Goal: Task Accomplishment & Management: Complete application form

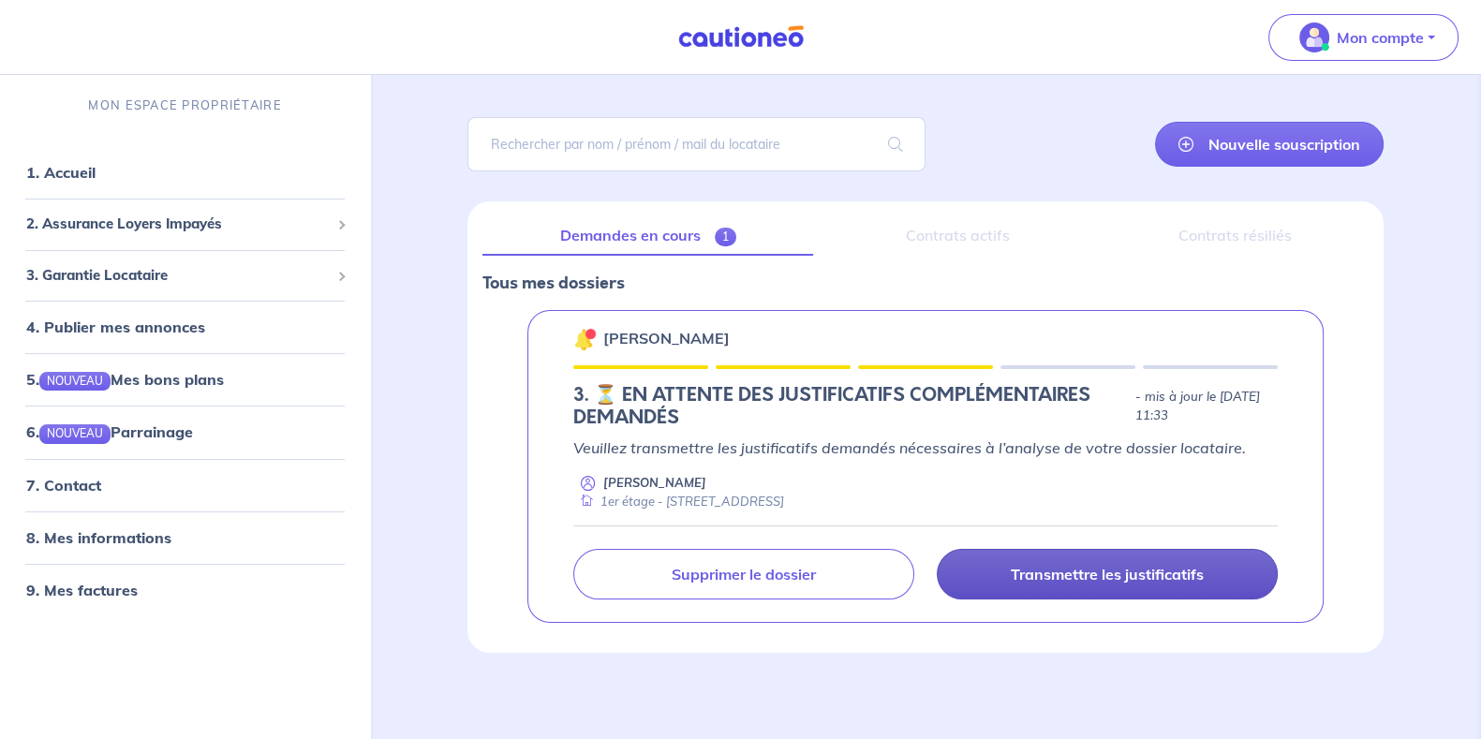
click at [1047, 559] on link "Transmettre les justificatifs" at bounding box center [1107, 574] width 341 height 51
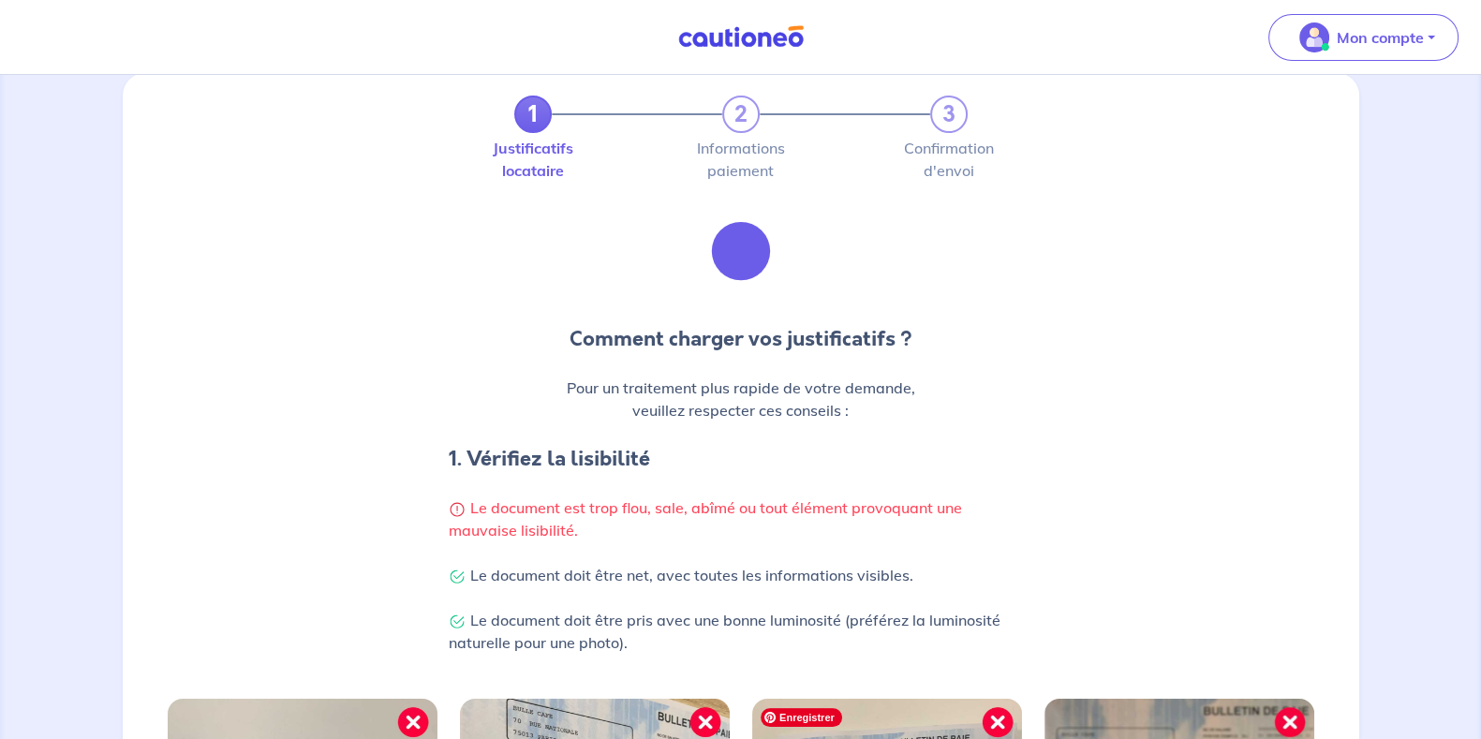
scroll to position [23, 0]
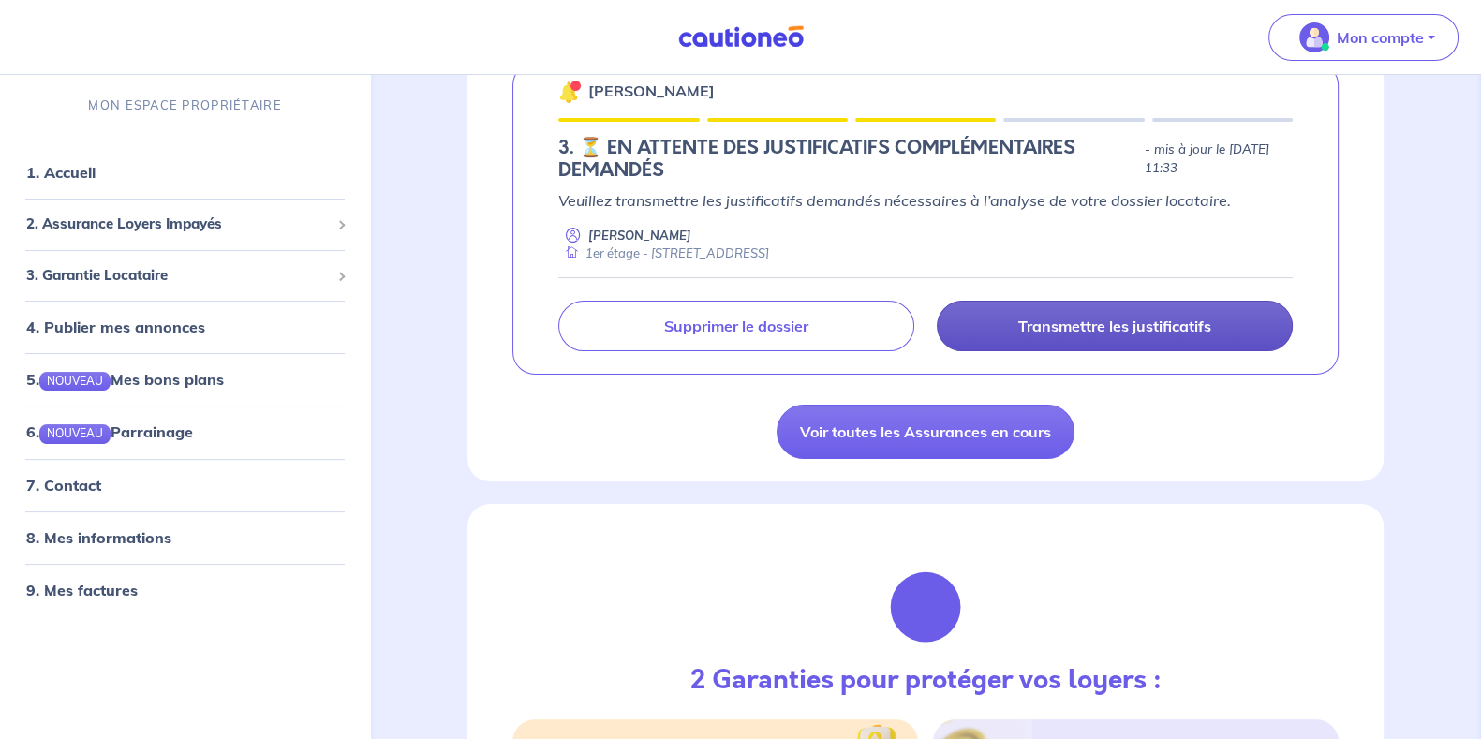
scroll to position [351, 0]
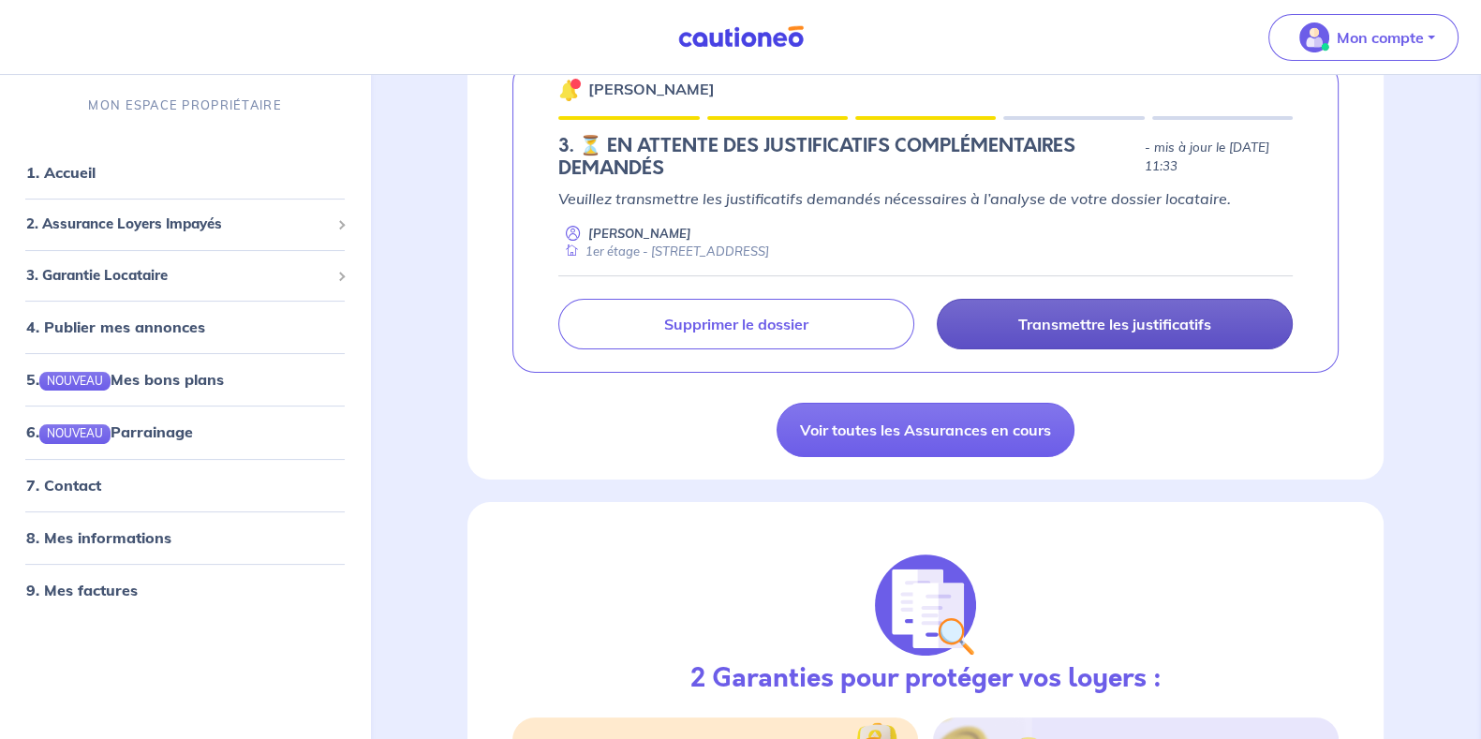
click at [1184, 344] on link "Transmettre les justificatifs" at bounding box center [1115, 324] width 356 height 51
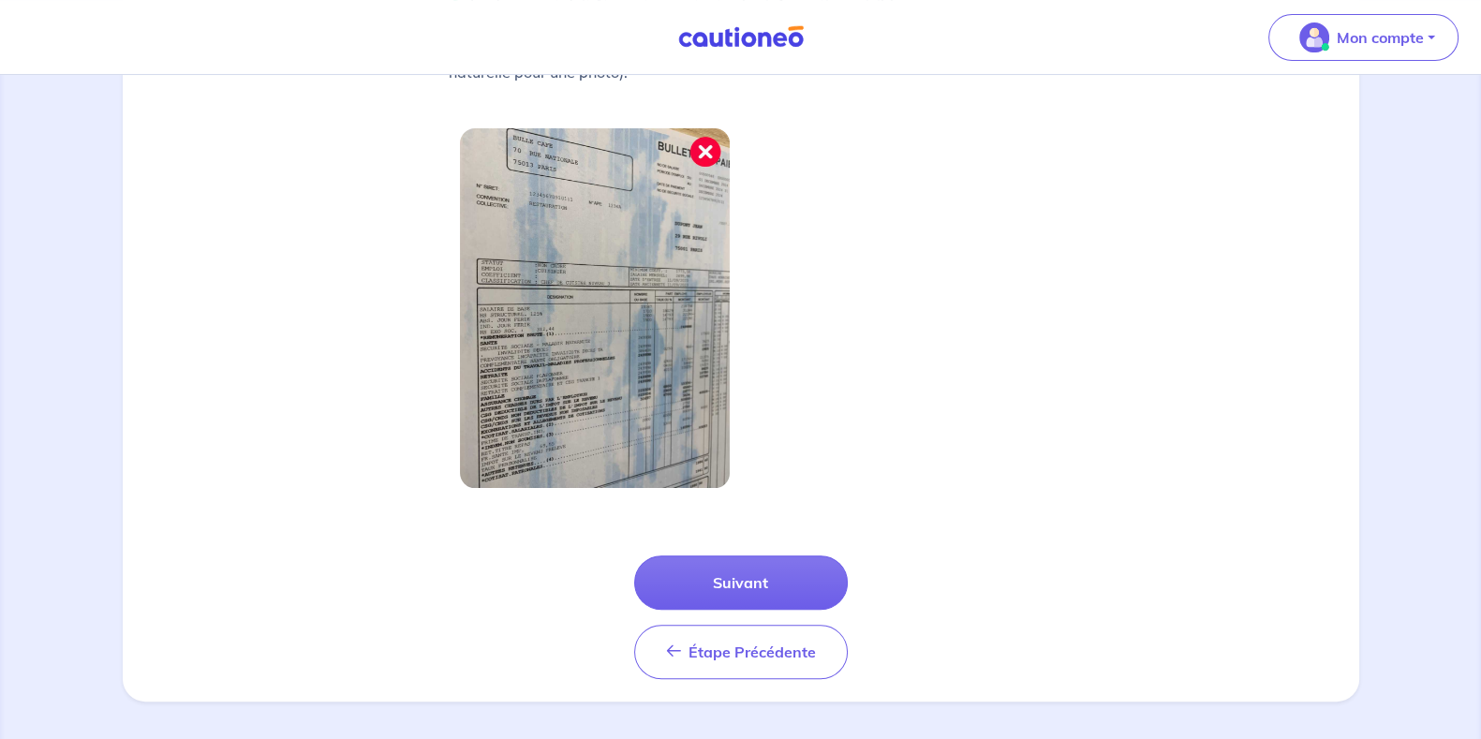
scroll to position [601, 0]
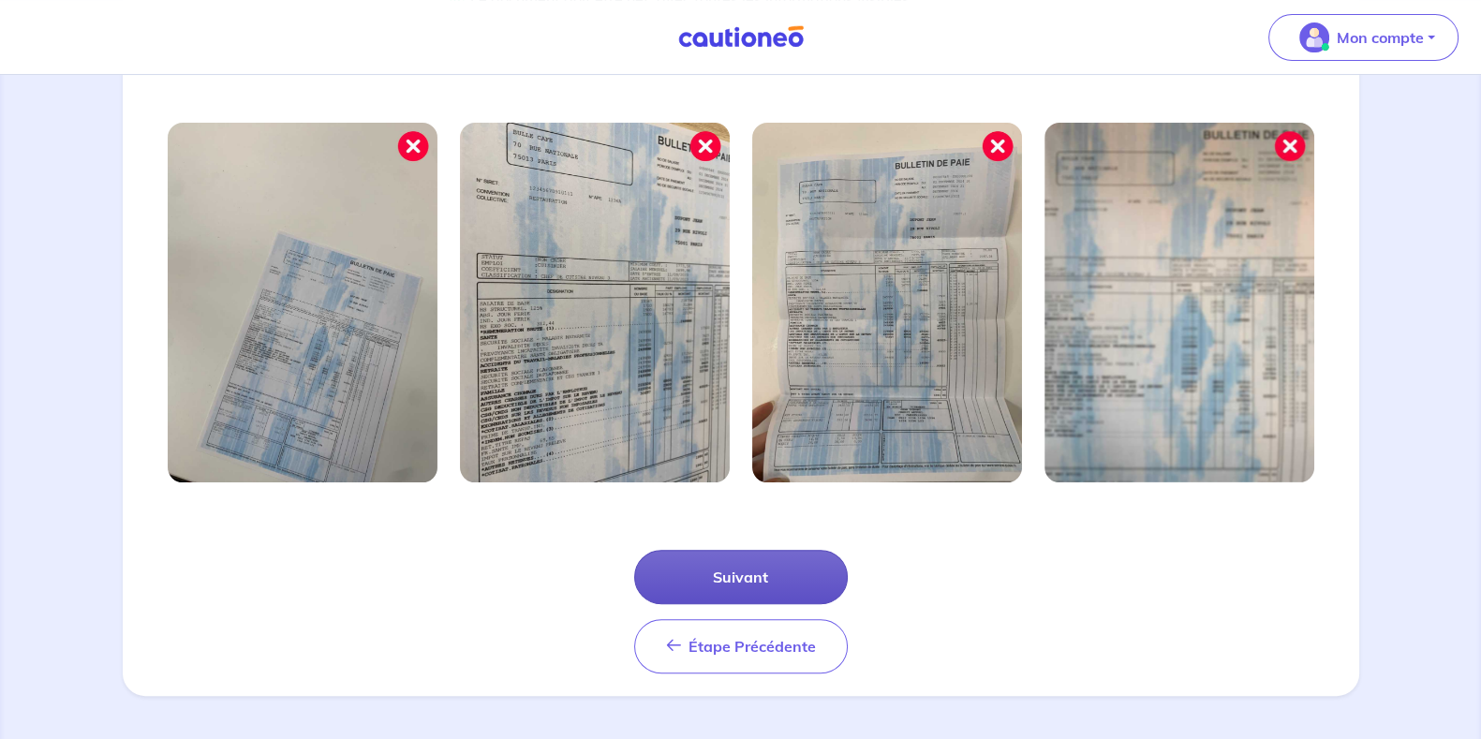
click at [795, 592] on button "Suivant" at bounding box center [741, 577] width 214 height 54
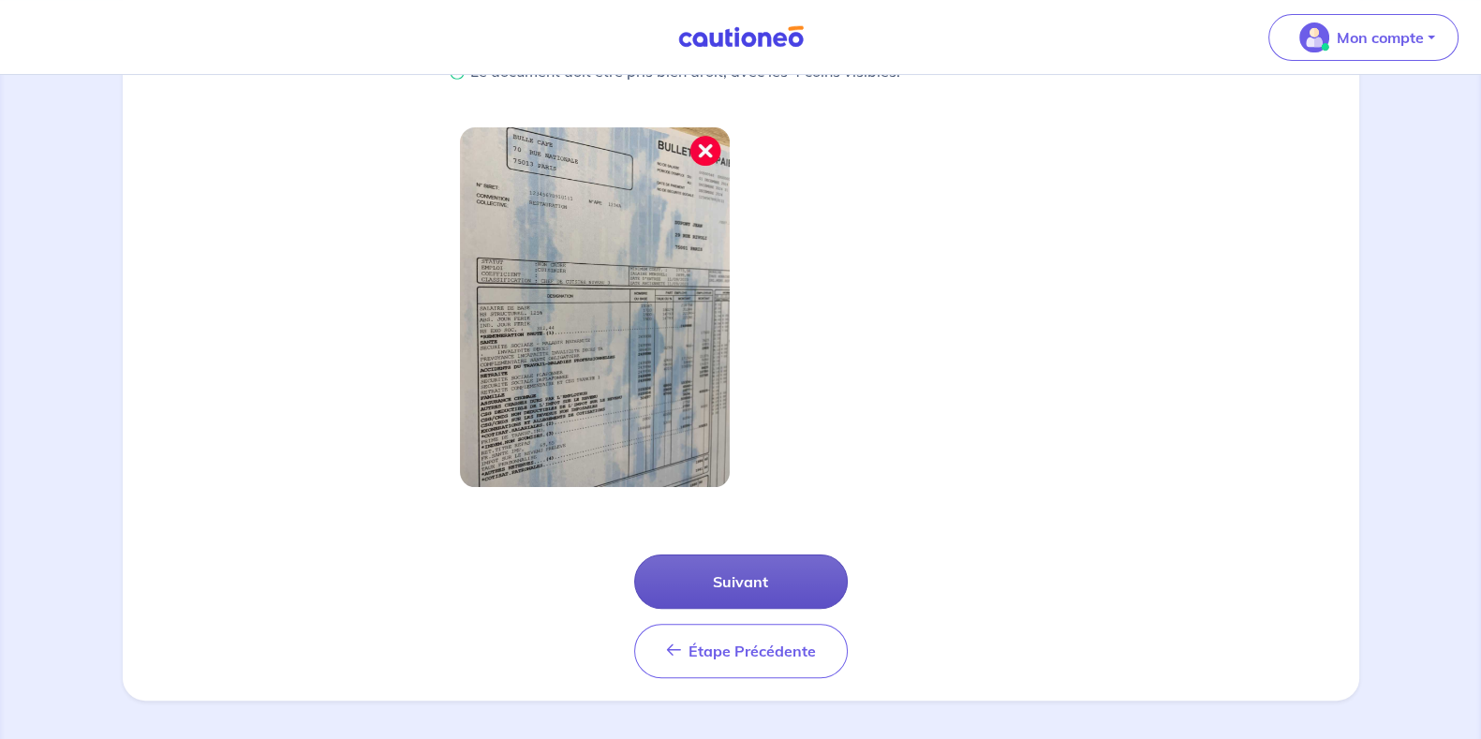
scroll to position [511, 0]
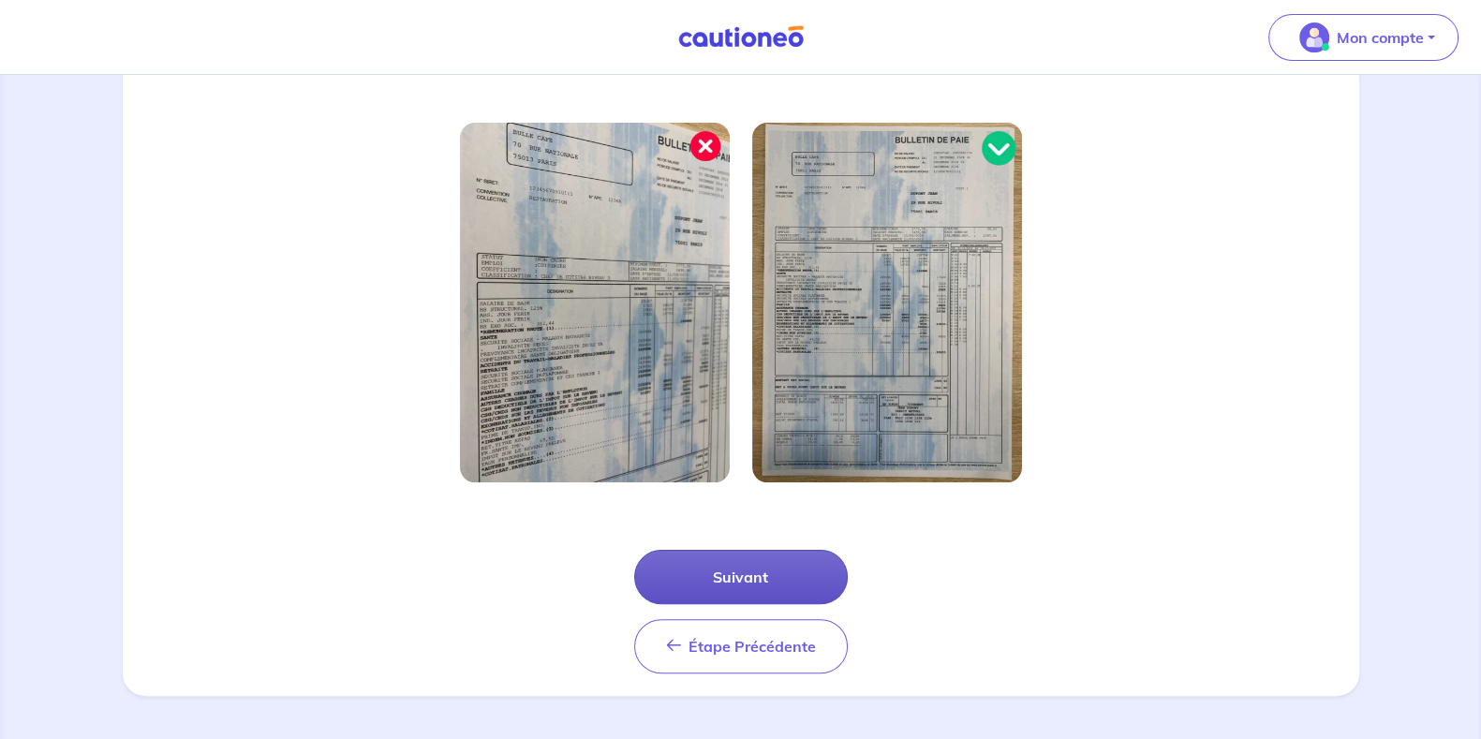
click at [790, 593] on button "Suivant" at bounding box center [741, 577] width 214 height 54
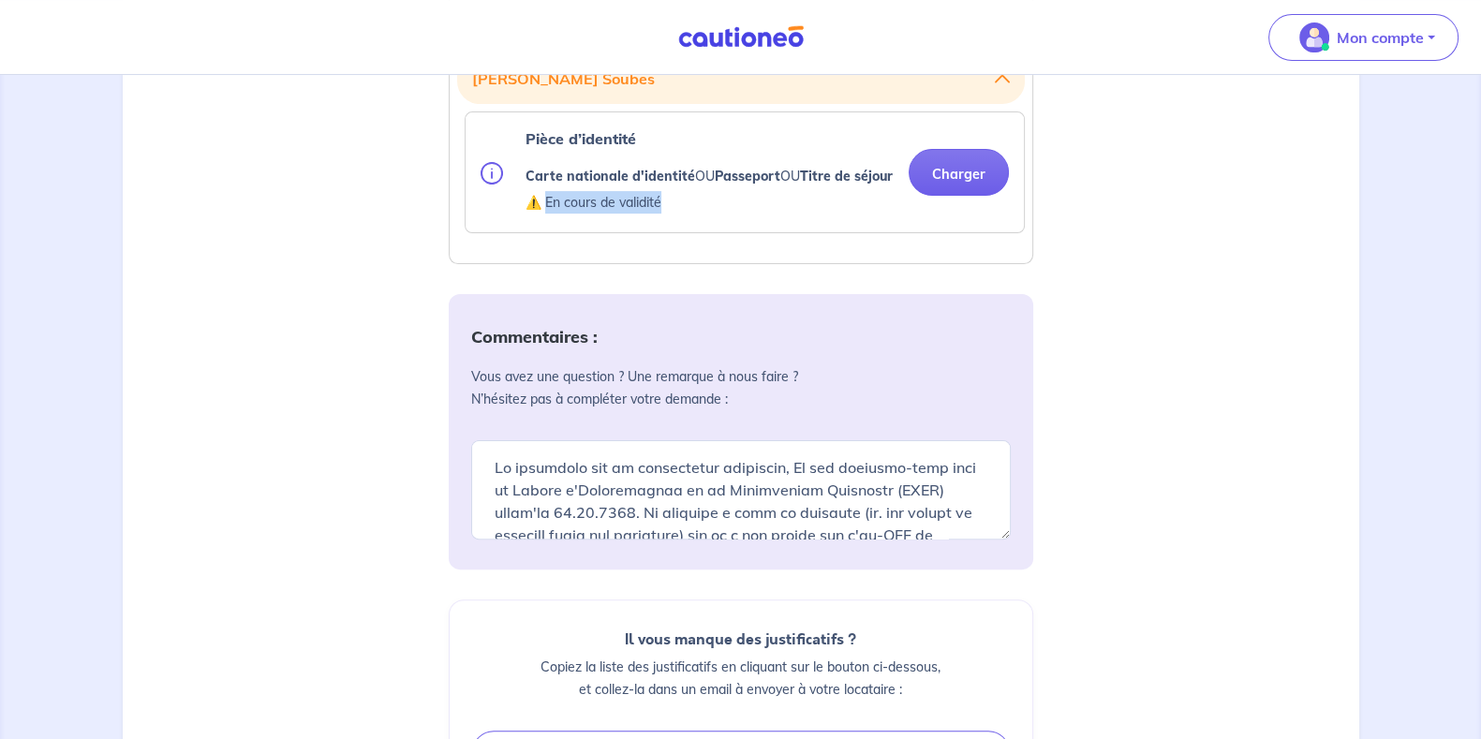
drag, startPoint x: 546, startPoint y: 231, endPoint x: 661, endPoint y: 221, distance: 115.7
click at [661, 214] on p "⚠️ En cours de validité" at bounding box center [709, 202] width 367 height 22
click at [661, 213] on p "⚠️ En cours de validité" at bounding box center [709, 201] width 367 height 22
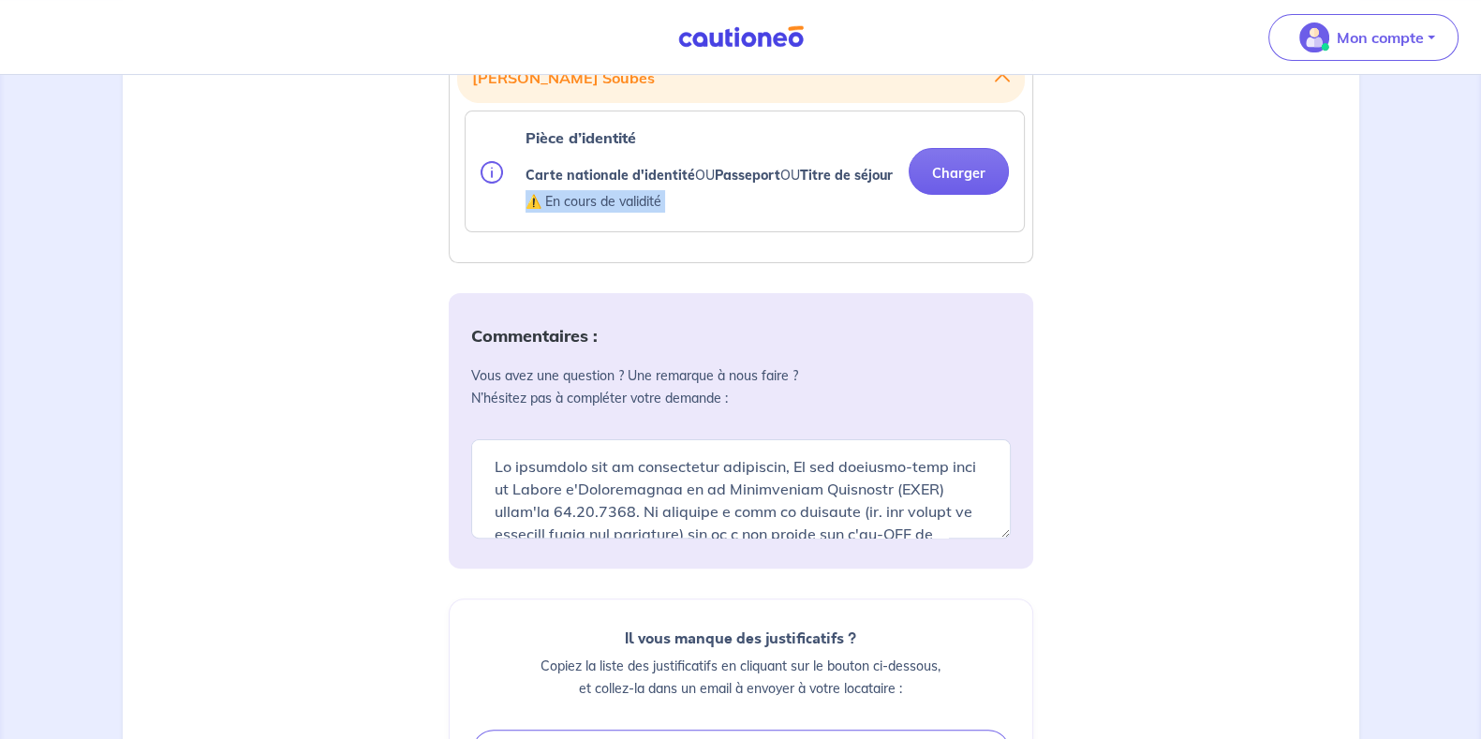
click at [661, 213] on p "⚠️ En cours de validité" at bounding box center [709, 201] width 367 height 22
click at [637, 539] on textarea at bounding box center [741, 488] width 540 height 99
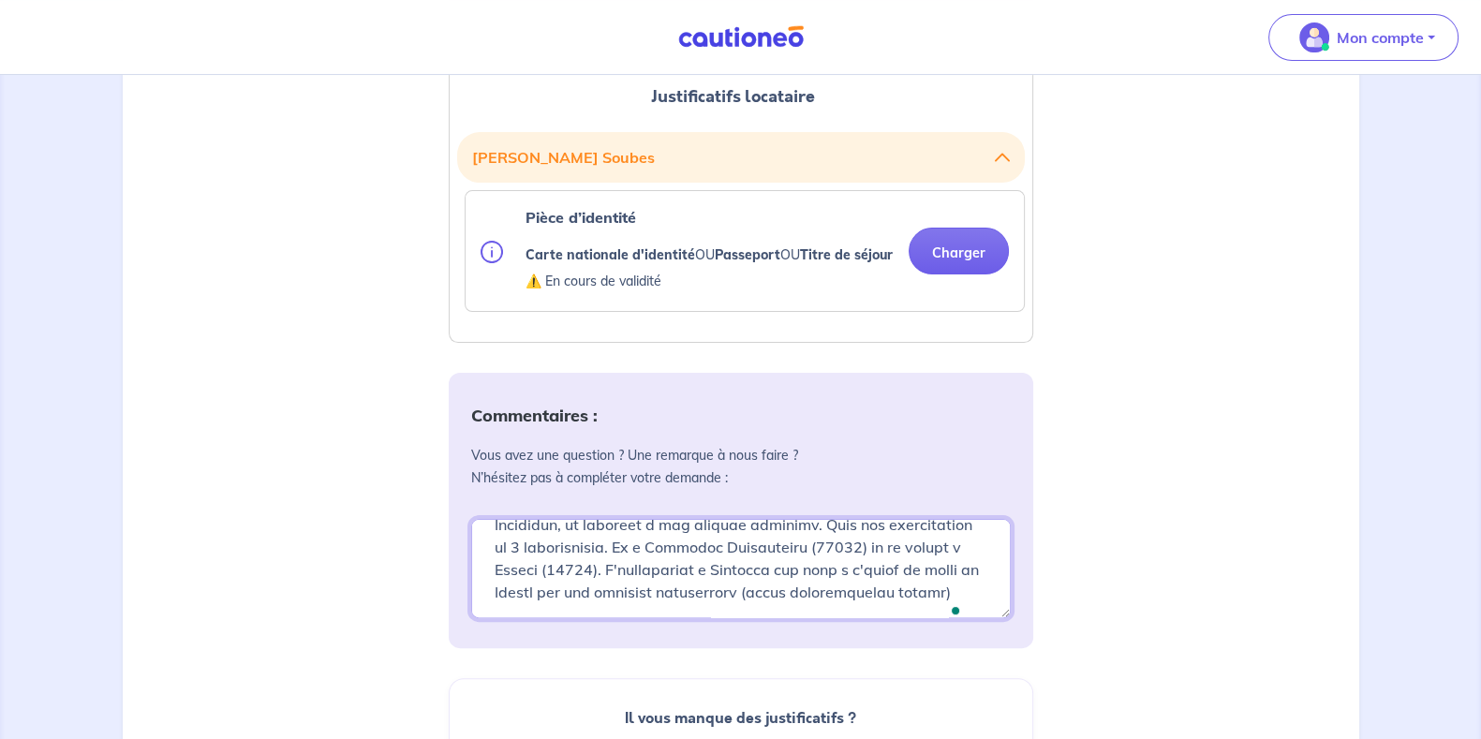
scroll to position [504, 0]
click at [1411, 340] on div "1 2 3 Justificatifs locataire Informations paiement Confirmation d'envoi Transm…" at bounding box center [740, 333] width 1481 height 1524
click at [955, 271] on button "Charger" at bounding box center [959, 249] width 100 height 47
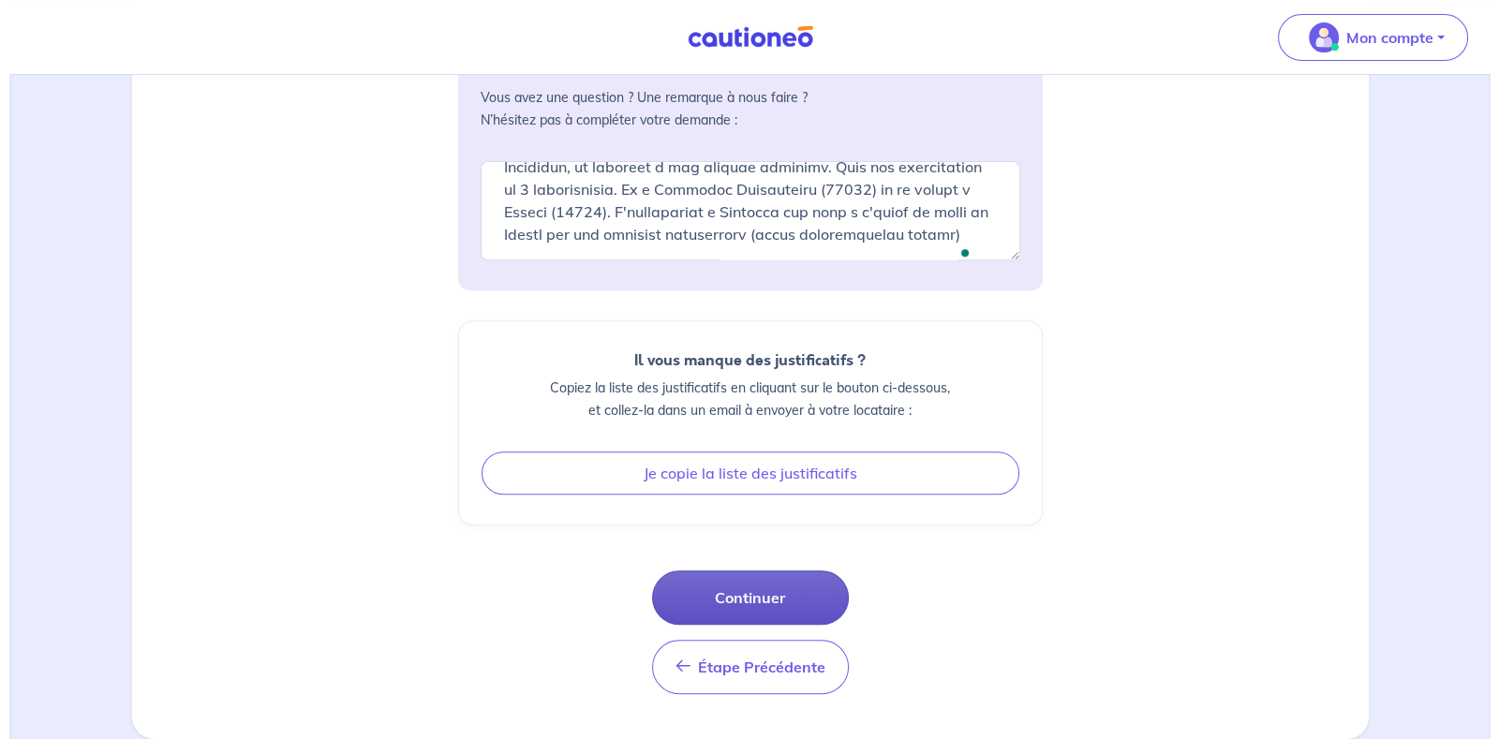
scroll to position [950, 0]
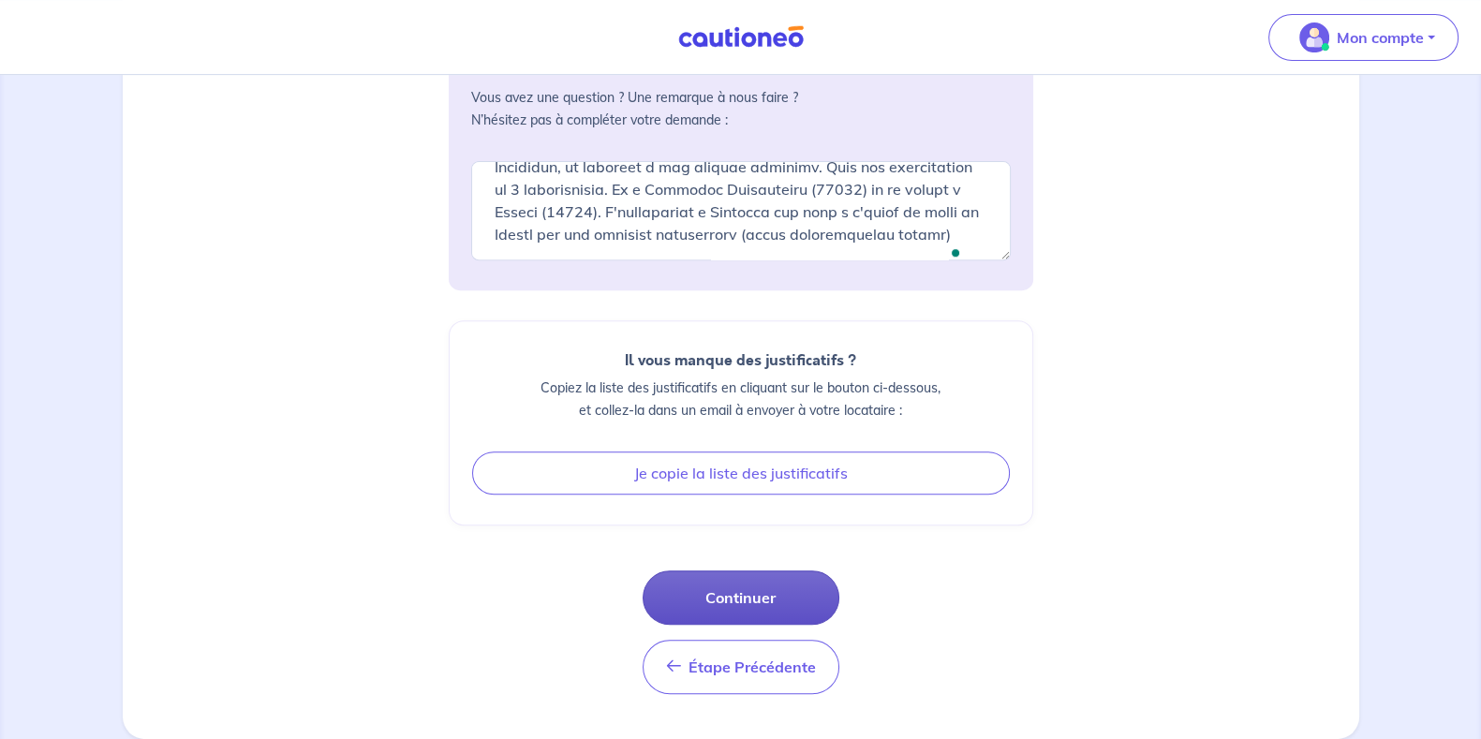
click at [729, 587] on button "Continuer" at bounding box center [741, 598] width 197 height 54
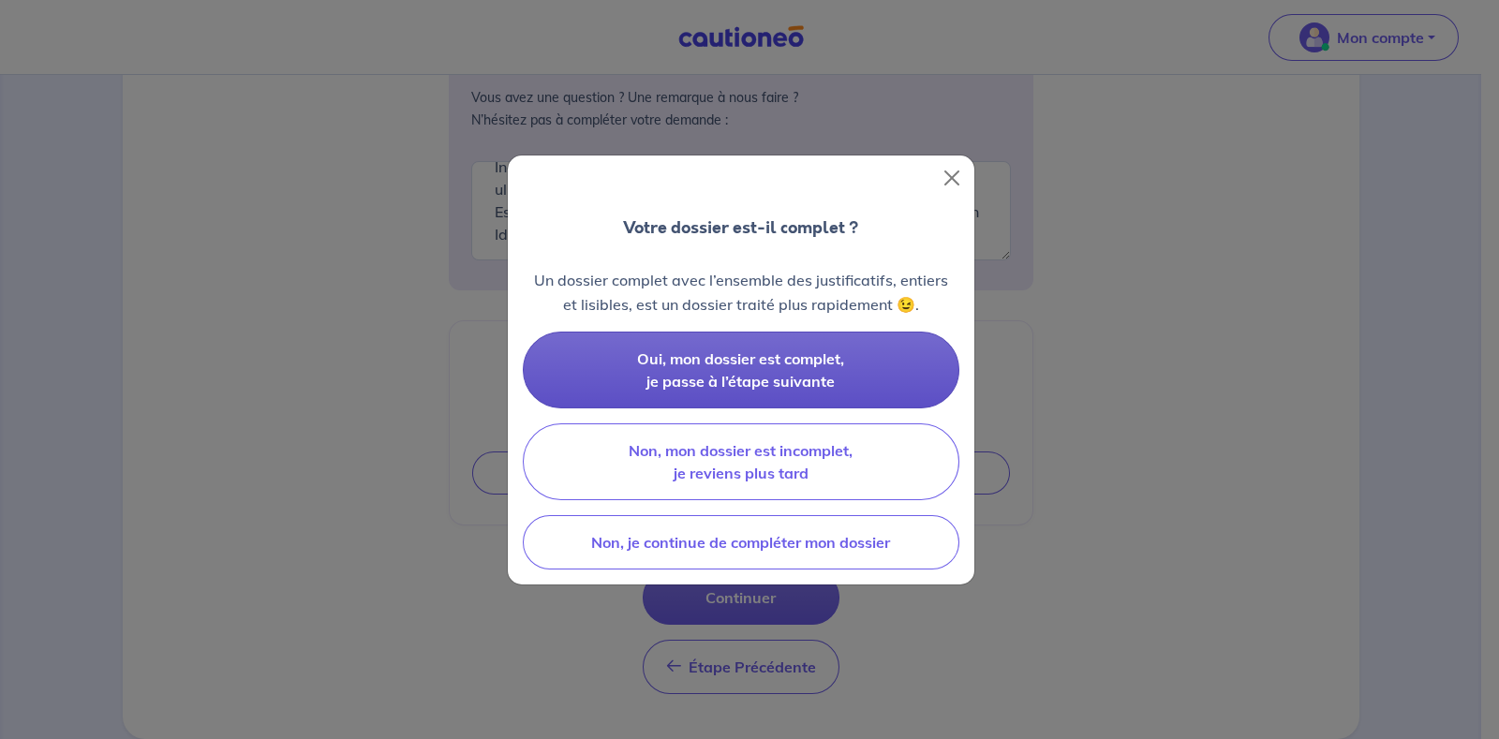
click at [763, 361] on span "Oui, mon dossier est complet, je passe à l’étape suivante" at bounding box center [740, 369] width 207 height 41
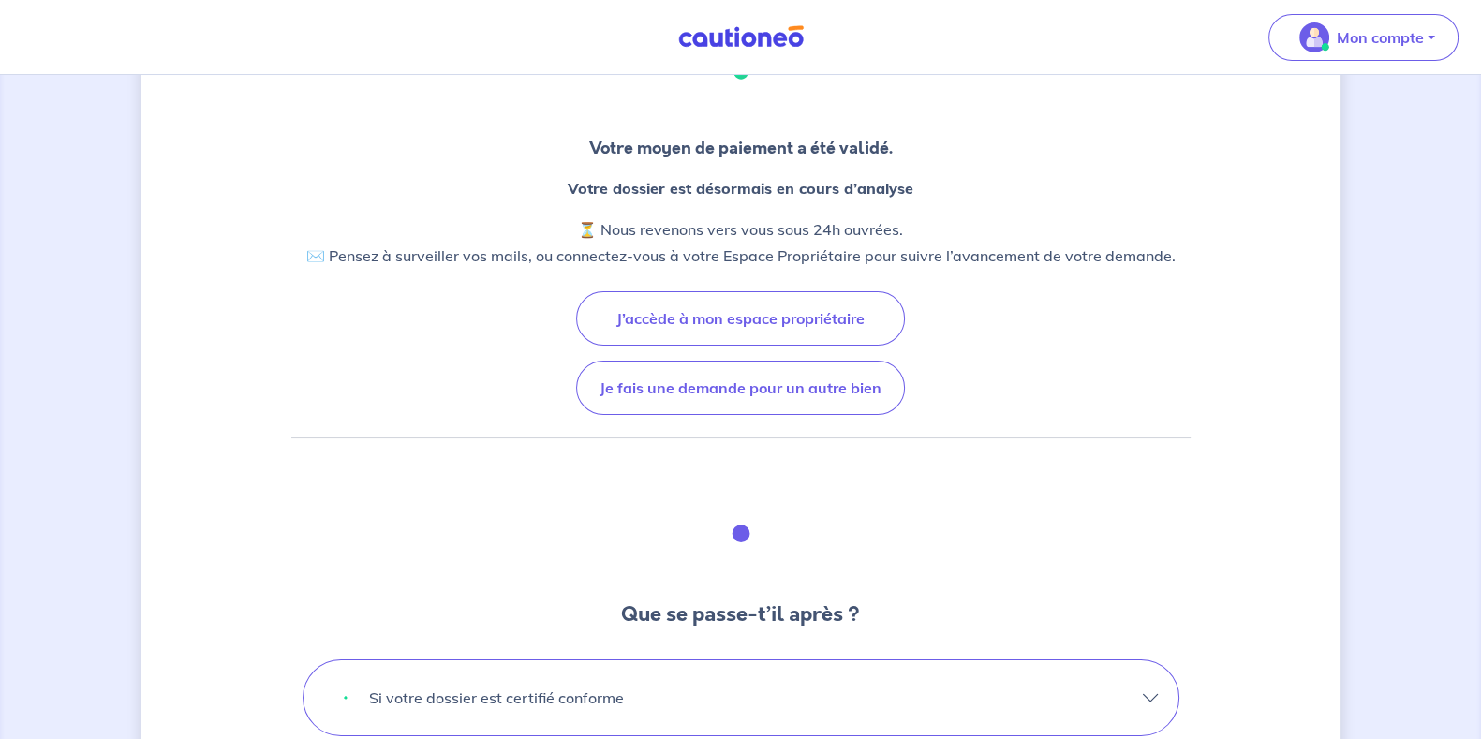
scroll to position [117, 0]
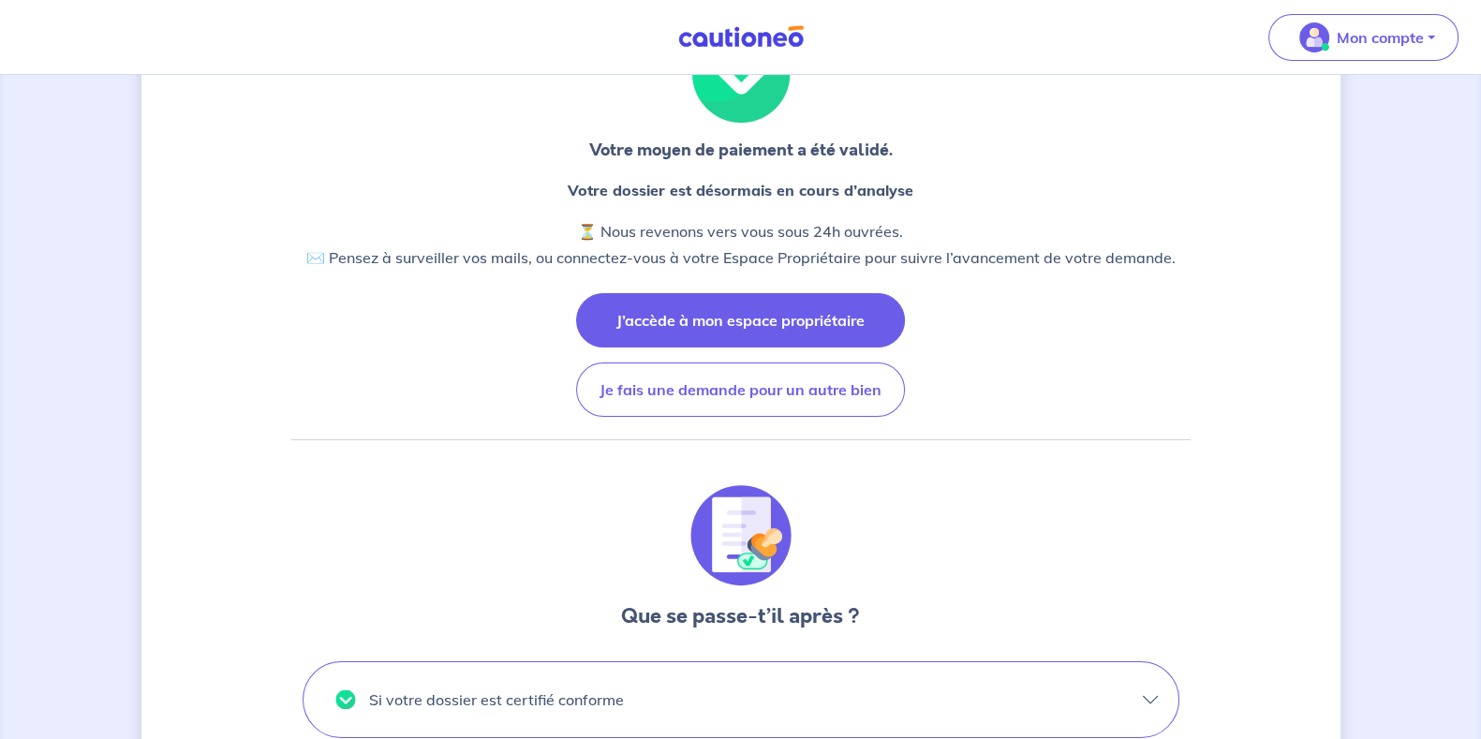
click at [839, 328] on button "J’accède à mon espace propriétaire" at bounding box center [740, 320] width 329 height 54
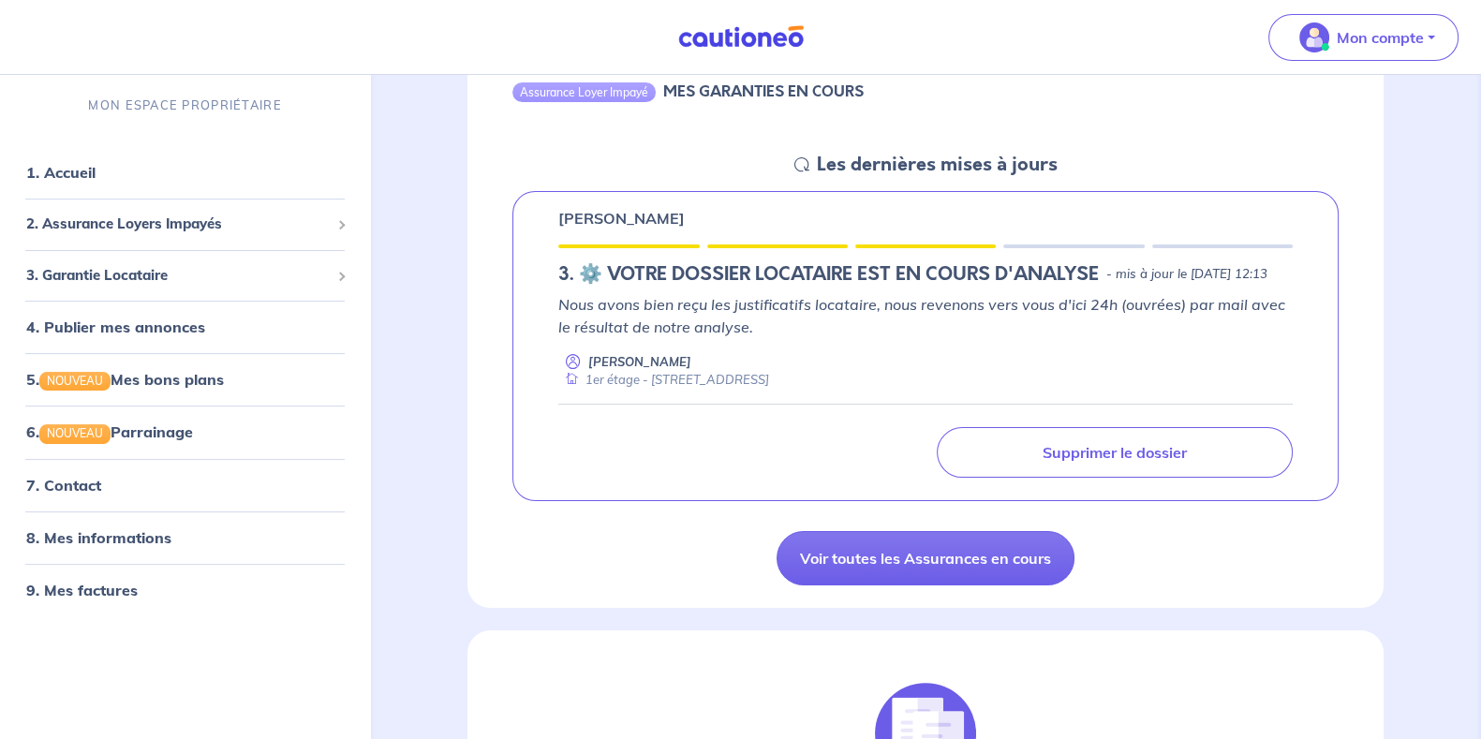
scroll to position [222, 0]
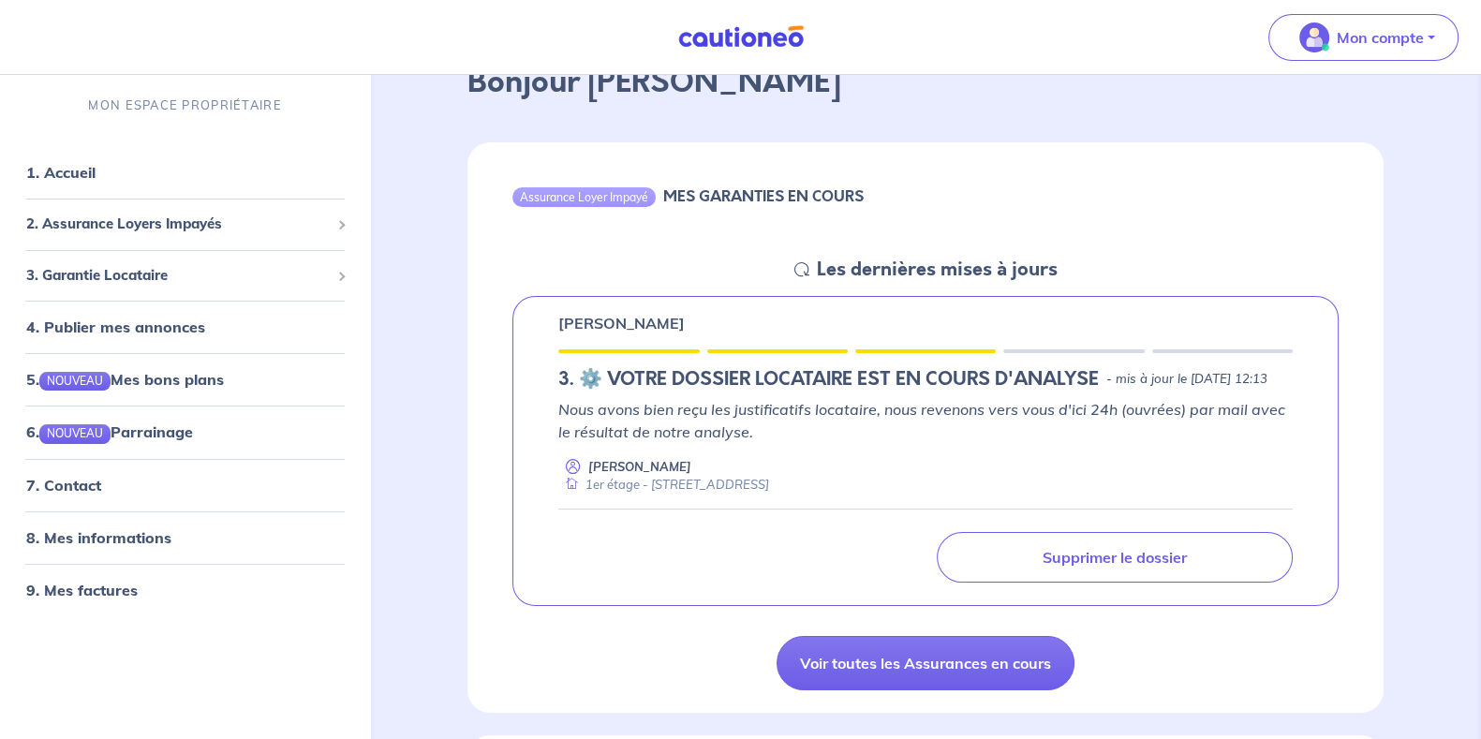
scroll to position [116, 0]
click at [778, 203] on h6 "MES GARANTIES EN COURS" at bounding box center [763, 196] width 201 height 18
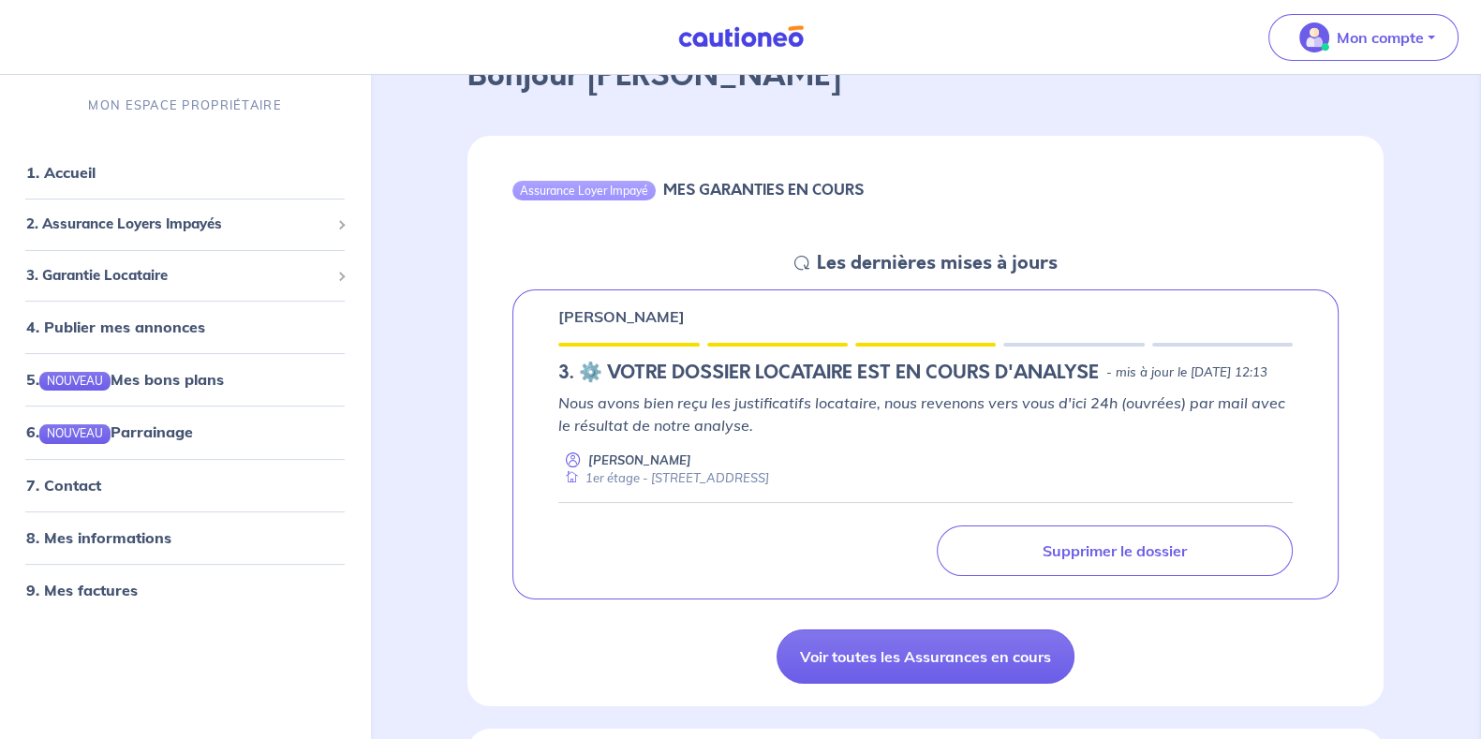
scroll to position [124, 0]
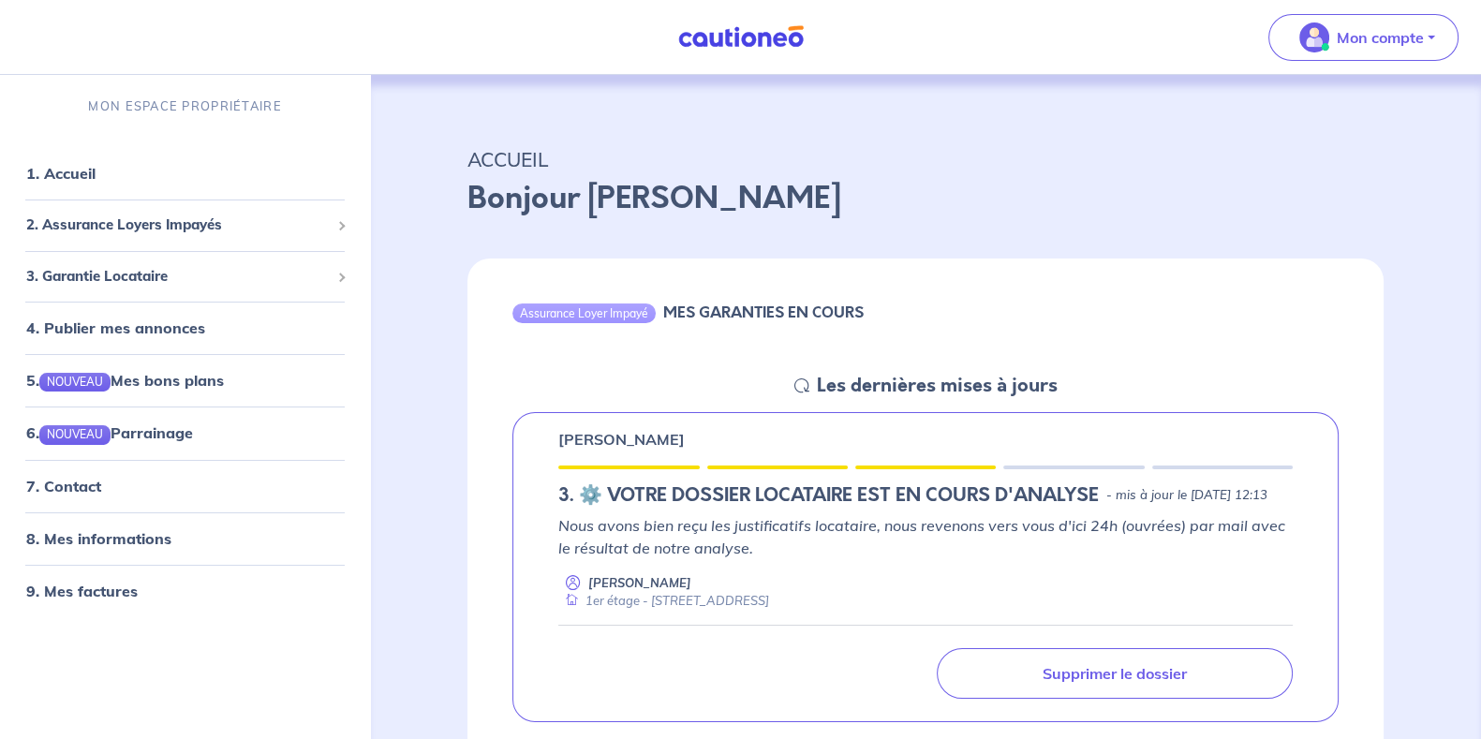
click at [796, 382] on icon at bounding box center [802, 386] width 15 height 15
click at [801, 386] on icon at bounding box center [802, 386] width 15 height 15
click at [800, 382] on icon at bounding box center [802, 386] width 15 height 15
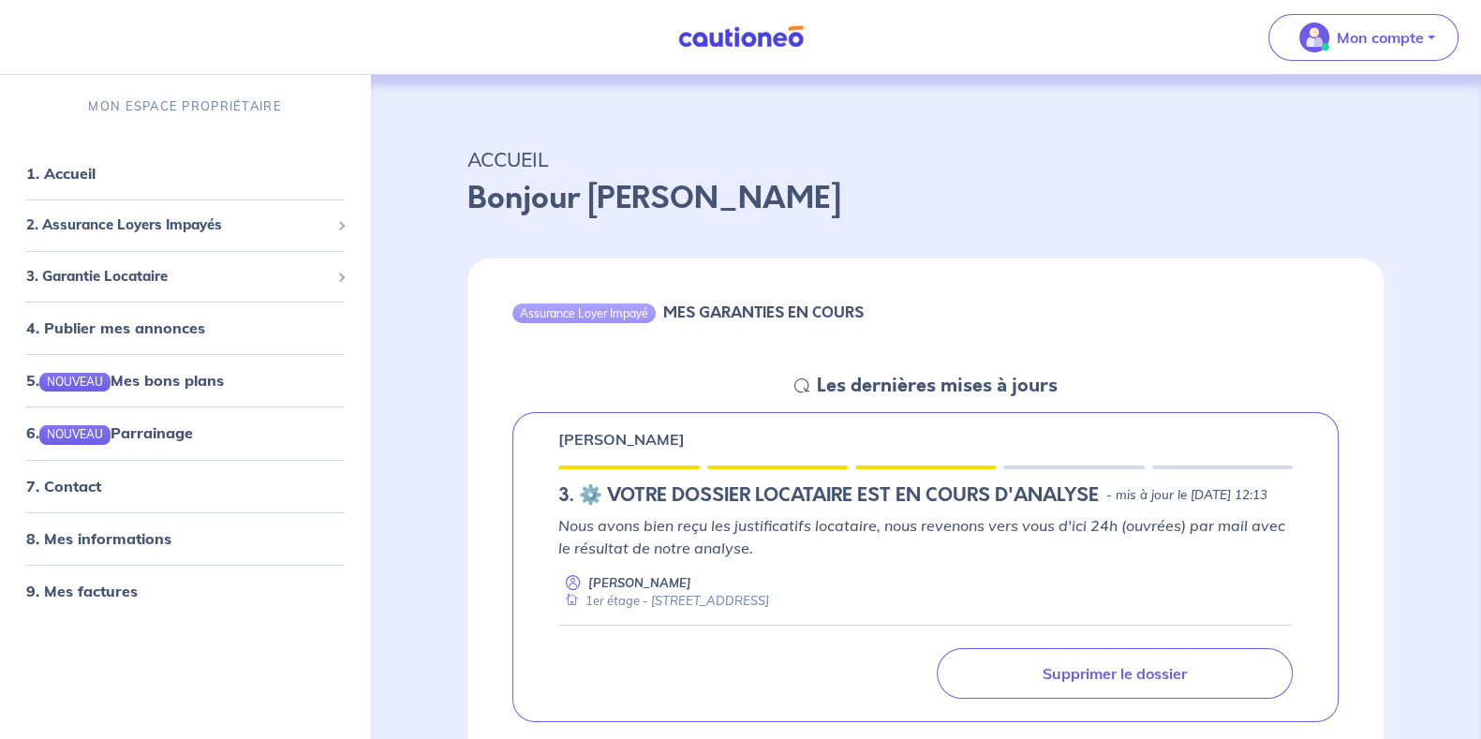
click at [800, 382] on icon at bounding box center [802, 386] width 15 height 15
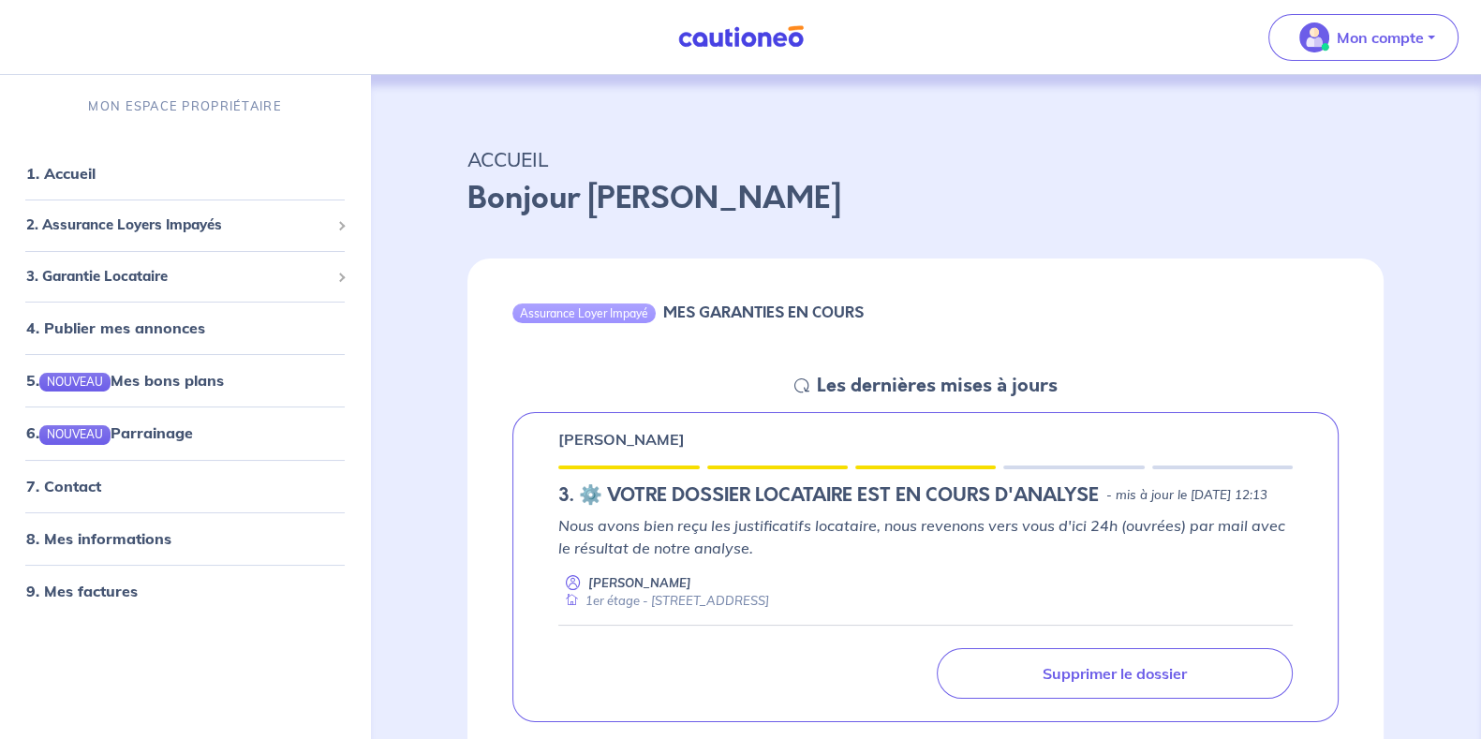
click at [928, 384] on h5 "Les dernières mises à jours" at bounding box center [937, 386] width 241 height 22
click at [928, 383] on h5 "Les dernières mises à jours" at bounding box center [937, 386] width 241 height 22
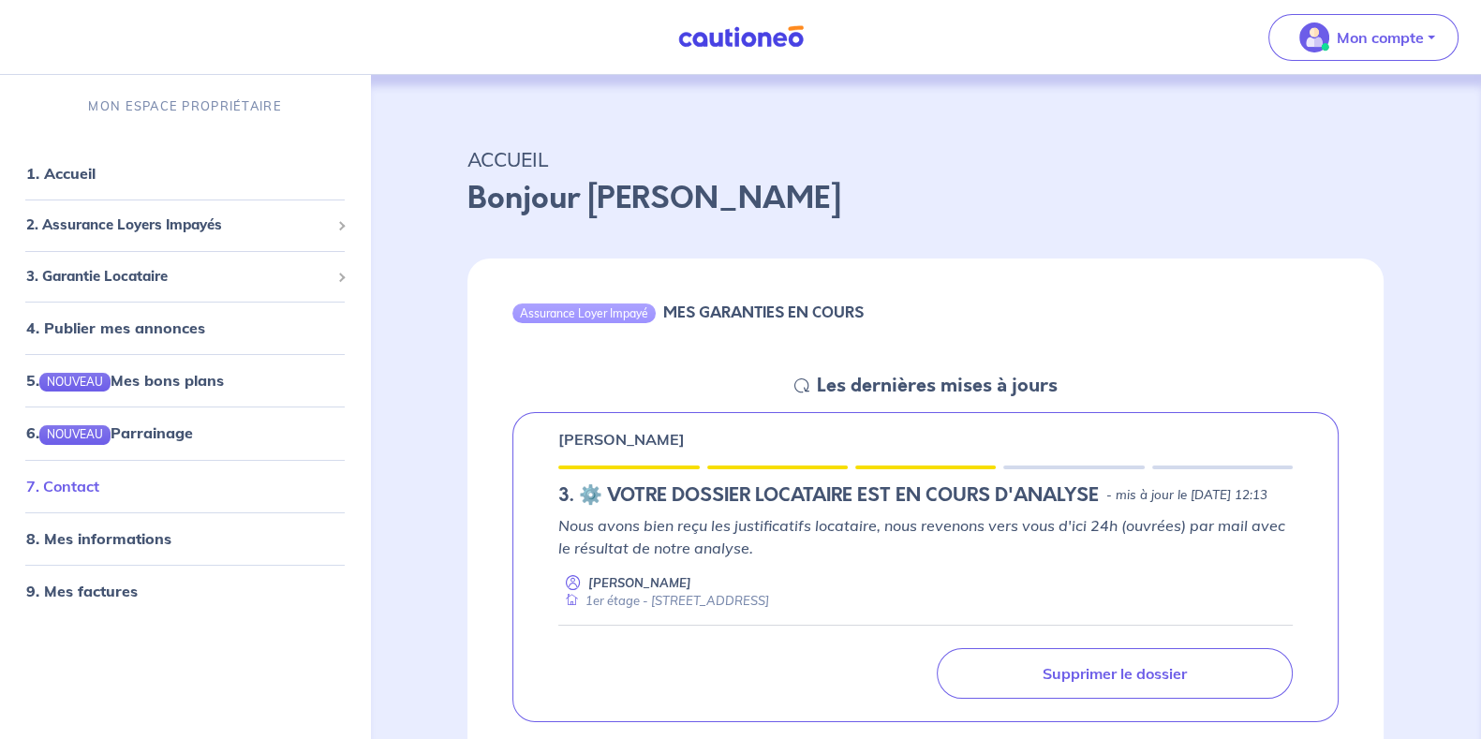
click at [75, 496] on link "7. Contact" at bounding box center [62, 486] width 73 height 19
drag, startPoint x: 211, startPoint y: 308, endPoint x: 100, endPoint y: 316, distance: 110.8
drag, startPoint x: 100, startPoint y: 316, endPoint x: 81, endPoint y: 335, distance: 27.8
click at [81, 334] on link "4. Publier mes annonces" at bounding box center [112, 328] width 173 height 19
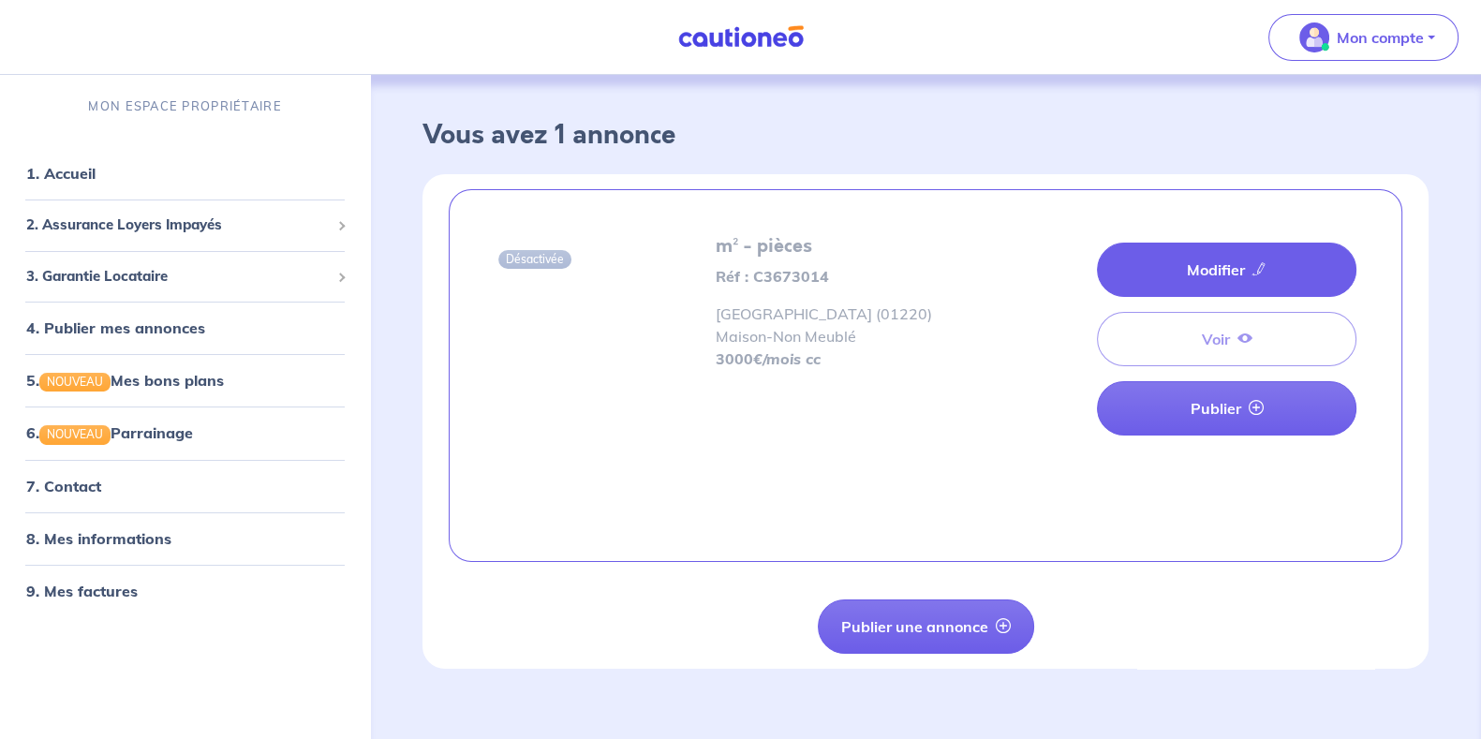
click at [1185, 264] on link "Modifier" at bounding box center [1227, 270] width 260 height 54
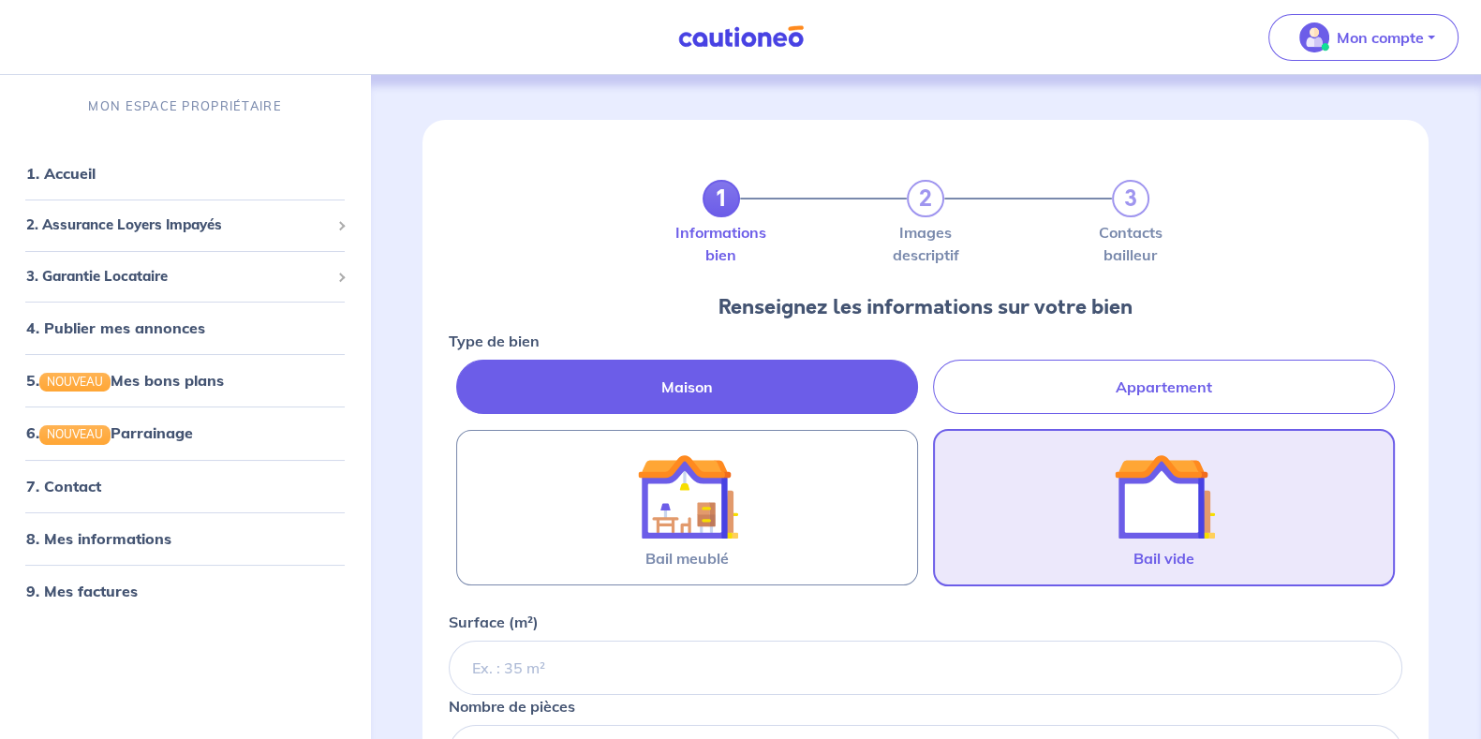
click at [1078, 381] on label "Appartement" at bounding box center [1164, 387] width 462 height 54
click at [461, 372] on input "Appartement" at bounding box center [455, 366] width 12 height 12
radio input "true"
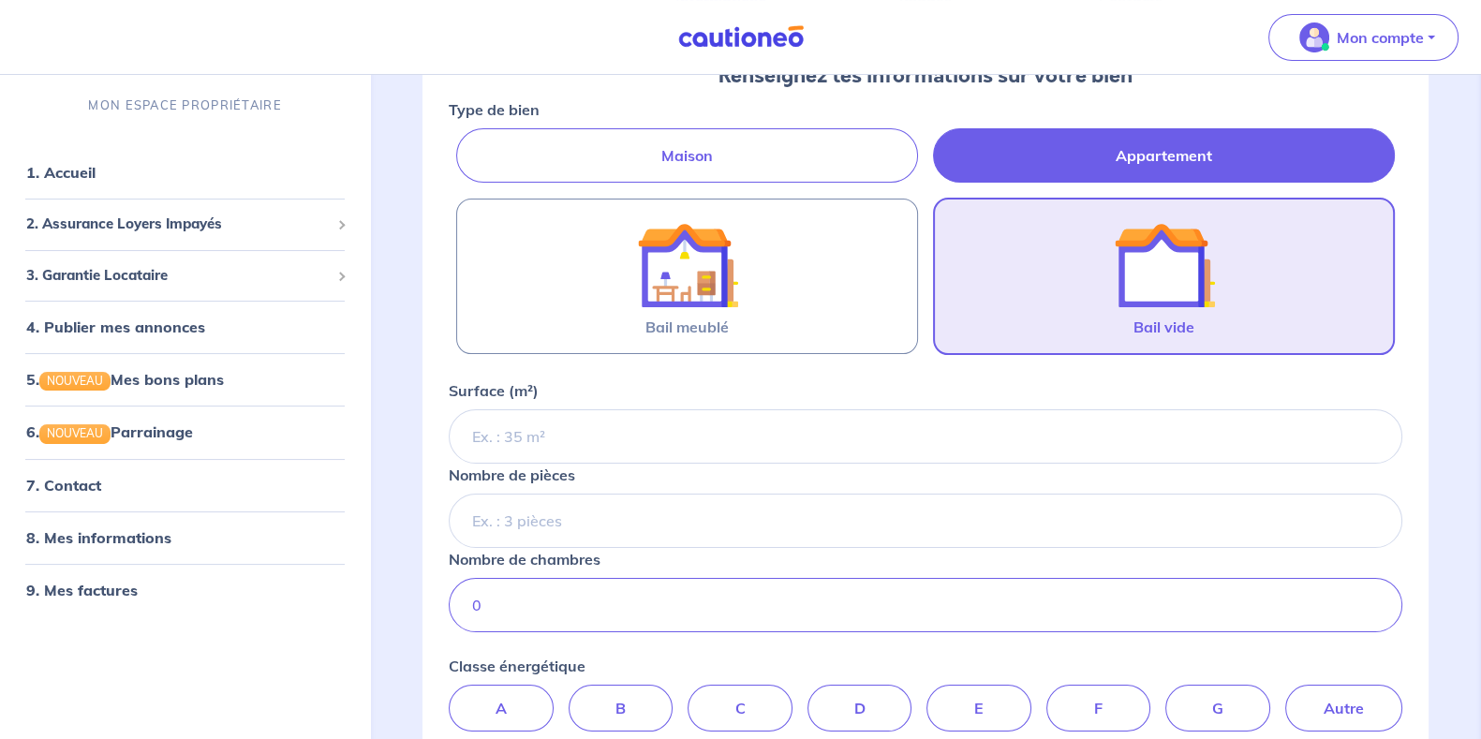
scroll to position [232, 0]
click at [622, 463] on div "Nombre de pièces" at bounding box center [926, 505] width 954 height 84
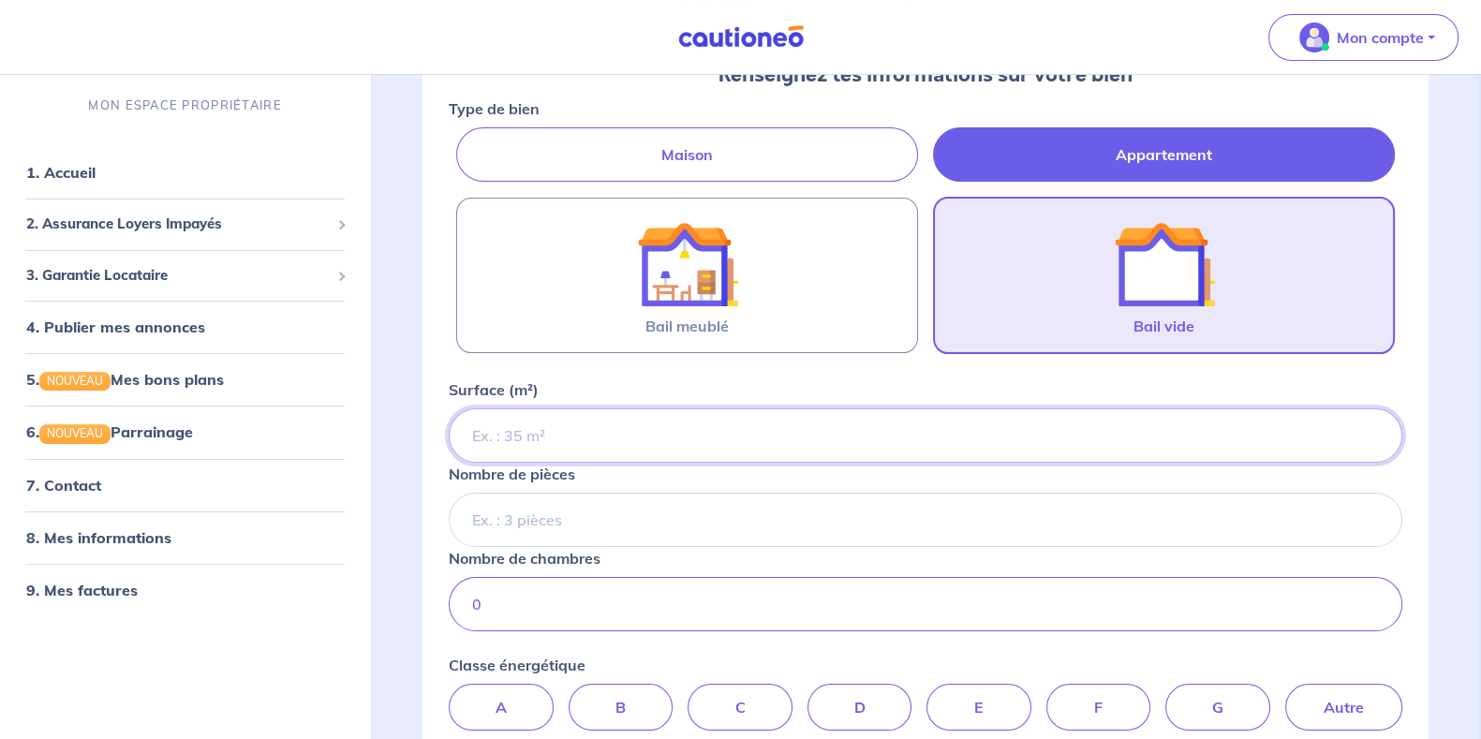
click at [543, 425] on input "Surface (m²)" at bounding box center [926, 435] width 954 height 54
type input "108"
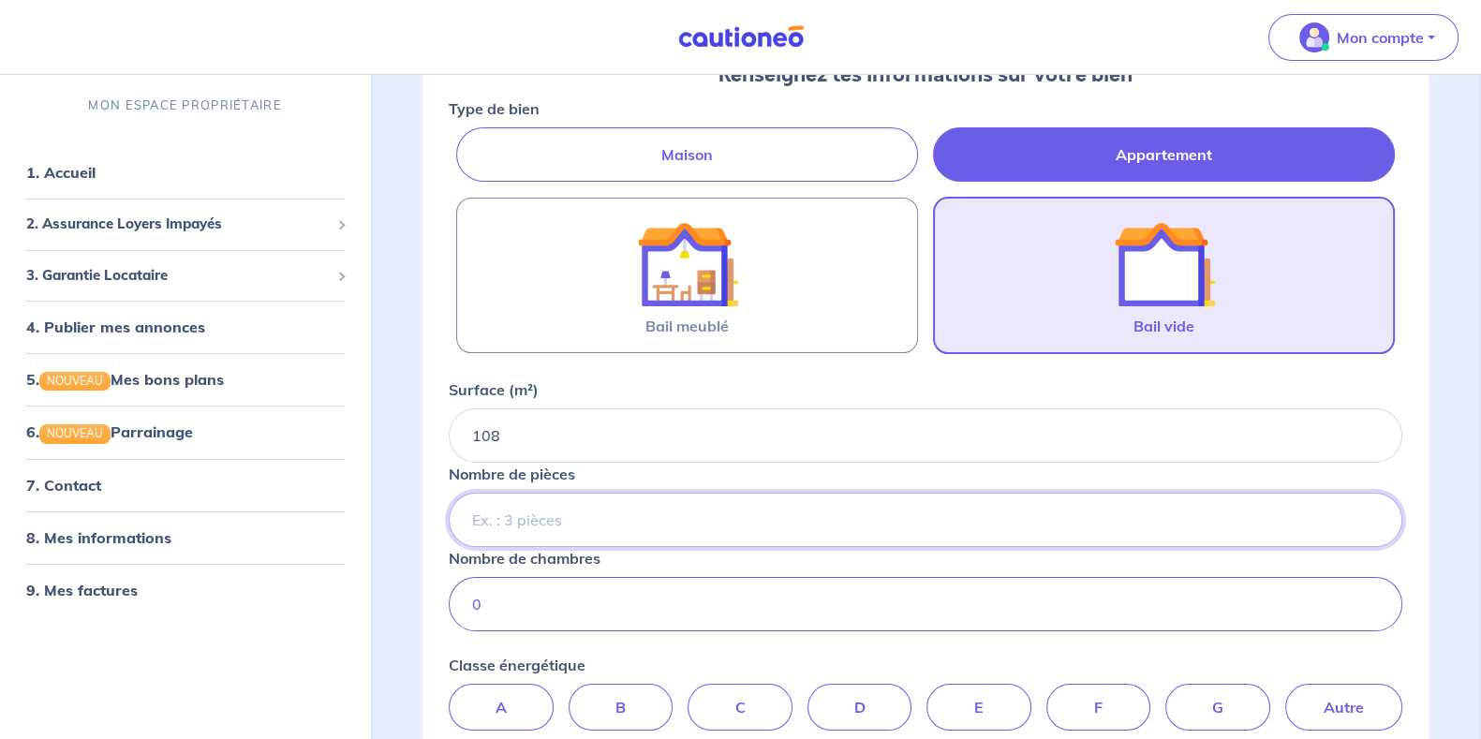
click at [684, 517] on input "Nombre de pièces" at bounding box center [926, 520] width 954 height 54
type input "4"
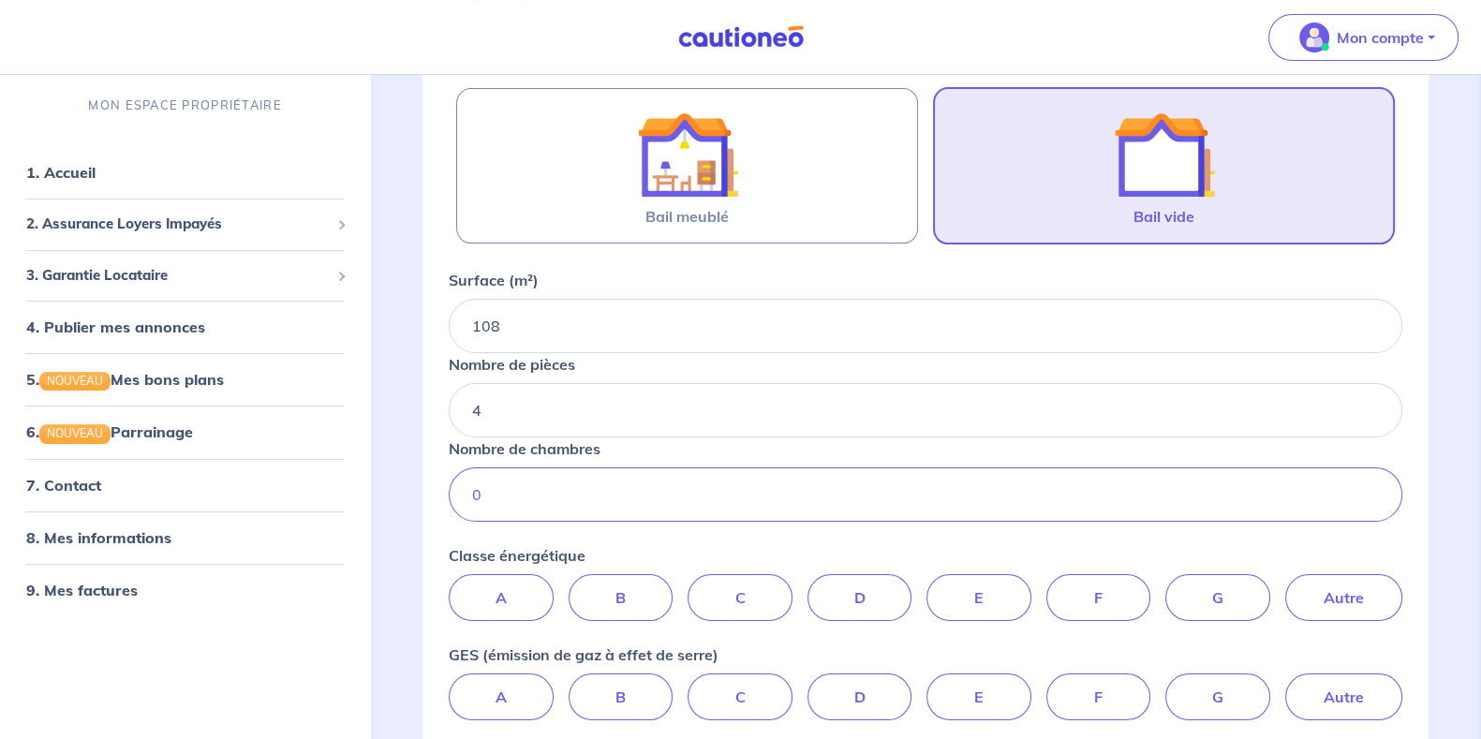
click at [591, 500] on input "0" at bounding box center [926, 495] width 954 height 54
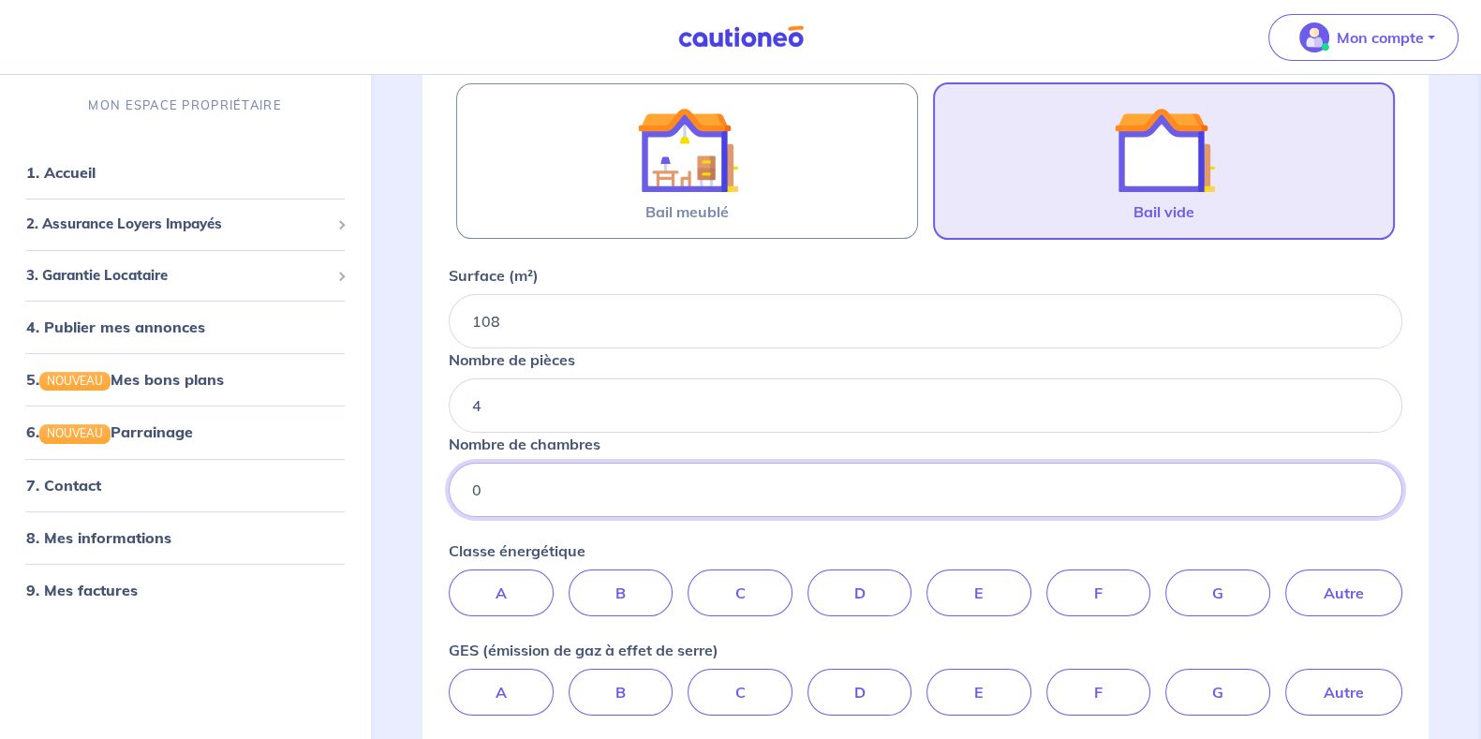
click at [591, 500] on input "0" at bounding box center [926, 490] width 954 height 54
type input "3"
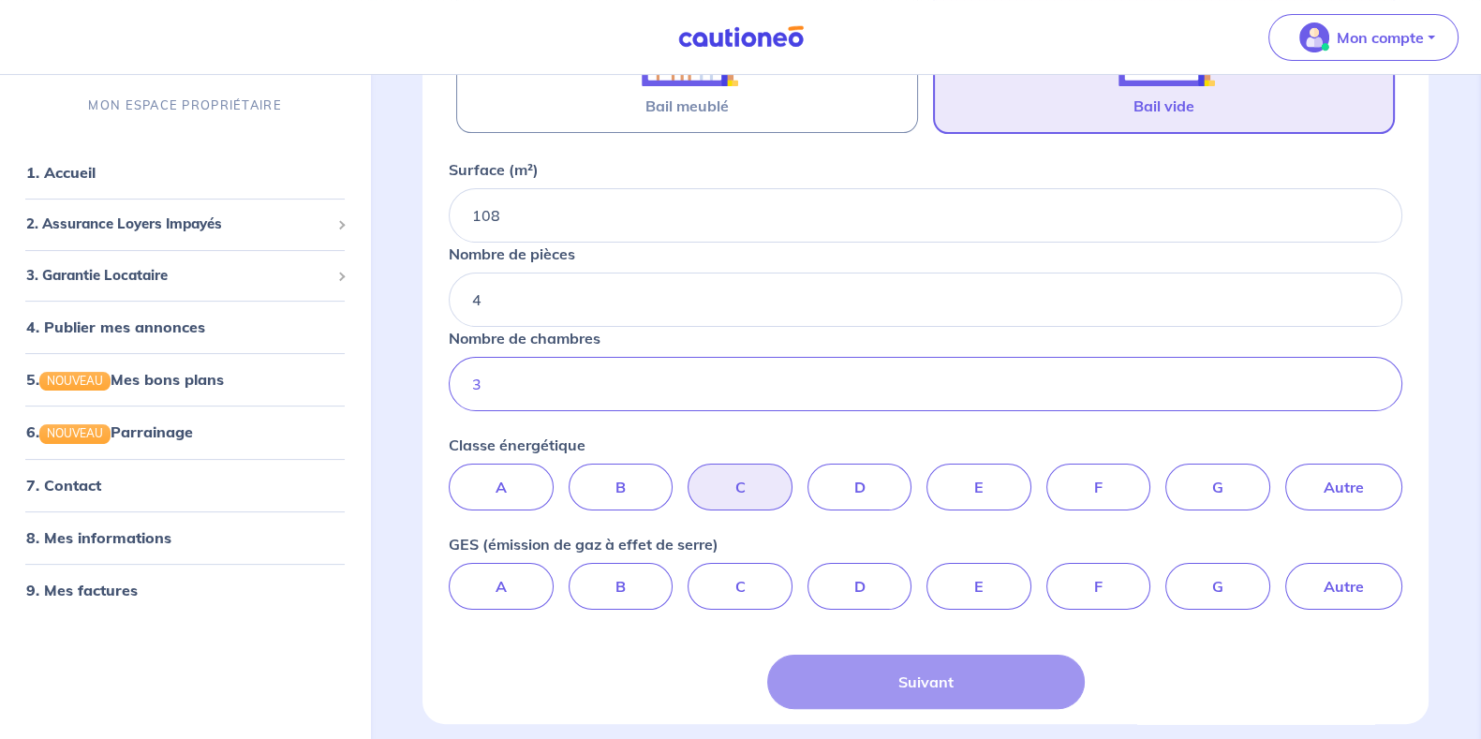
click at [759, 490] on label "C" at bounding box center [740, 487] width 105 height 47
click at [920, 476] on input "C" at bounding box center [926, 470] width 12 height 12
radio input "true"
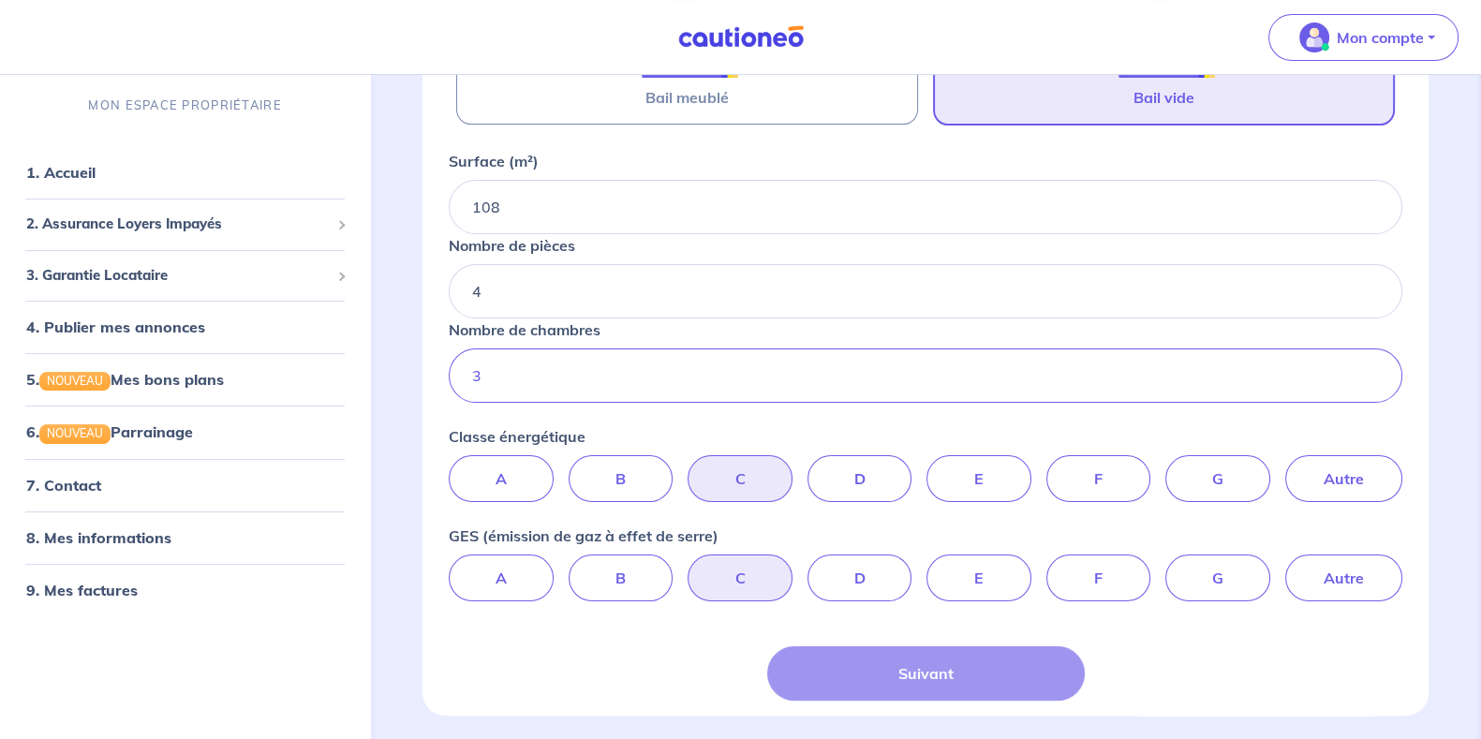
click at [745, 600] on div "Type de bien Maison Appartement Bail meublé Bail vide Surface (m²) 108 Nombre d…" at bounding box center [926, 285] width 976 height 832
click at [745, 582] on label "C" at bounding box center [740, 576] width 105 height 47
click at [920, 565] on input "C" at bounding box center [926, 559] width 12 height 12
radio input "true"
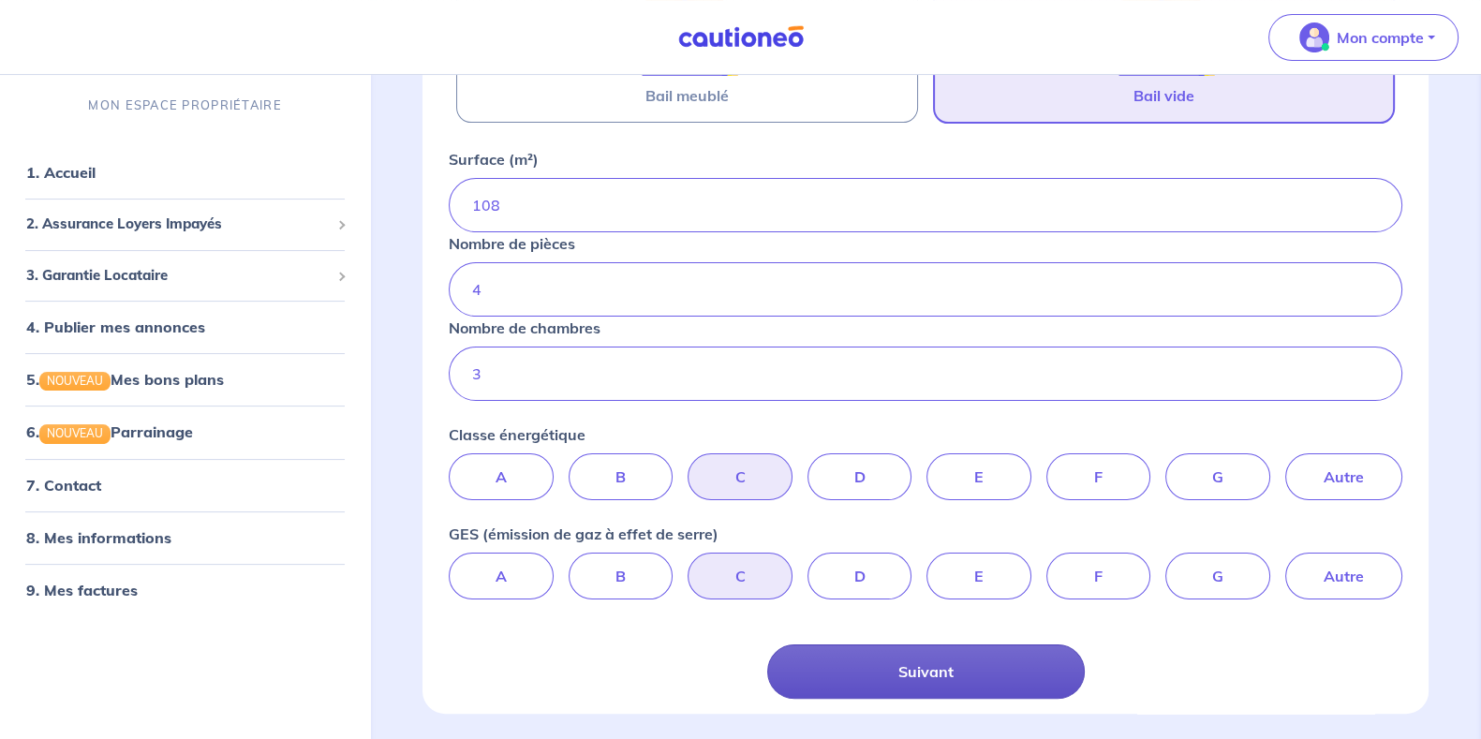
click at [903, 655] on button "Suivant" at bounding box center [926, 672] width 318 height 54
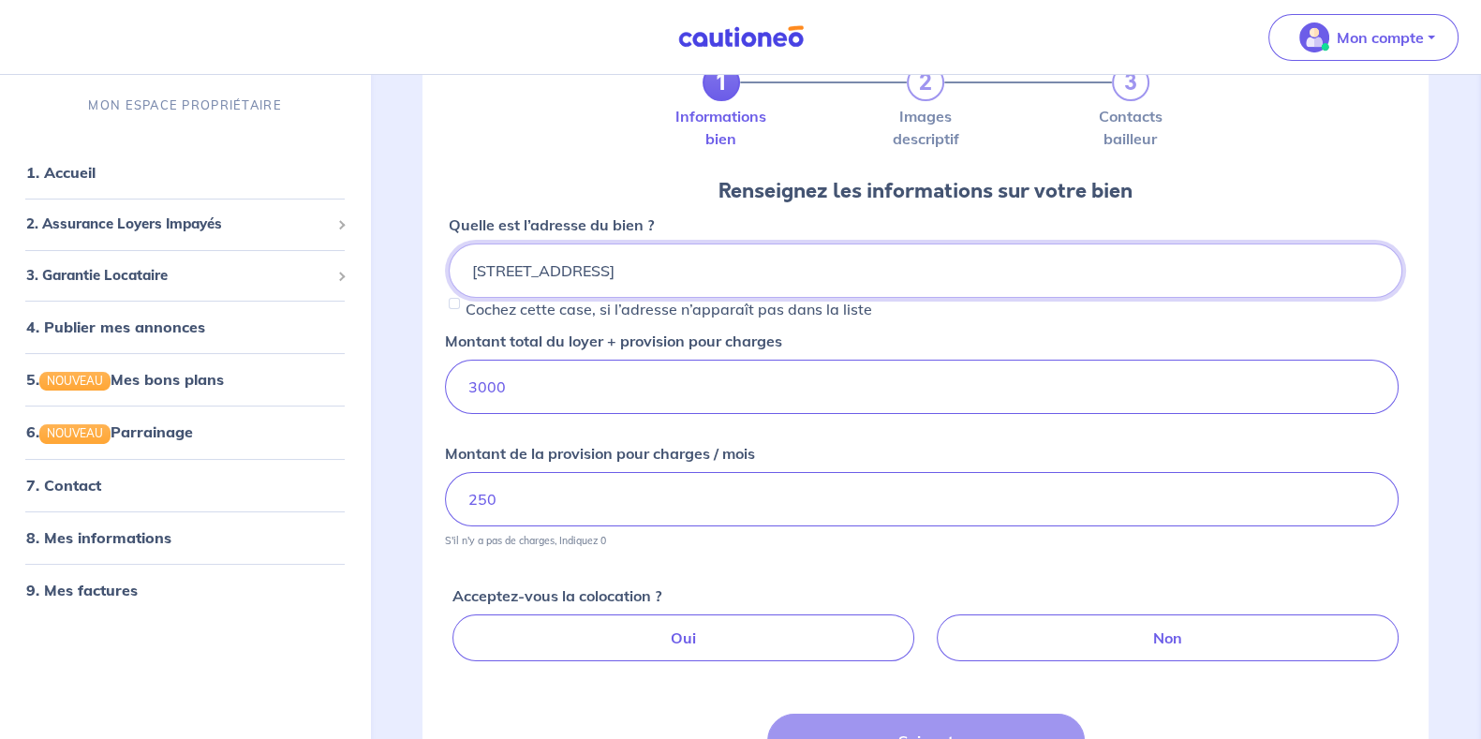
scroll to position [116, 0]
click at [600, 495] on input "250" at bounding box center [922, 499] width 954 height 54
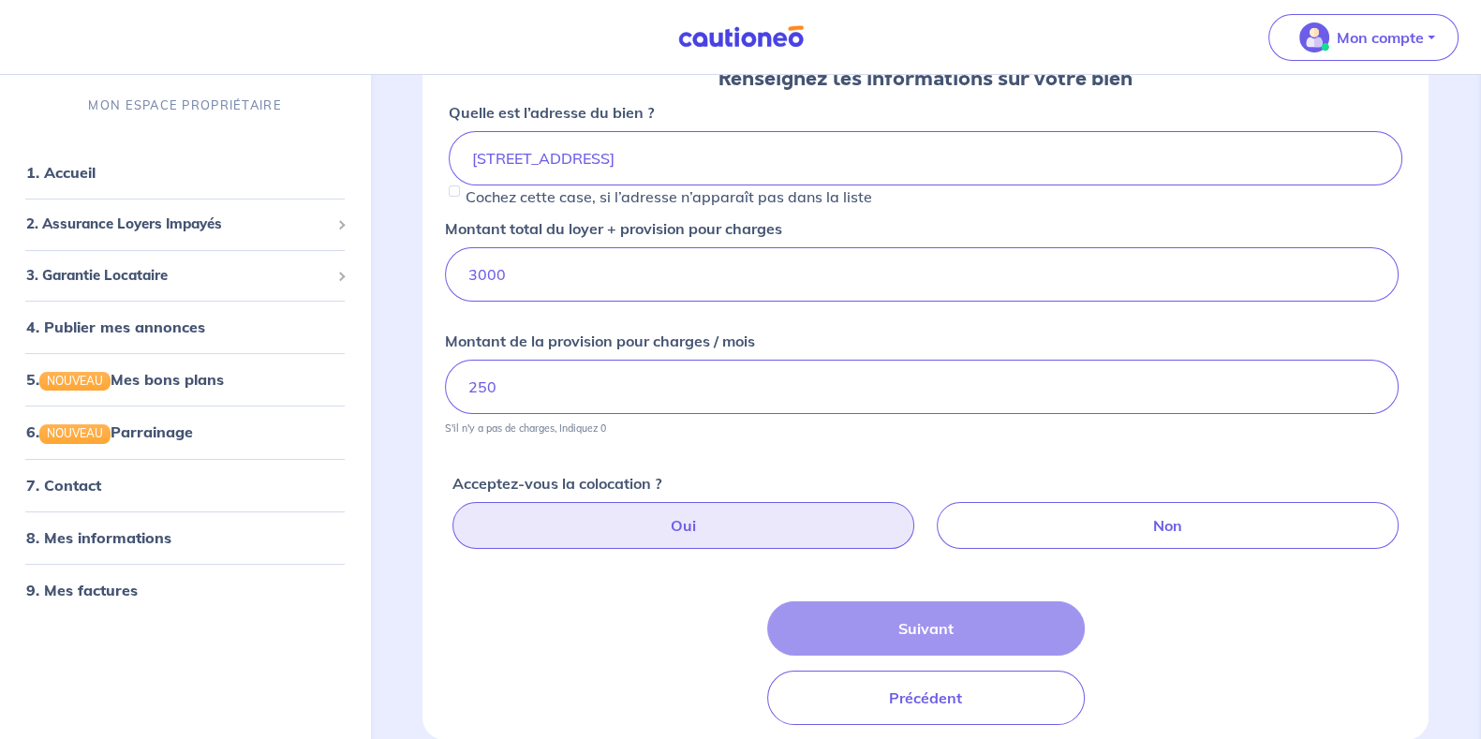
click at [698, 517] on label "Oui" at bounding box center [684, 525] width 462 height 47
click at [924, 514] on input "Oui" at bounding box center [930, 508] width 12 height 12
radio input "true"
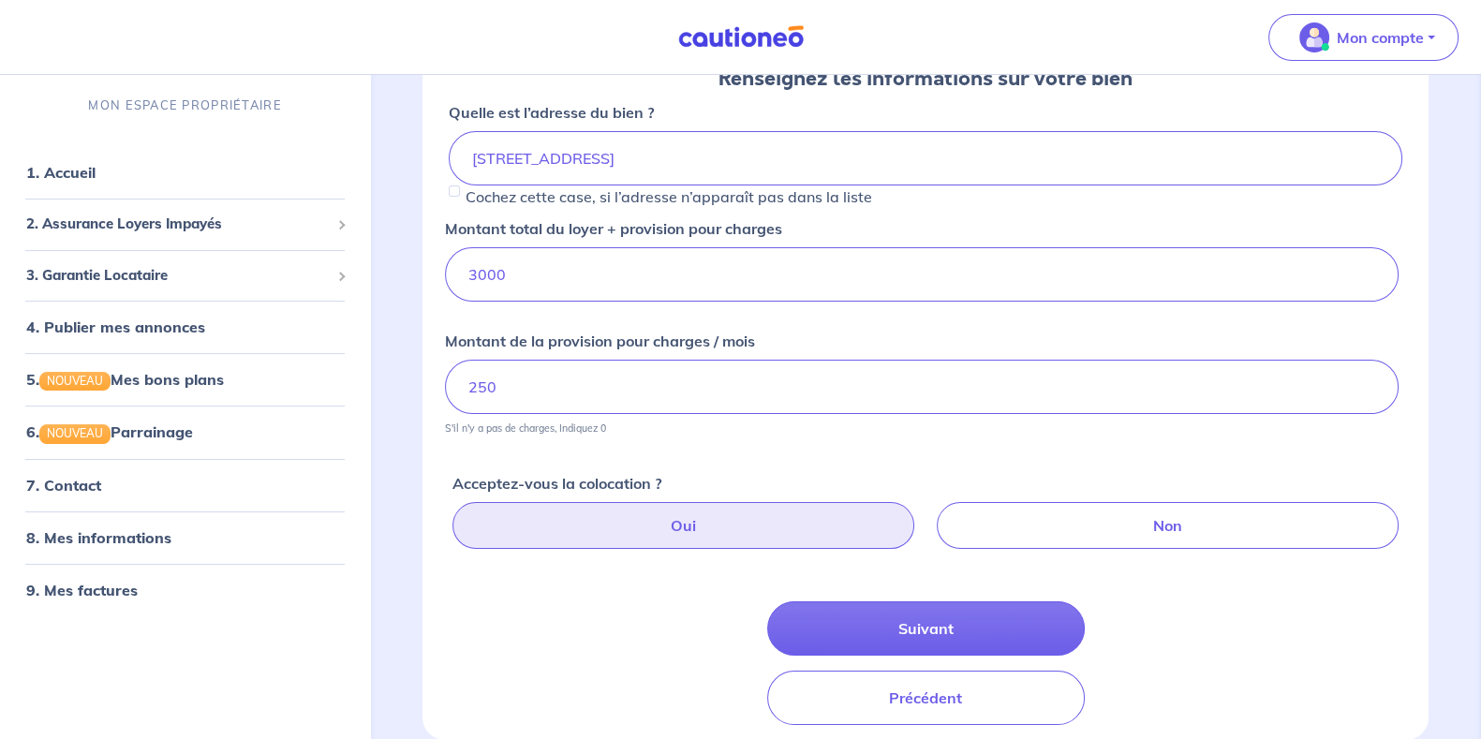
scroll to position [229, 0]
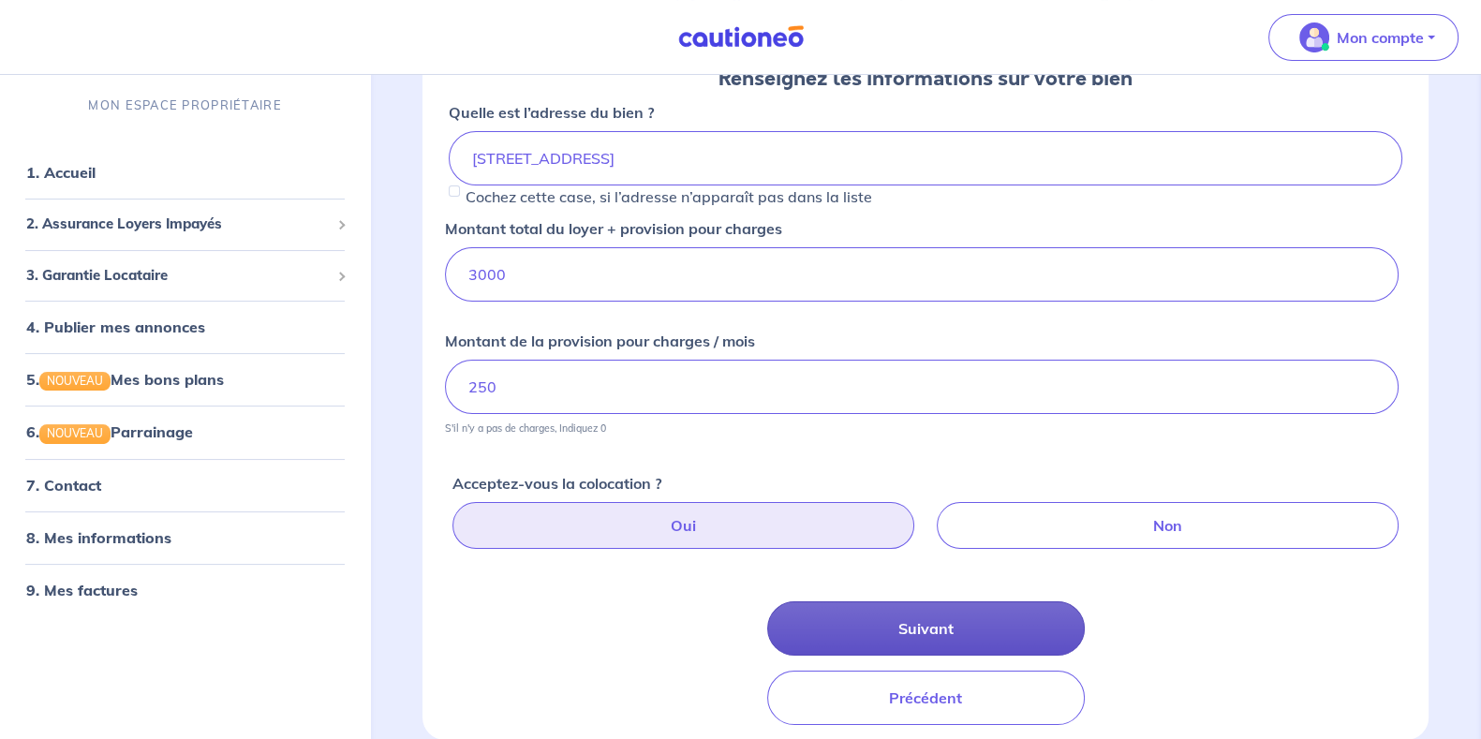
click at [929, 626] on button "Suivant" at bounding box center [926, 629] width 318 height 54
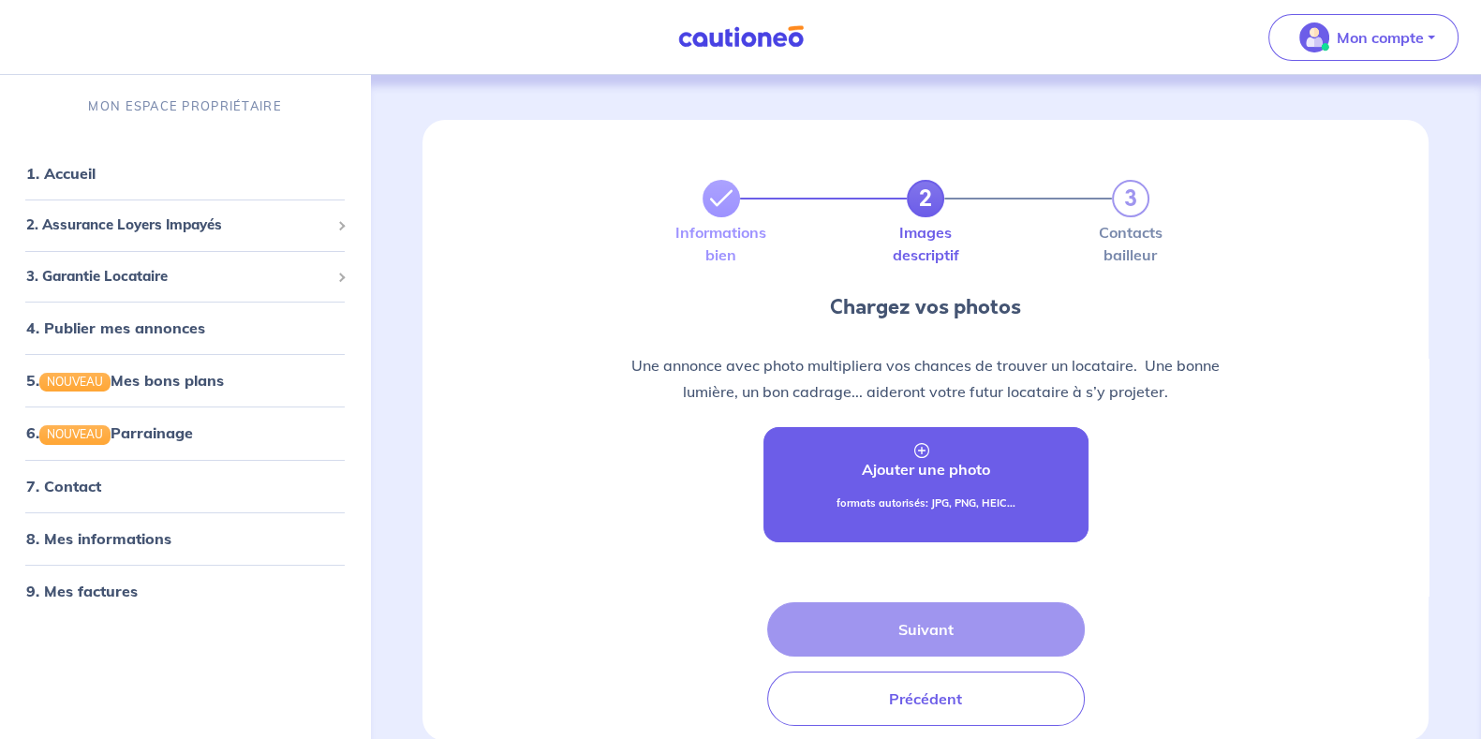
click at [918, 480] on p "Ajouter une photo" at bounding box center [926, 469] width 128 height 22
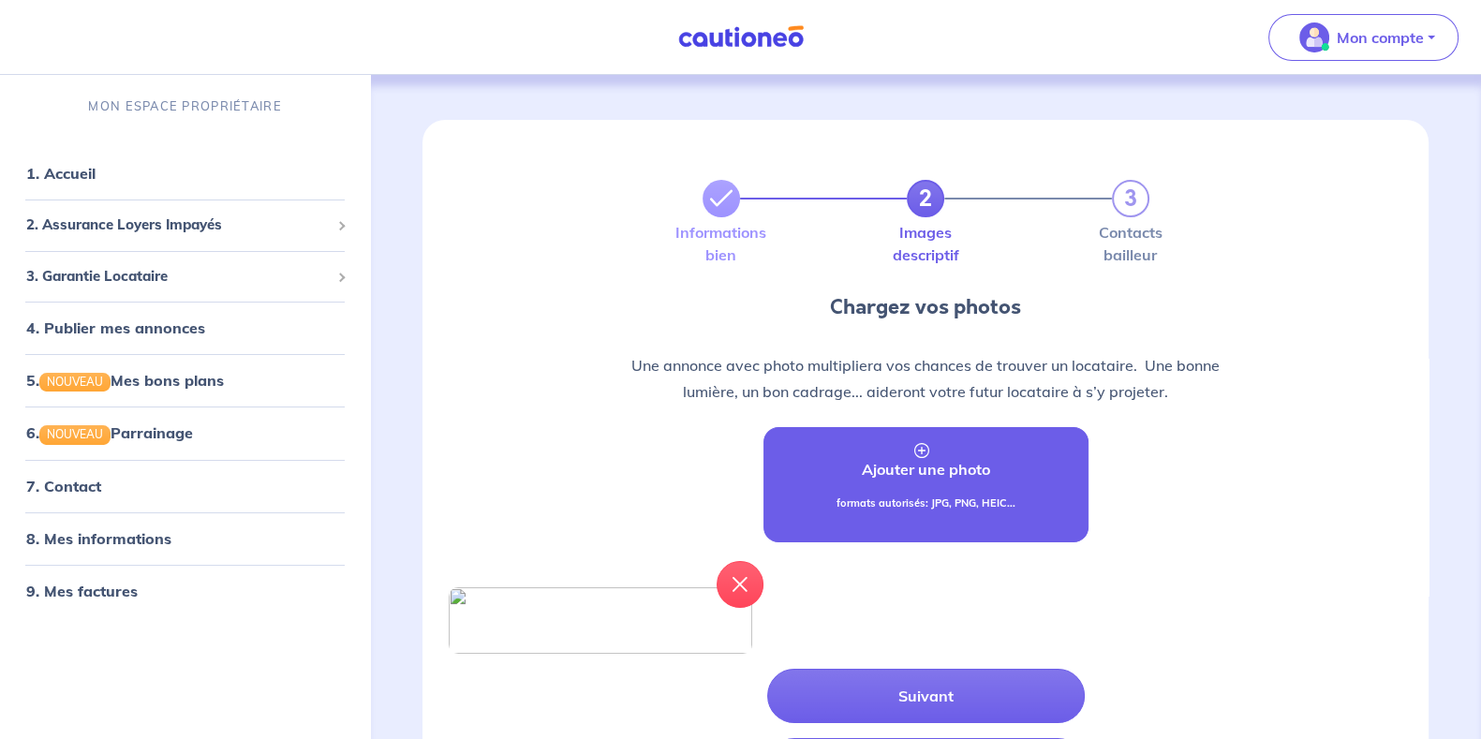
click at [923, 517] on div "formats autorisés: JPG, PNG, HEIC..." at bounding box center [926, 511] width 179 height 31
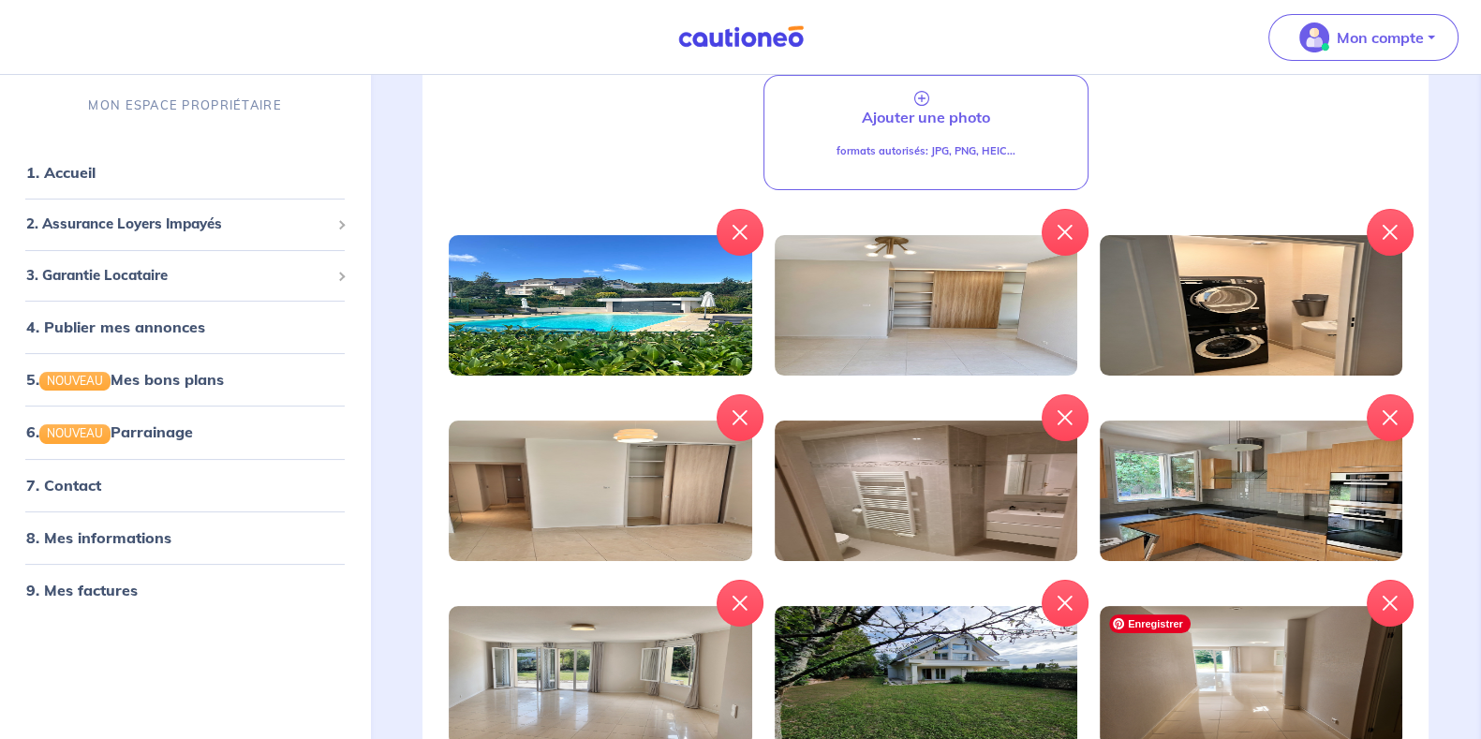
scroll to position [351, 0]
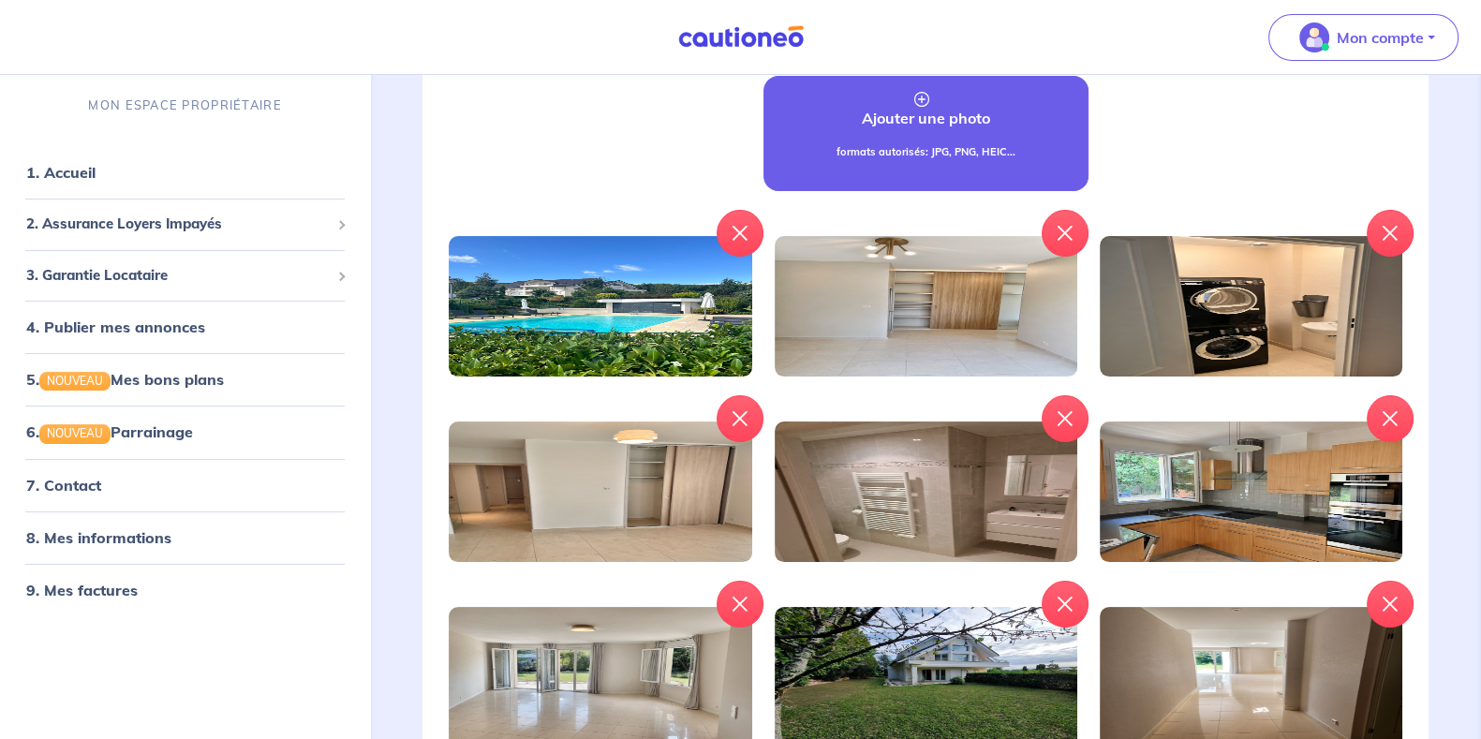
click at [860, 150] on p "formats autorisés: JPG, PNG, HEIC..." at bounding box center [926, 152] width 179 height 16
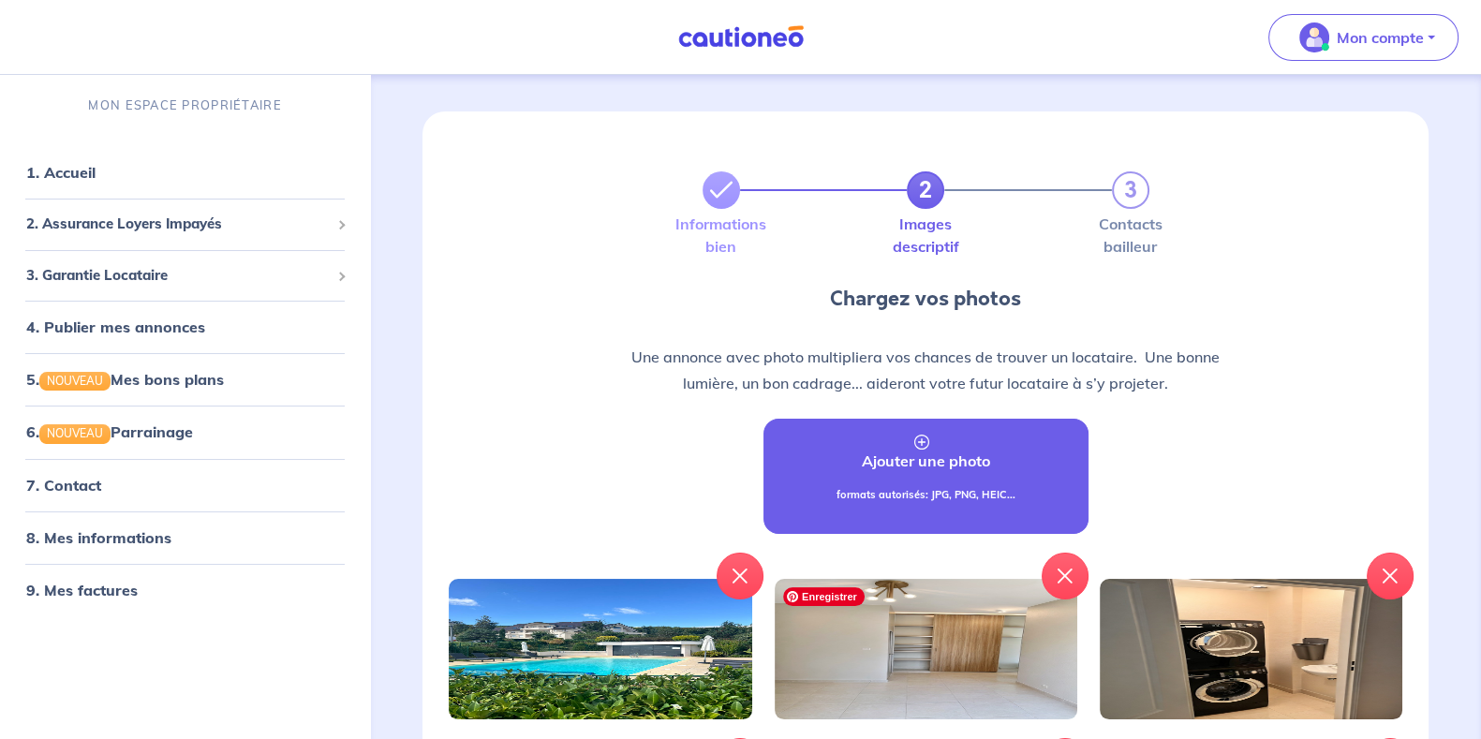
scroll to position [0, 0]
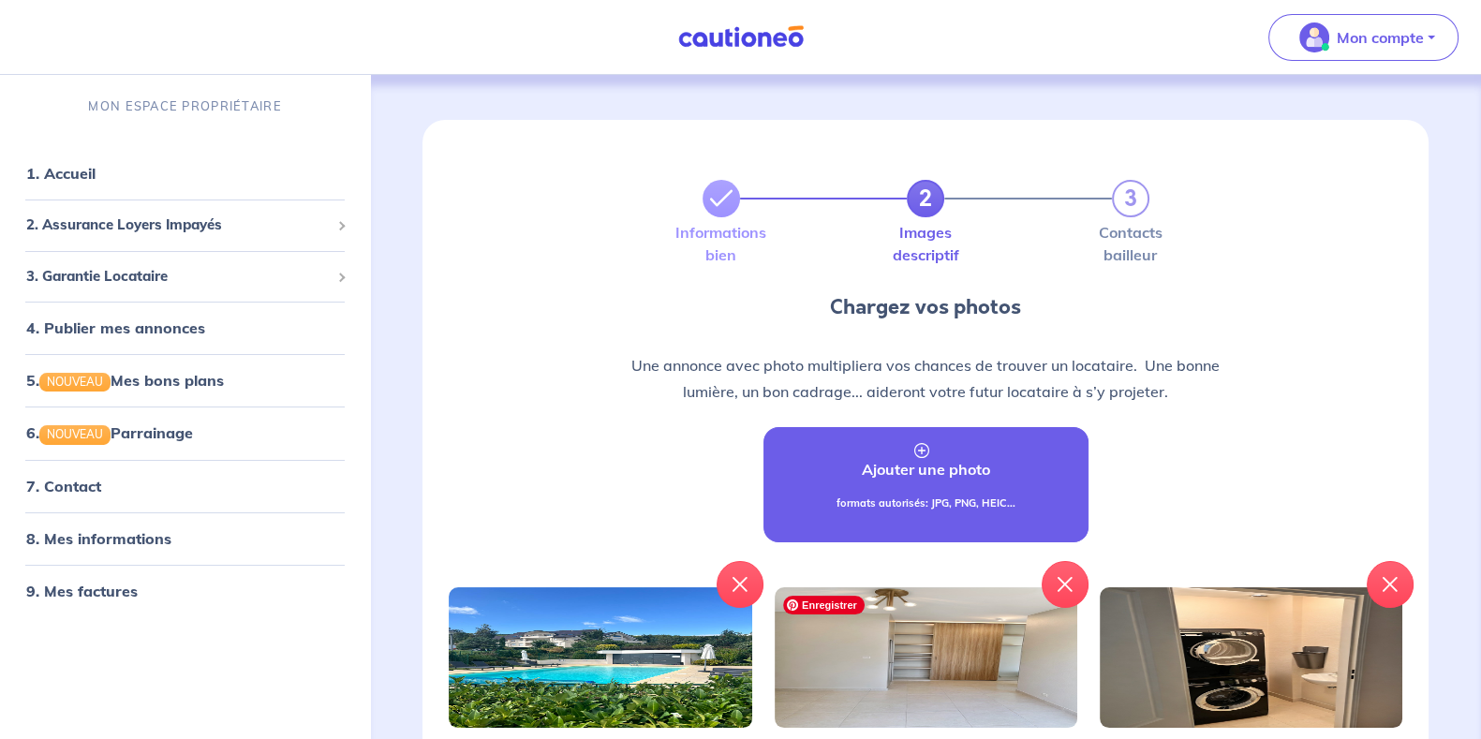
click at [994, 469] on link "Ajouter une photo formats autorisés: JPG, PNG, HEIC..." at bounding box center [926, 484] width 325 height 115
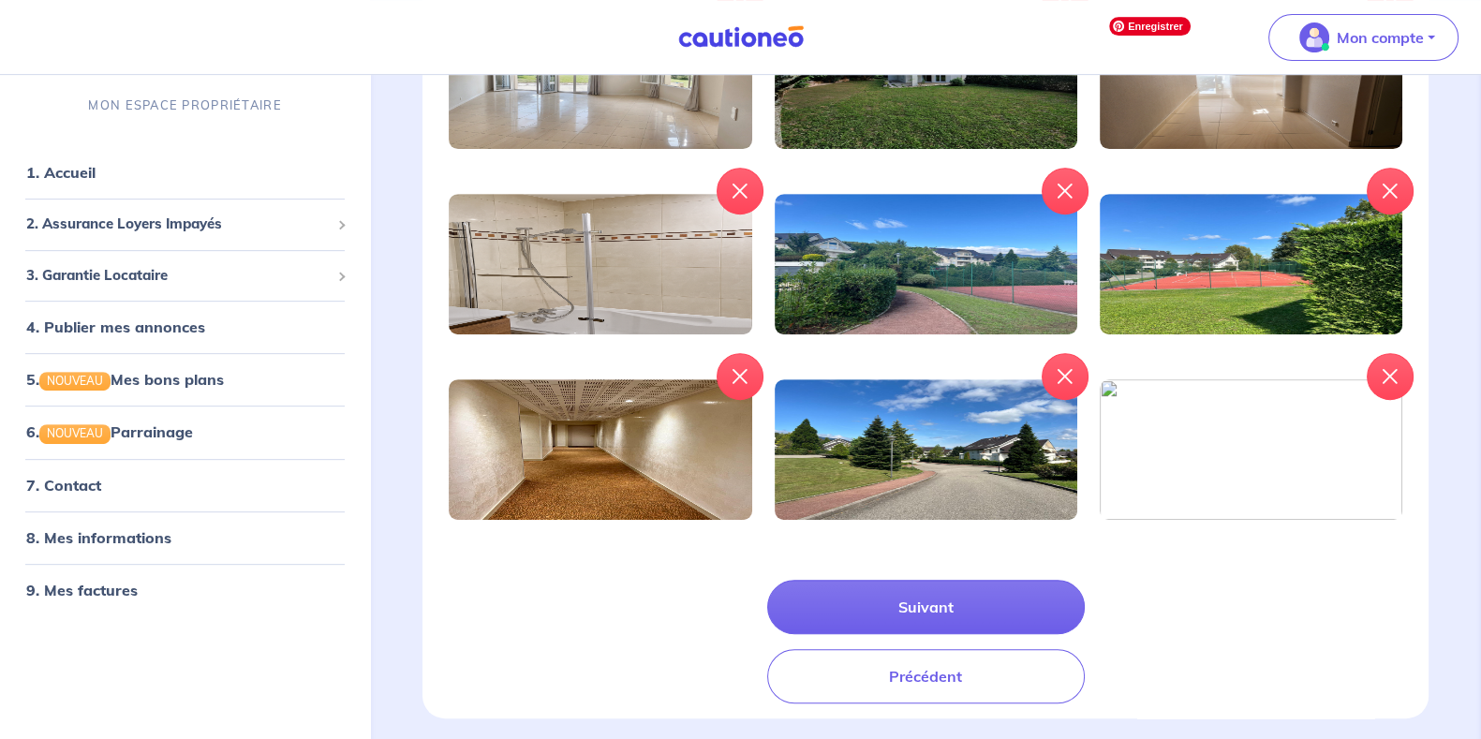
scroll to position [1017, 0]
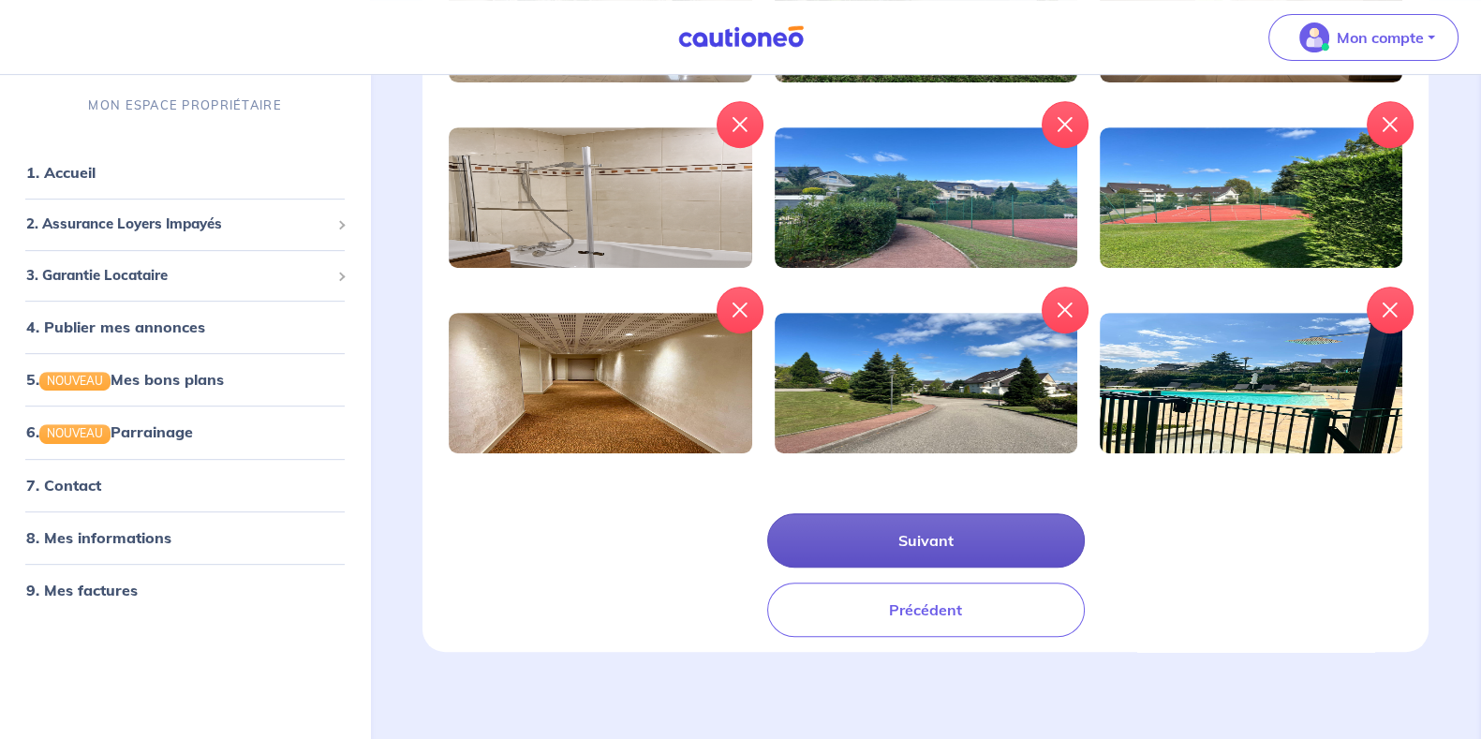
click at [957, 549] on button "Suivant" at bounding box center [926, 540] width 318 height 54
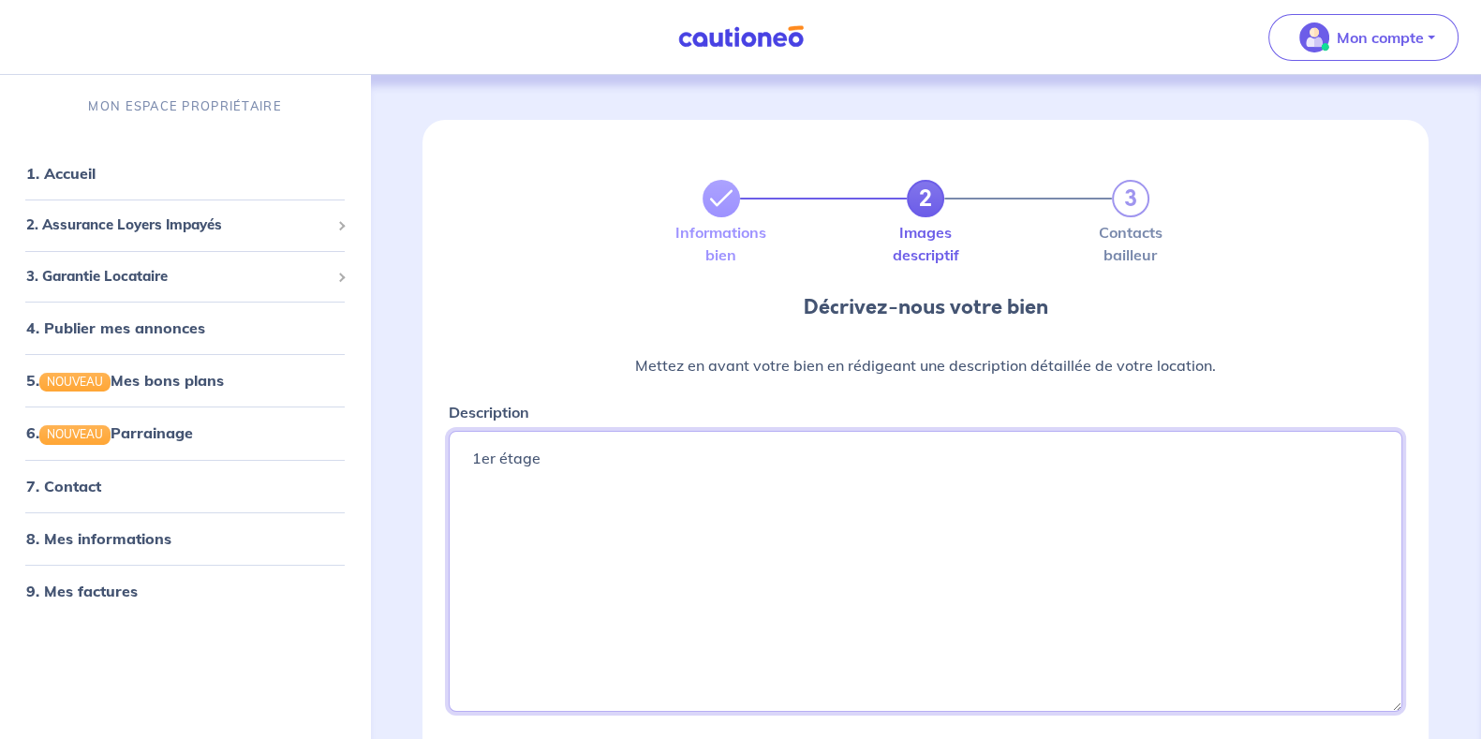
click at [888, 483] on textarea "1er étage" at bounding box center [926, 571] width 954 height 281
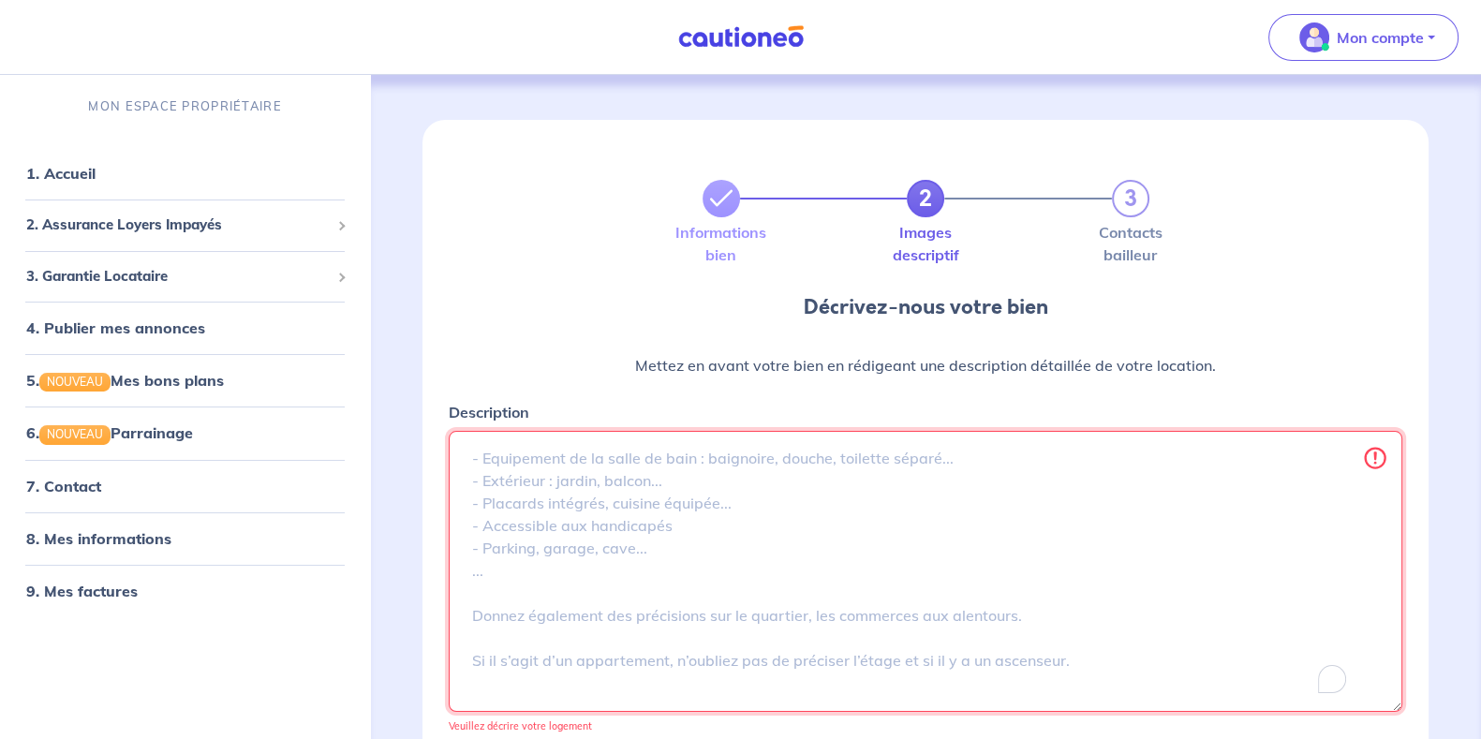
click at [585, 450] on textarea "Description" at bounding box center [926, 571] width 954 height 281
paste textarea "Superbe appartement T4 de 108 m² au 1er étage de la résidence sécurisée Divona …"
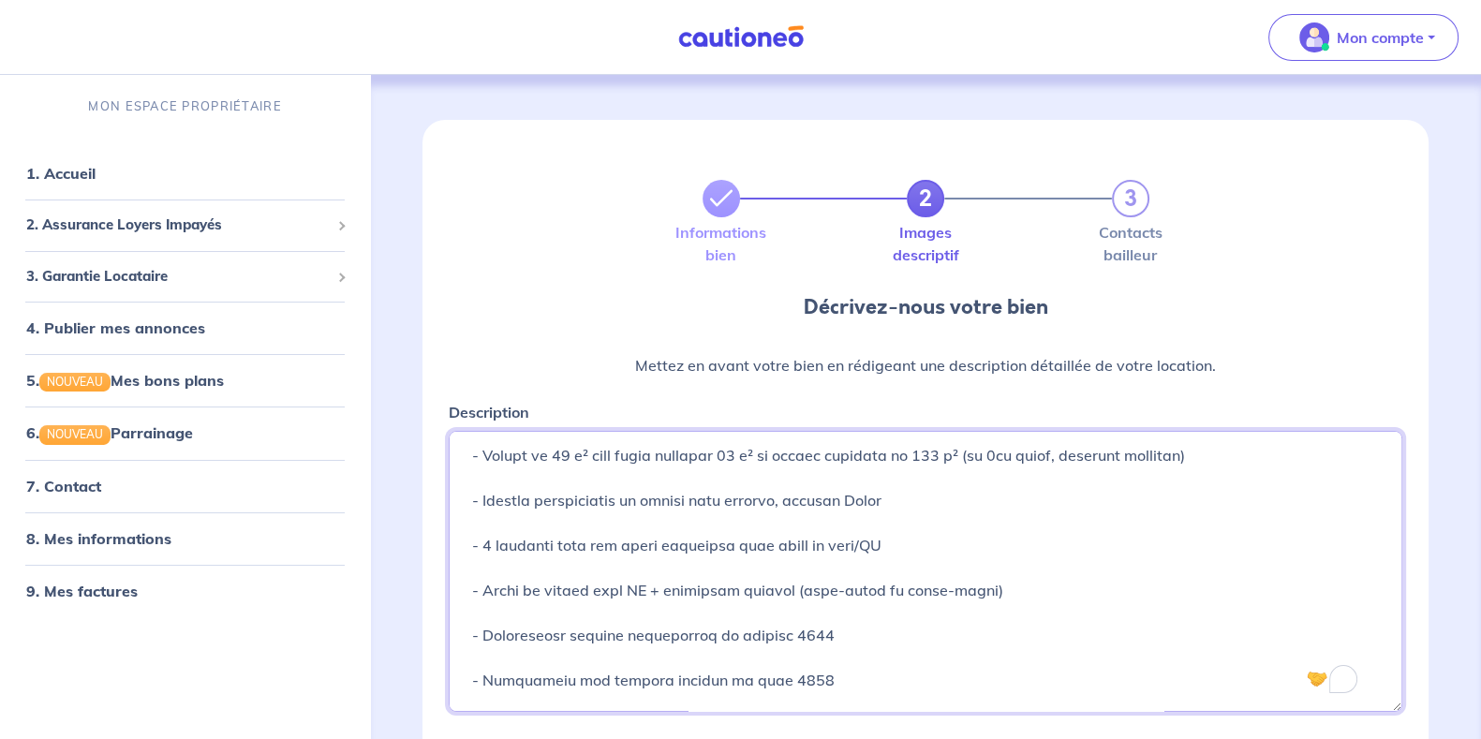
scroll to position [182, 0]
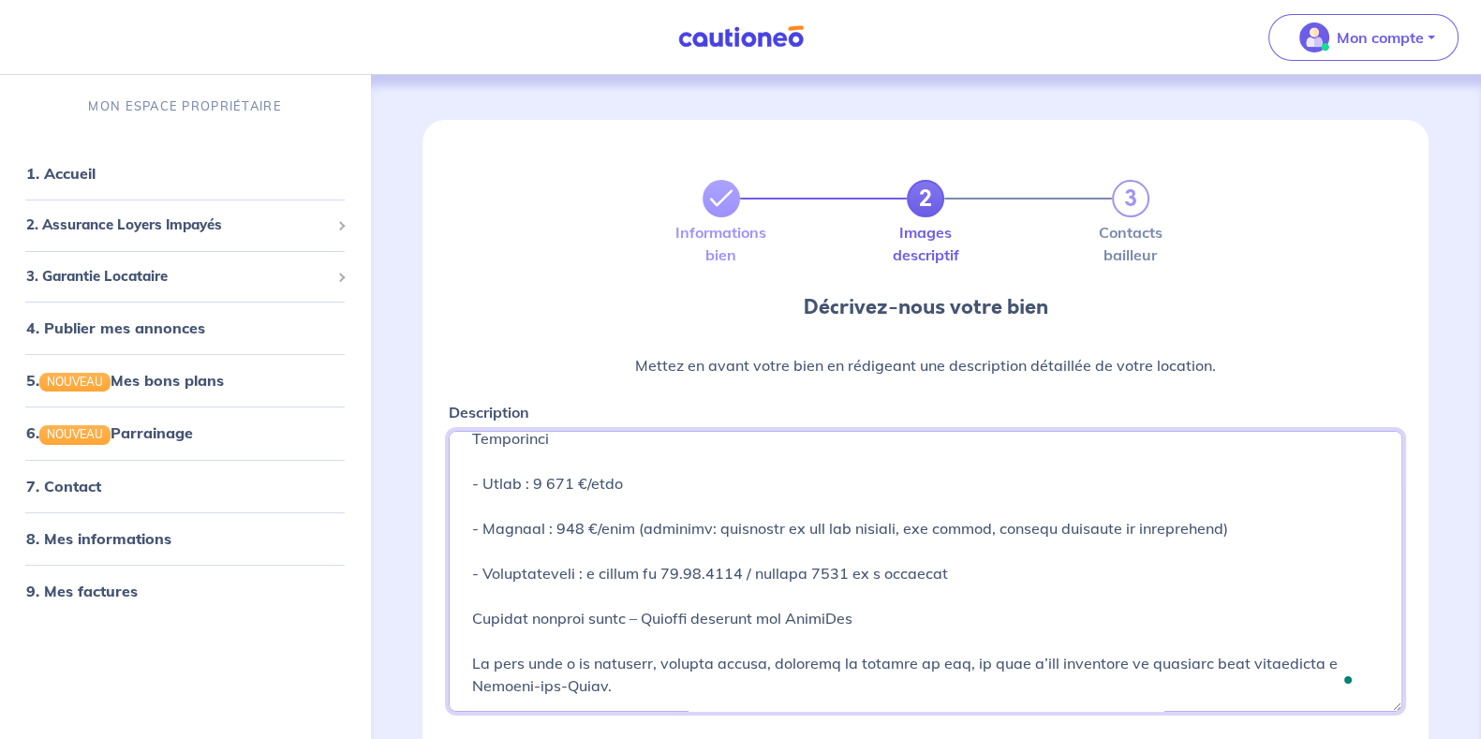
click at [737, 572] on textarea "Description" at bounding box center [926, 571] width 954 height 281
click at [912, 611] on textarea "Description" at bounding box center [926, 571] width 954 height 281
click at [909, 620] on textarea "Description" at bounding box center [926, 571] width 954 height 281
click at [931, 569] on textarea "Description" at bounding box center [926, 571] width 954 height 281
click at [925, 625] on textarea "Description" at bounding box center [926, 571] width 954 height 281
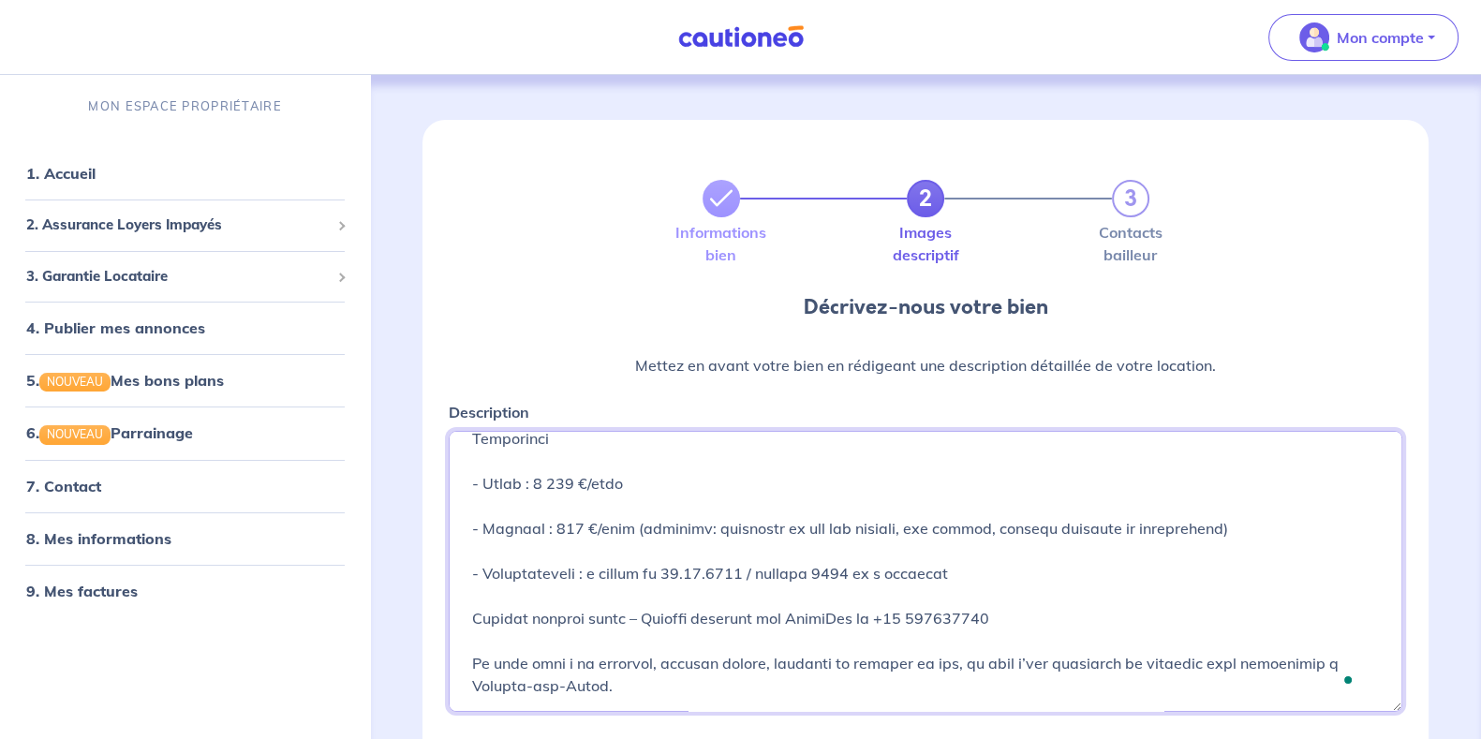
click at [928, 620] on textarea "Description" at bounding box center [926, 571] width 954 height 281
click at [967, 612] on textarea "Description" at bounding box center [926, 571] width 954 height 281
click at [961, 616] on textarea "Description" at bounding box center [926, 571] width 954 height 281
click at [979, 616] on textarea "Description" at bounding box center [926, 571] width 954 height 281
click at [1021, 620] on textarea "Description" at bounding box center [926, 571] width 954 height 281
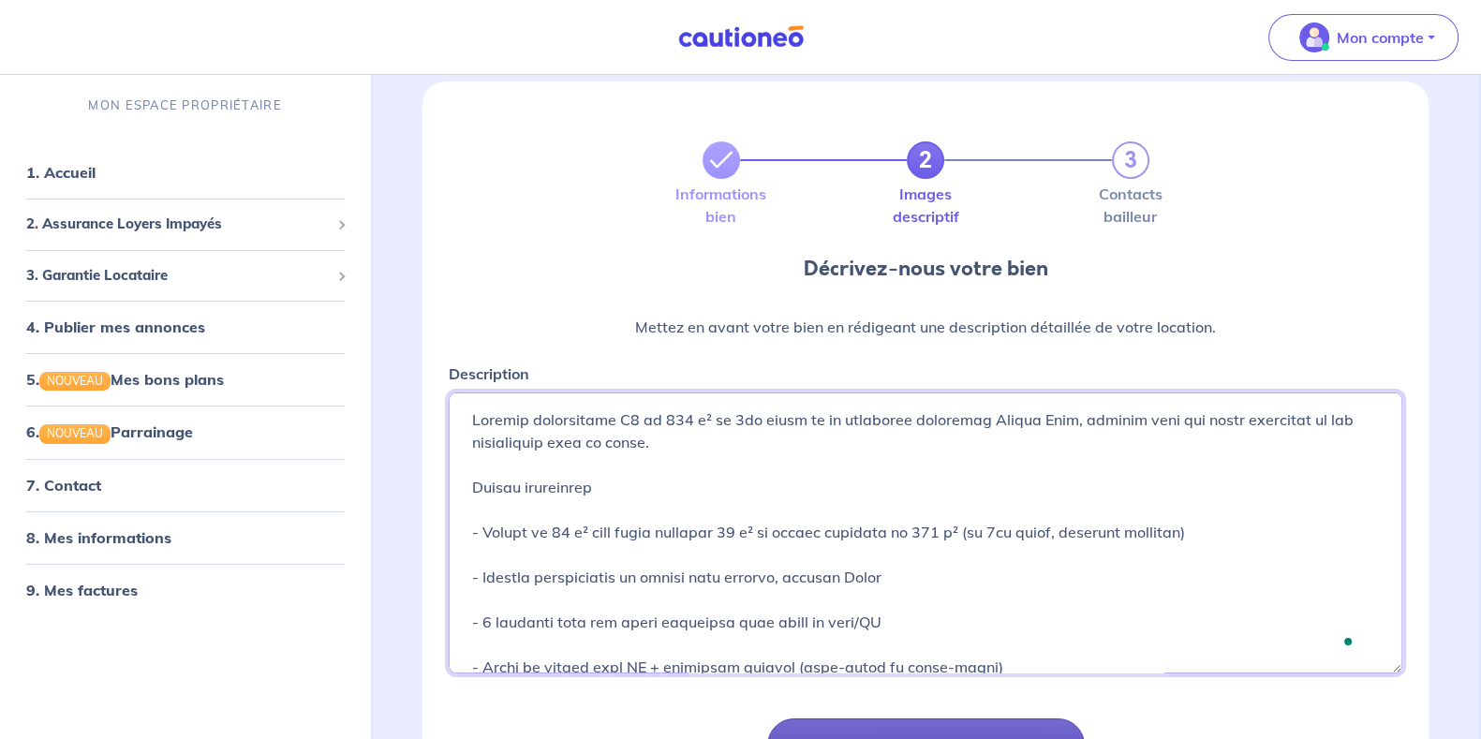
type textarea "Superbe appartement T4 de 108 m² au 1er étage de la résidence sécurisée Divona …"
click at [952, 726] on button "Suivant" at bounding box center [926, 746] width 318 height 54
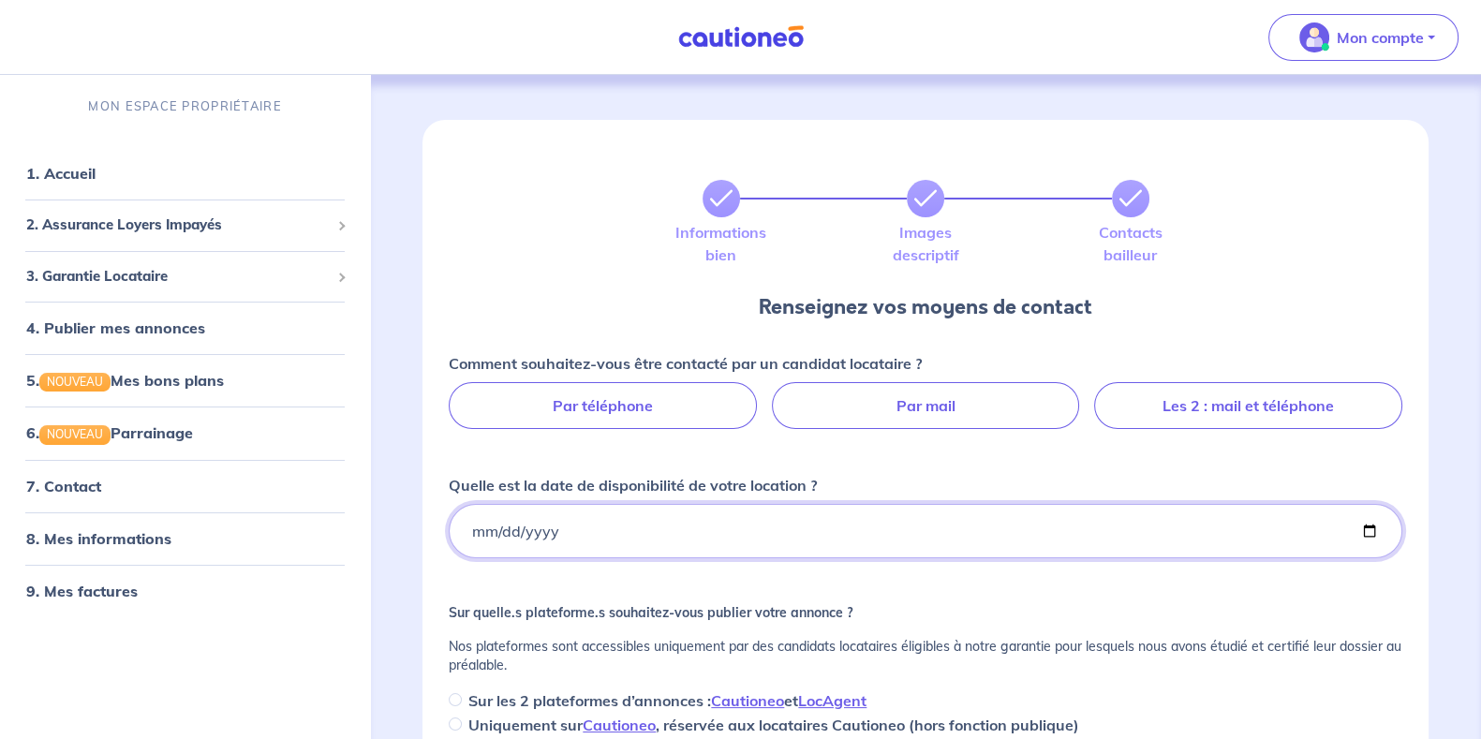
click at [586, 527] on input "Quelle est la date de disponibilité de votre location ?" at bounding box center [926, 531] width 954 height 54
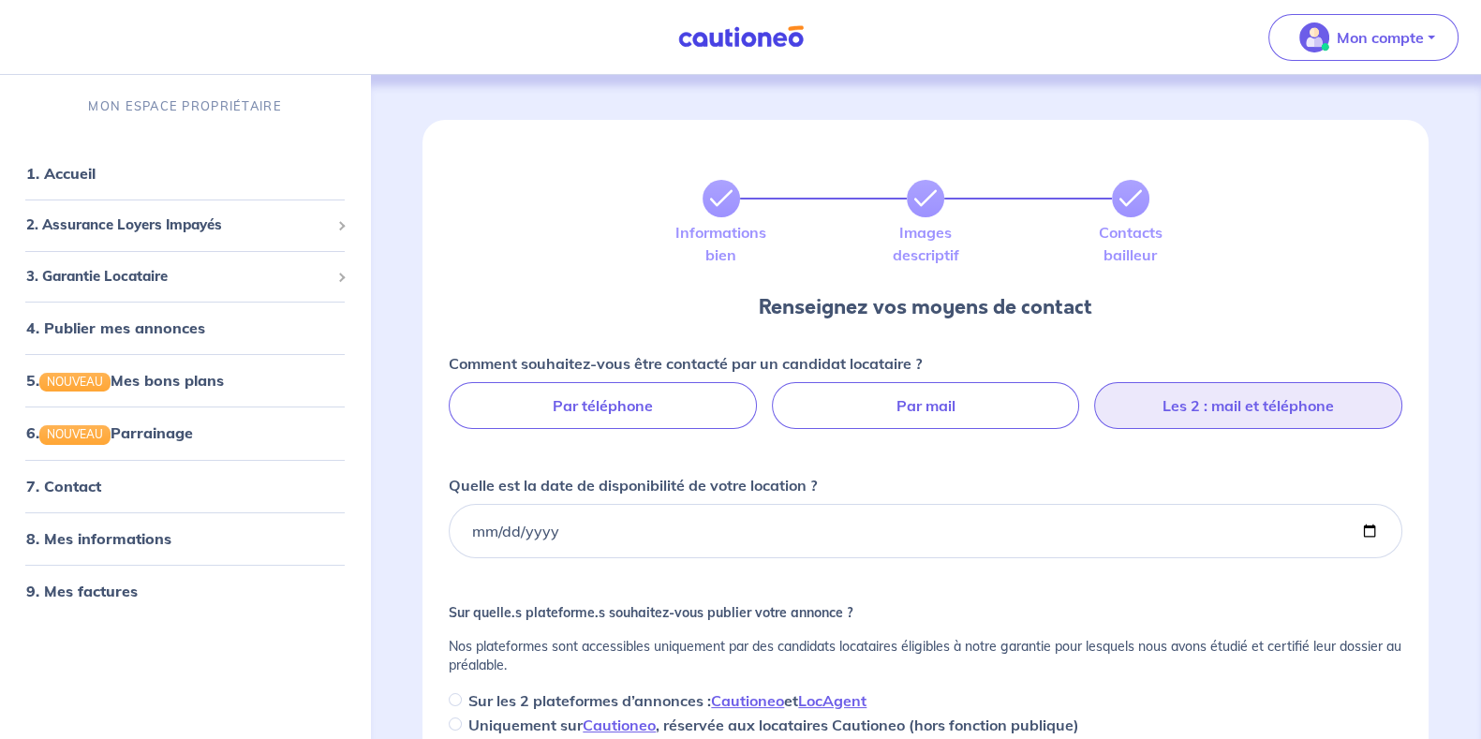
click at [1284, 414] on label "Les 2 : mail et téléphone" at bounding box center [1248, 405] width 308 height 47
click at [932, 394] on input "Les 2 : mail et téléphone" at bounding box center [926, 388] width 12 height 12
radio input "true"
select select "CH"
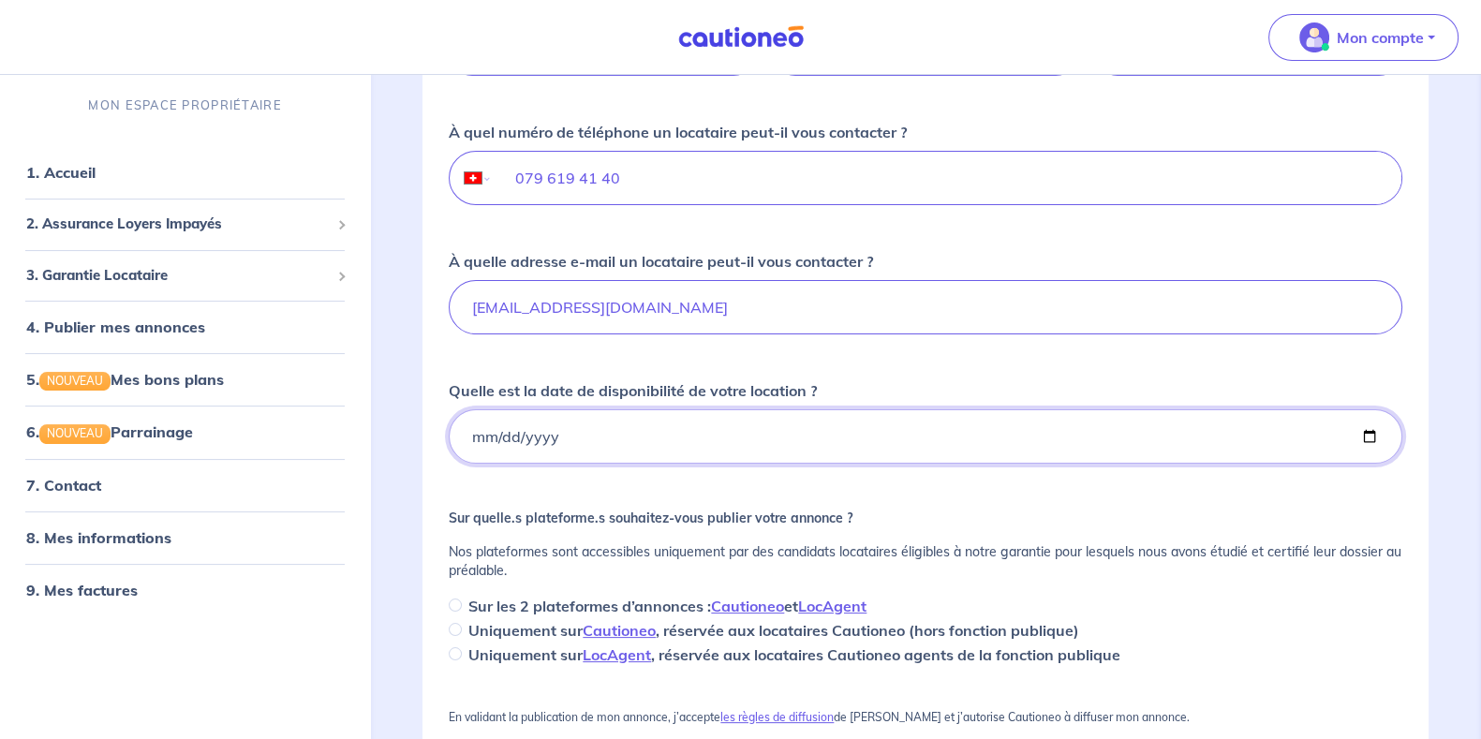
click at [790, 444] on input "Quelle est la date de disponibilité de votre location ?" at bounding box center [926, 436] width 954 height 54
click at [791, 444] on input "Quelle est la date de disponibilité de votre location ?" at bounding box center [926, 435] width 954 height 54
click at [1387, 440] on input "Quelle est la date de disponibilité de votre location ?" at bounding box center [926, 435] width 954 height 54
click at [1380, 437] on input "Quelle est la date de disponibilité de votre location ?" at bounding box center [926, 435] width 954 height 54
click at [1372, 428] on input "Quelle est la date de disponibilité de votre location ?" at bounding box center [926, 435] width 954 height 54
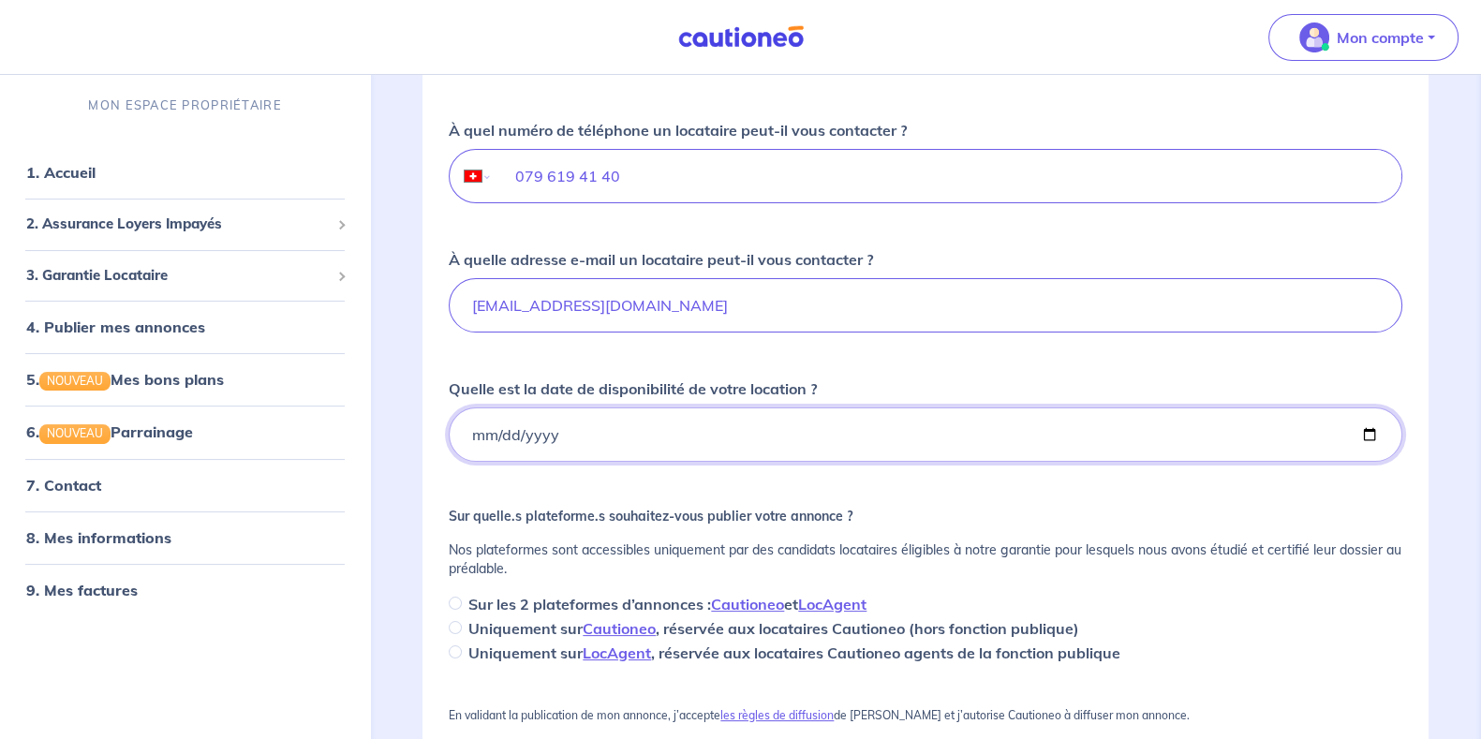
type input "2025-09-20"
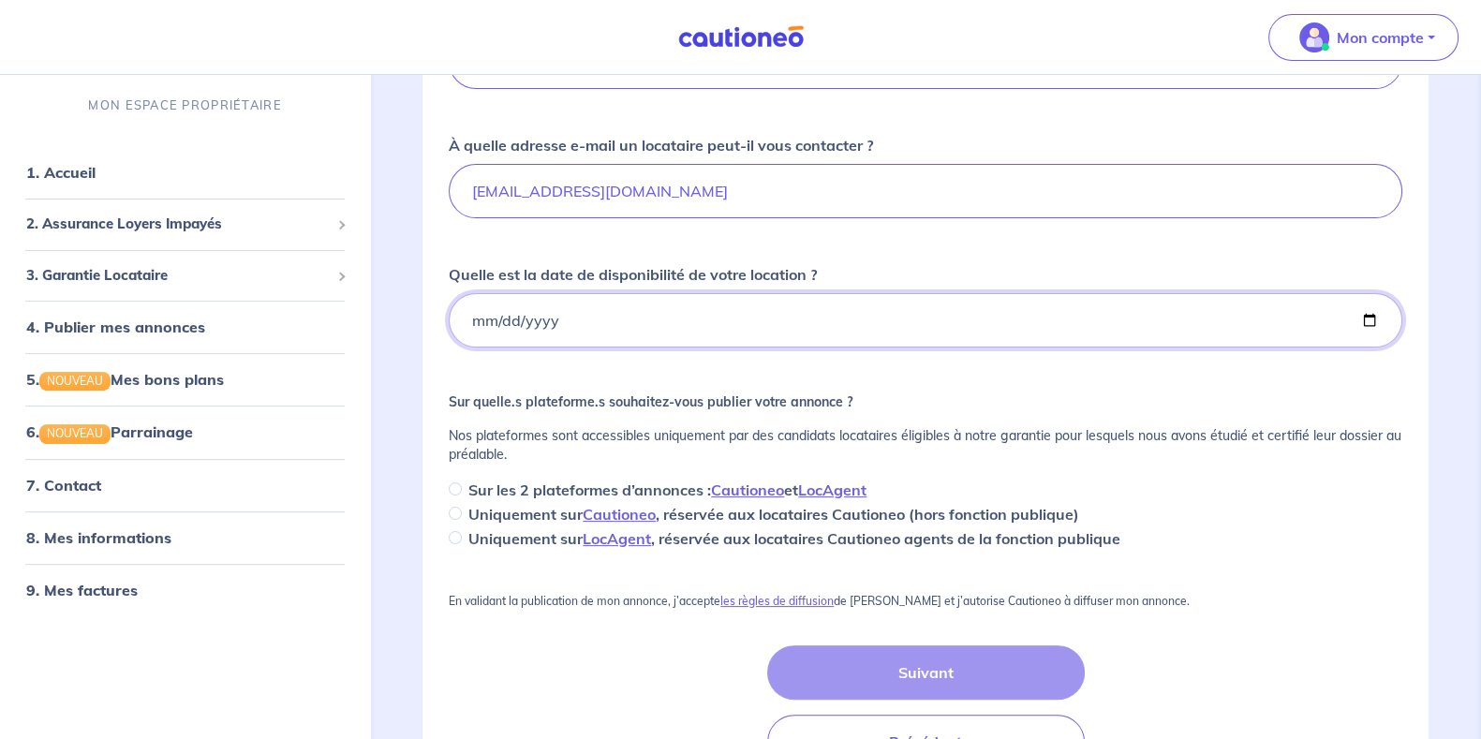
scroll to position [471, 0]
click at [467, 481] on div "Sur les 2 plateformes d’annonces : Cautioneo et LocAgent" at bounding box center [926, 488] width 954 height 22
click at [458, 483] on input "Sur les 2 plateformes d’annonces : Cautioneo et LocAgent" at bounding box center [455, 487] width 13 height 13
radio input "true"
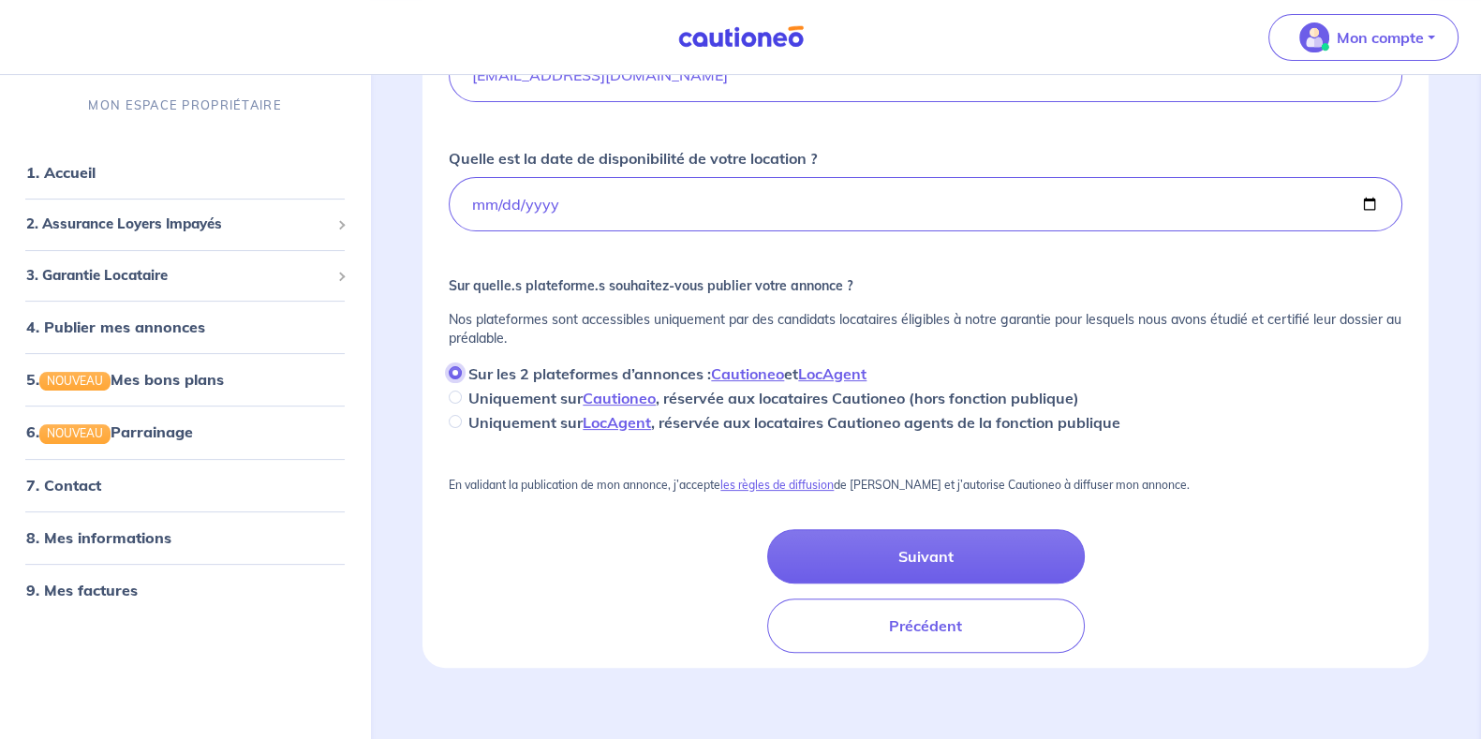
scroll to position [586, 0]
drag, startPoint x: 0, startPoint y: 290, endPoint x: 1452, endPoint y: -142, distance: 1515.1
click at [1452, 0] on html "Mon compte MON ESPACE PROPRIÉTAIRE 1. Accueil 2. Assurance Loyers Impayés Sousc…" at bounding box center [740, 86] width 1481 height 1344
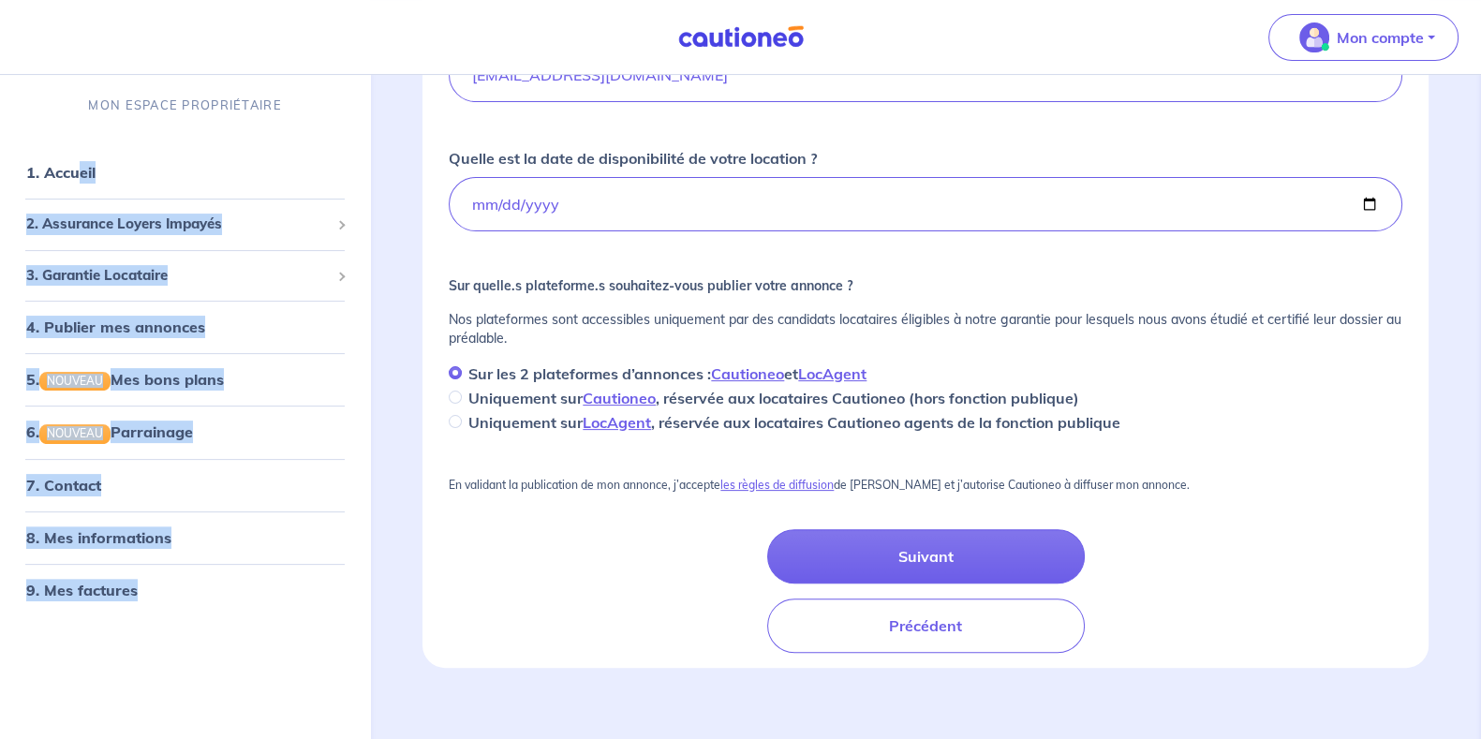
scroll to position [0, 0]
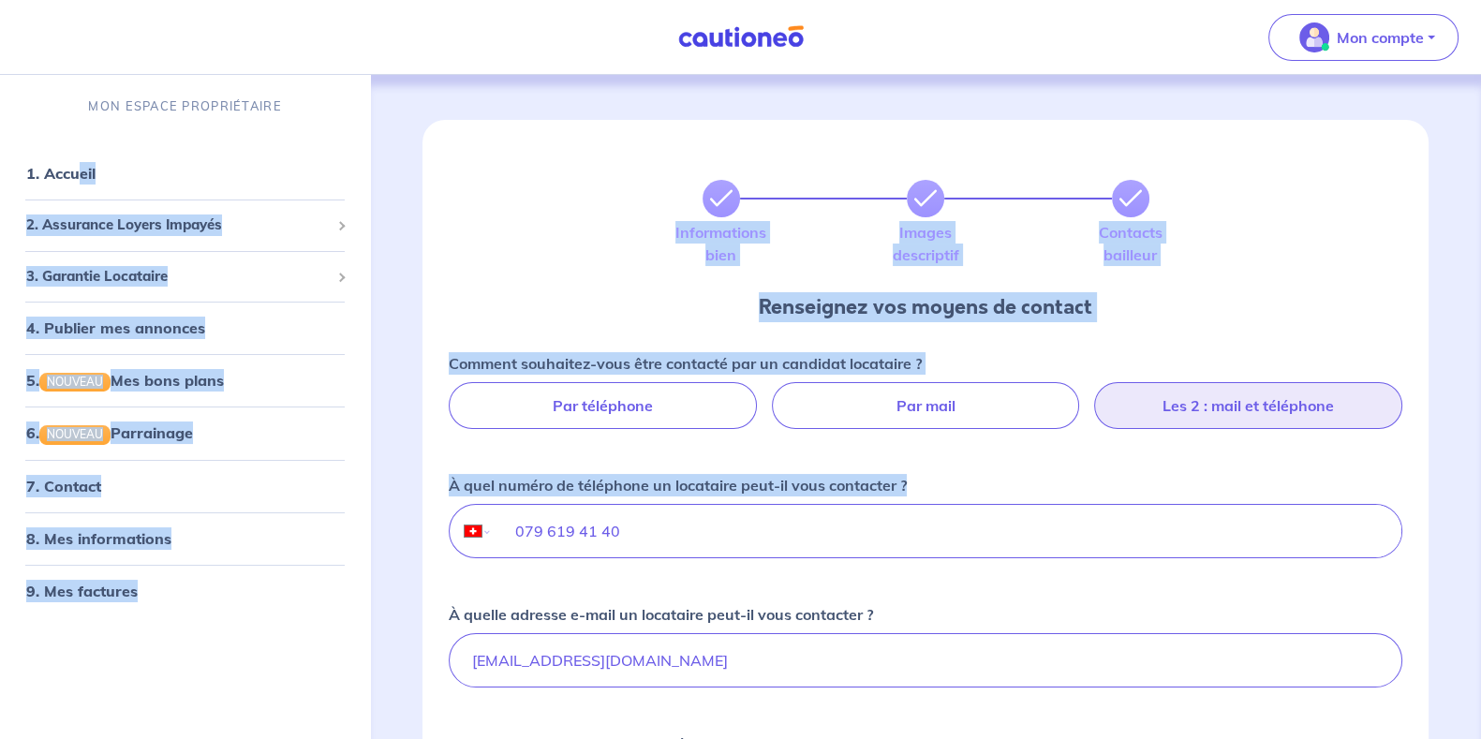
click at [1226, 227] on form "Informations bien Images descriptif Contacts bailleur Renseignez vos moyens de …" at bounding box center [926, 687] width 984 height 1134
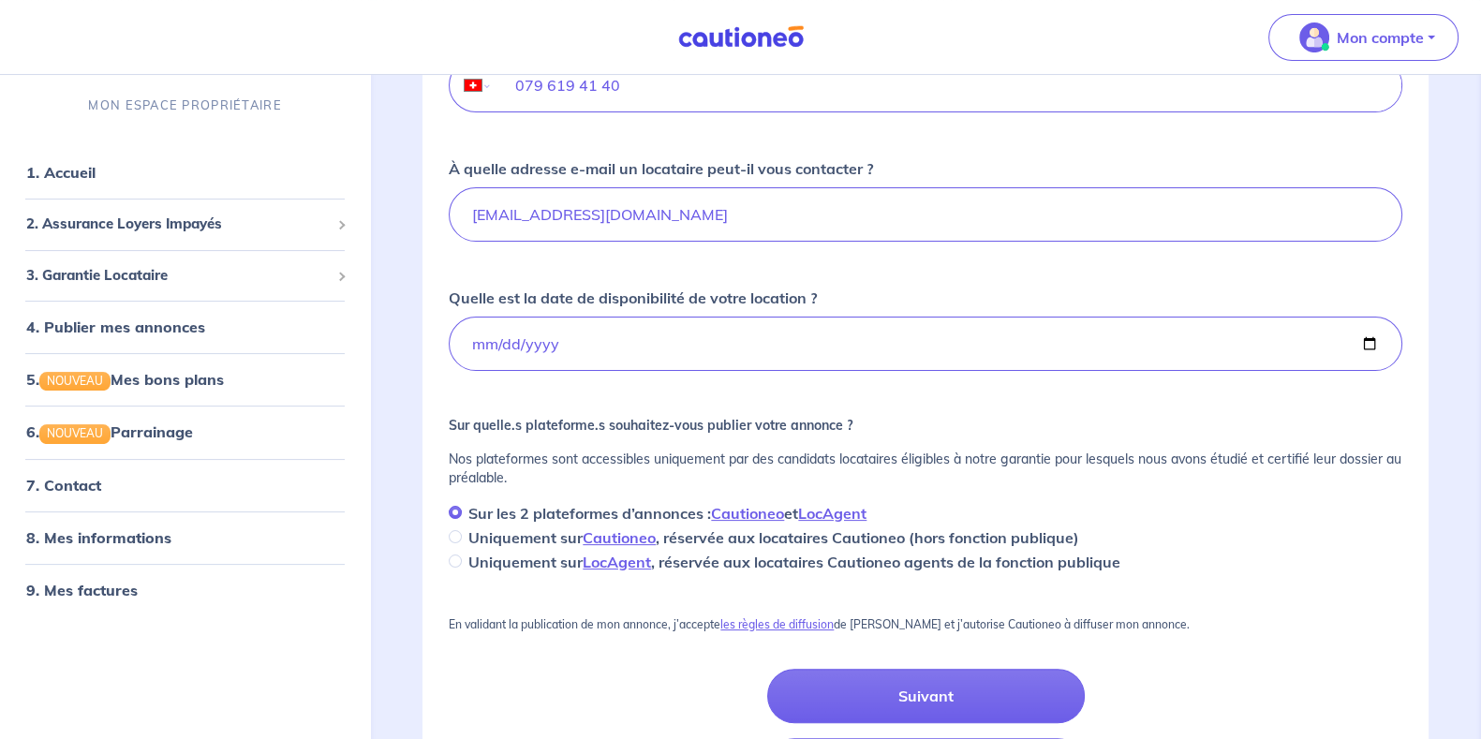
scroll to position [447, 0]
click at [1362, 327] on input "2025-09-20" at bounding box center [926, 343] width 954 height 54
click at [1354, 334] on input "2025-09-20" at bounding box center [926, 343] width 954 height 54
click at [1384, 340] on input "2025-09-20" at bounding box center [926, 343] width 954 height 54
click at [1377, 335] on input "2025-09-20" at bounding box center [926, 343] width 954 height 54
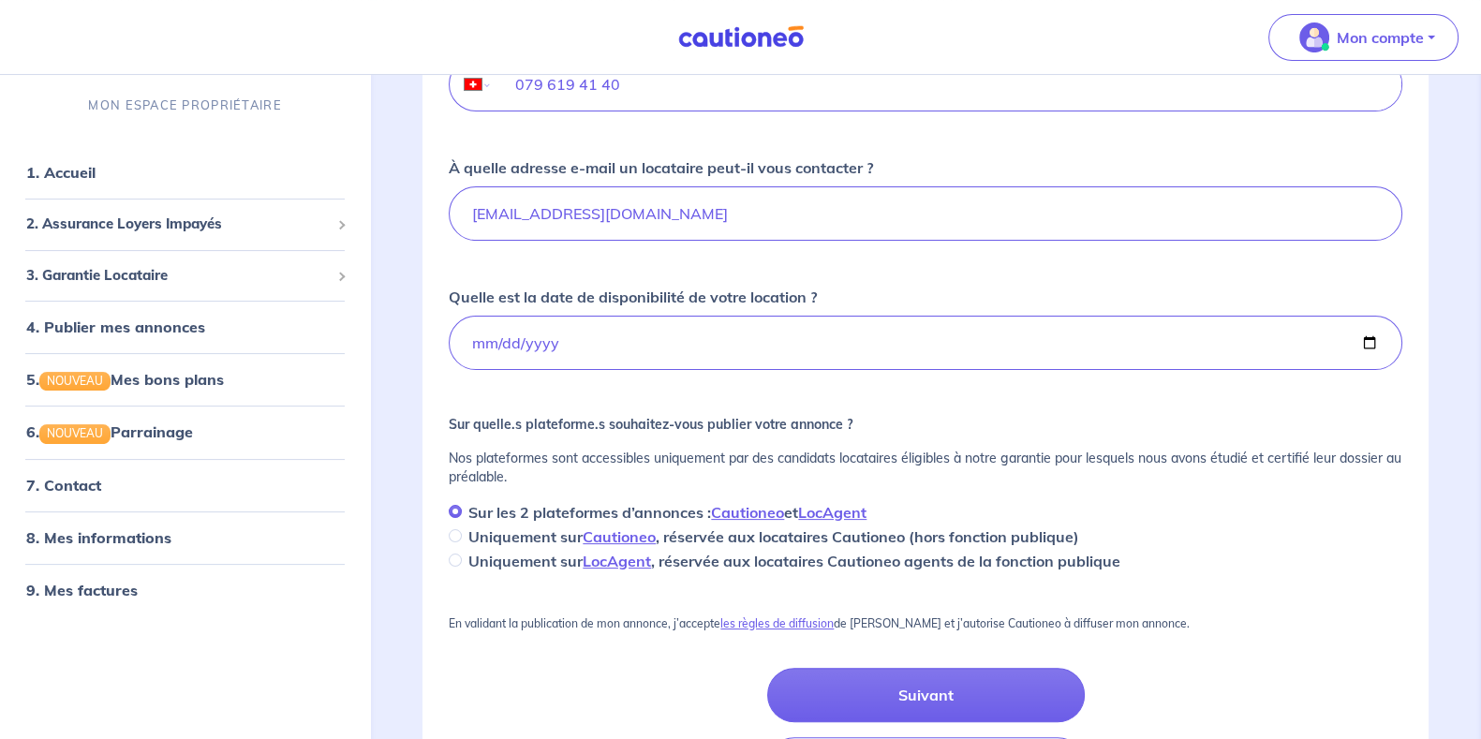
click at [900, 274] on div "Comment souhaitez-vous être contacté par un candidat locataire ? Par téléphone …" at bounding box center [926, 238] width 954 height 667
click at [830, 340] on input "2025-10-01" at bounding box center [926, 343] width 954 height 54
click at [1364, 340] on input "2025-10-01" at bounding box center [926, 343] width 954 height 54
type input "2025-09-20"
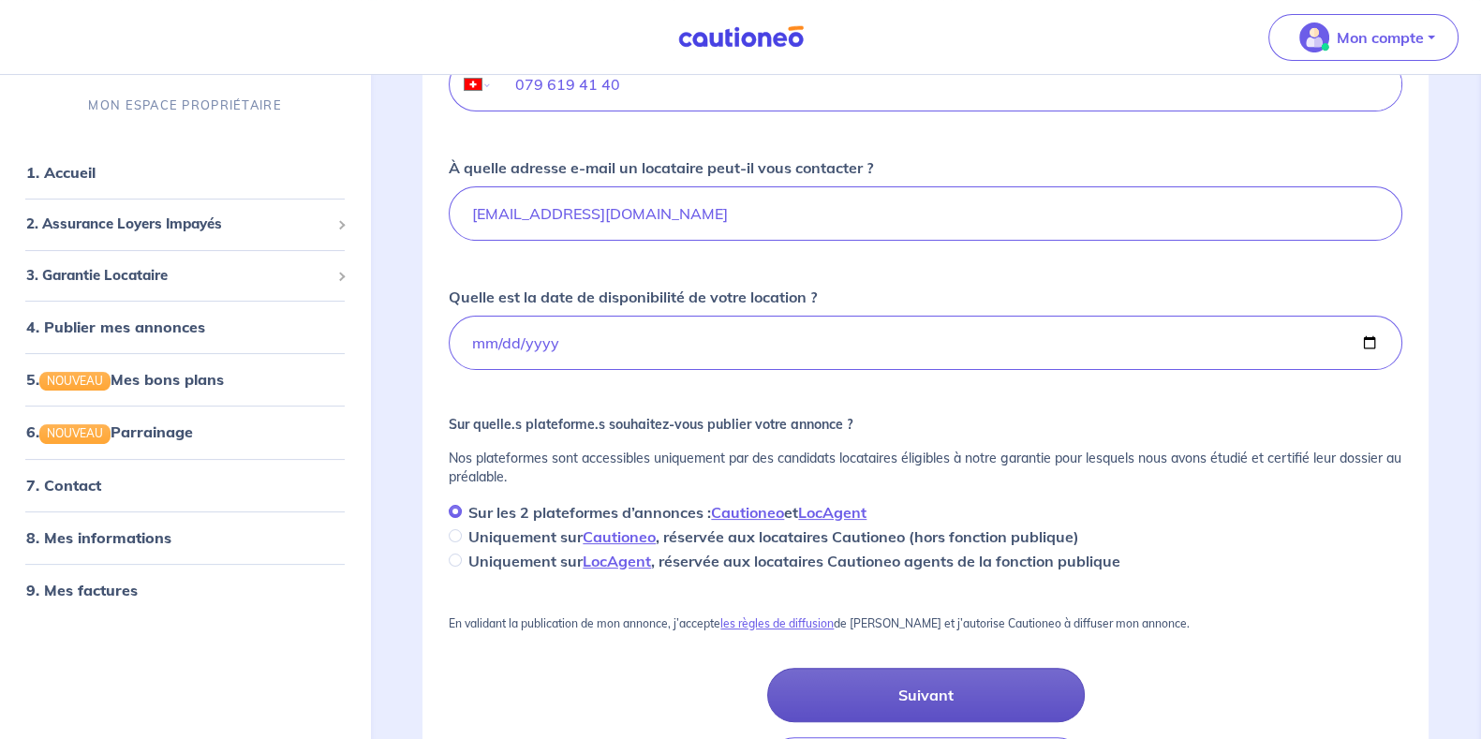
click at [928, 709] on button "Suivant" at bounding box center [926, 695] width 318 height 54
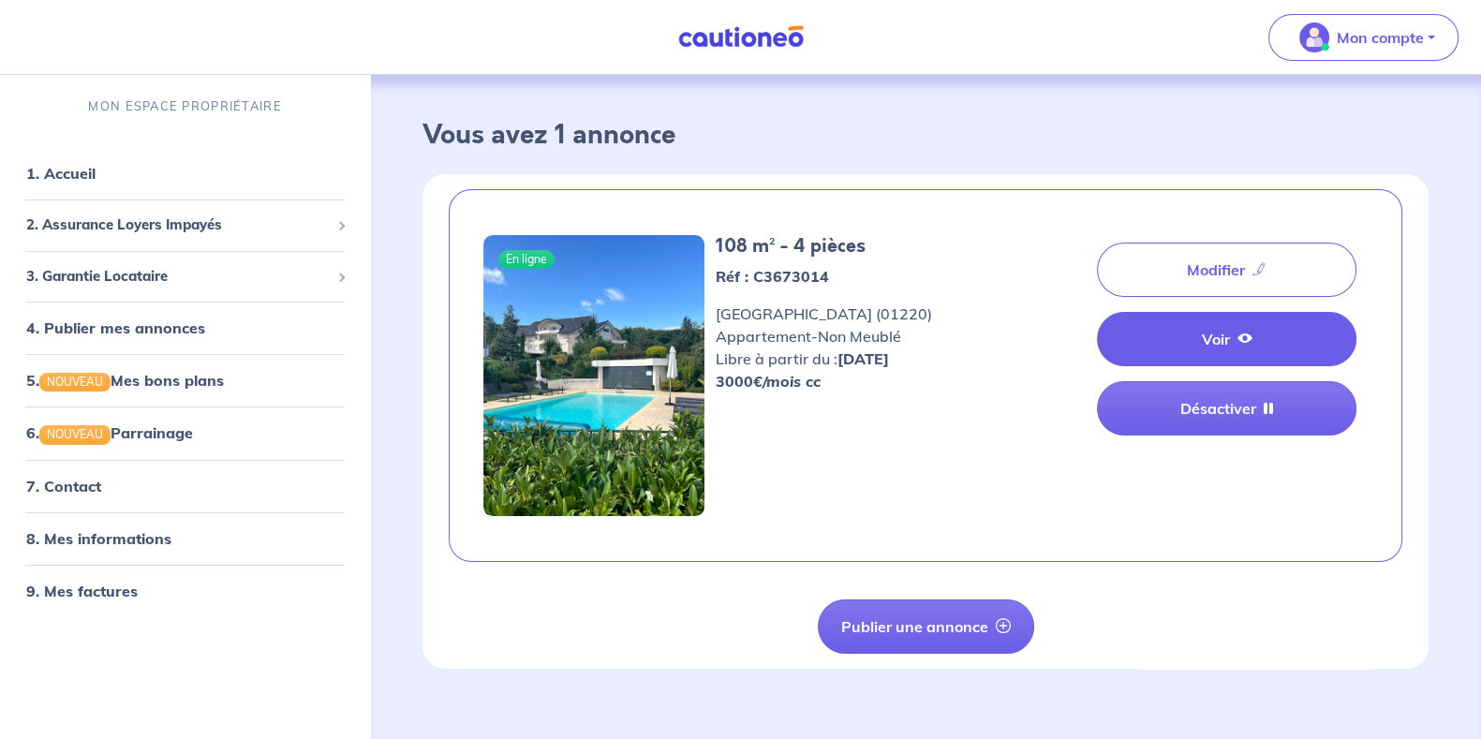
click at [1217, 353] on link "Voir" at bounding box center [1227, 339] width 260 height 54
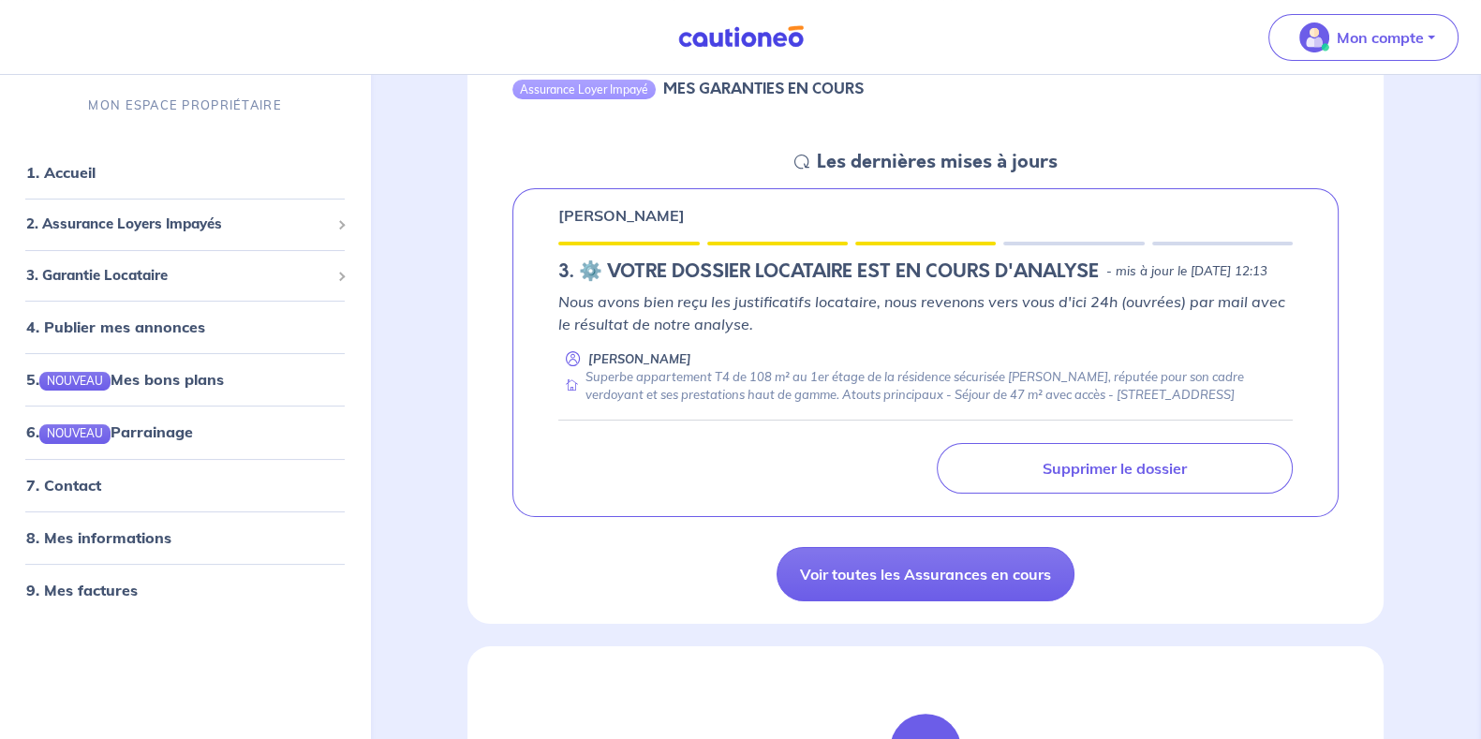
scroll to position [224, 0]
drag, startPoint x: 931, startPoint y: 414, endPoint x: 985, endPoint y: 414, distance: 53.4
click at [985, 405] on div "Superbe appartement T4 de 108 m² au 1er étage de la résidence sécurisée [PERSON…" at bounding box center [925, 386] width 735 height 37
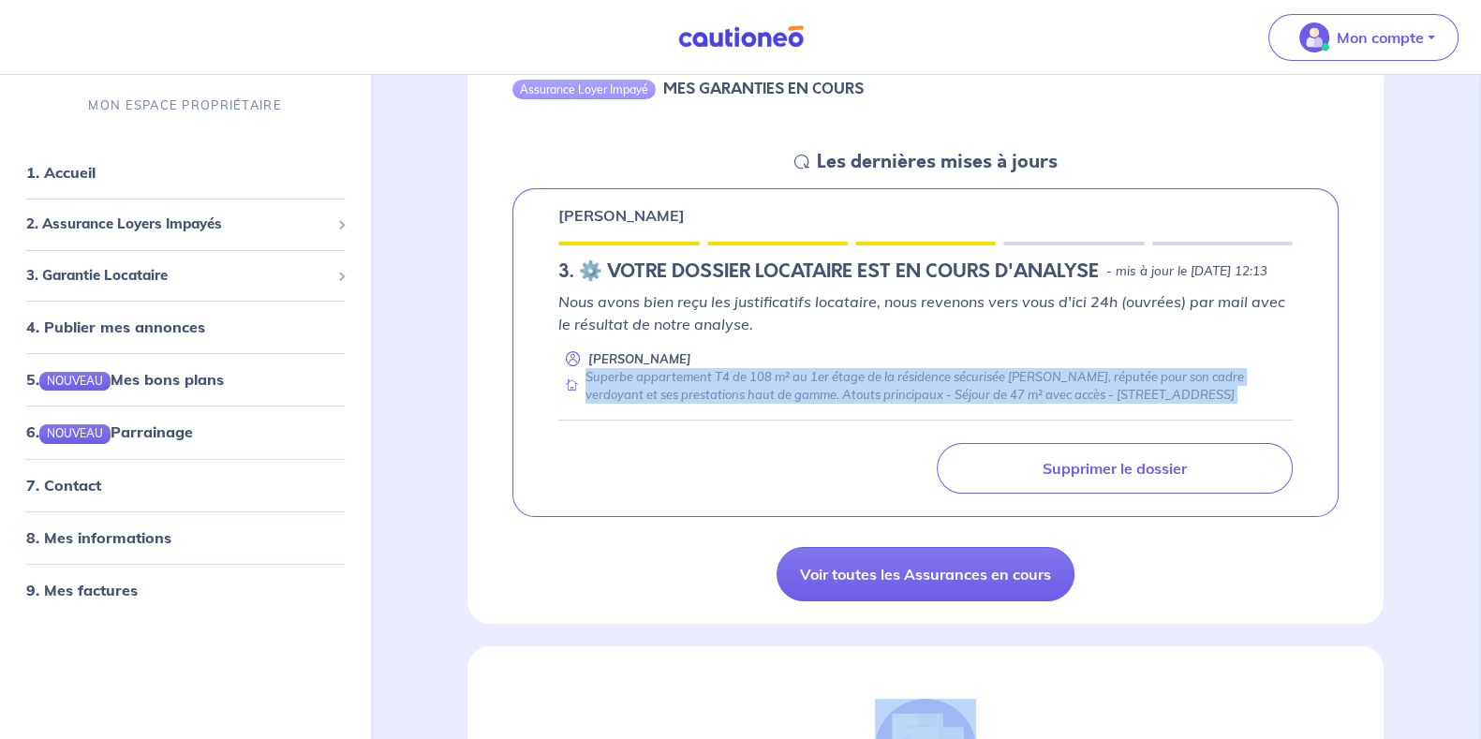
click at [985, 405] on div "Superbe appartement T4 de 108 m² au 1er étage de la résidence sécurisée [PERSON…" at bounding box center [925, 386] width 735 height 37
click at [799, 405] on div "Superbe appartement T4 de 108 m² au 1er étage de la résidence sécurisée [PERSON…" at bounding box center [925, 386] width 735 height 37
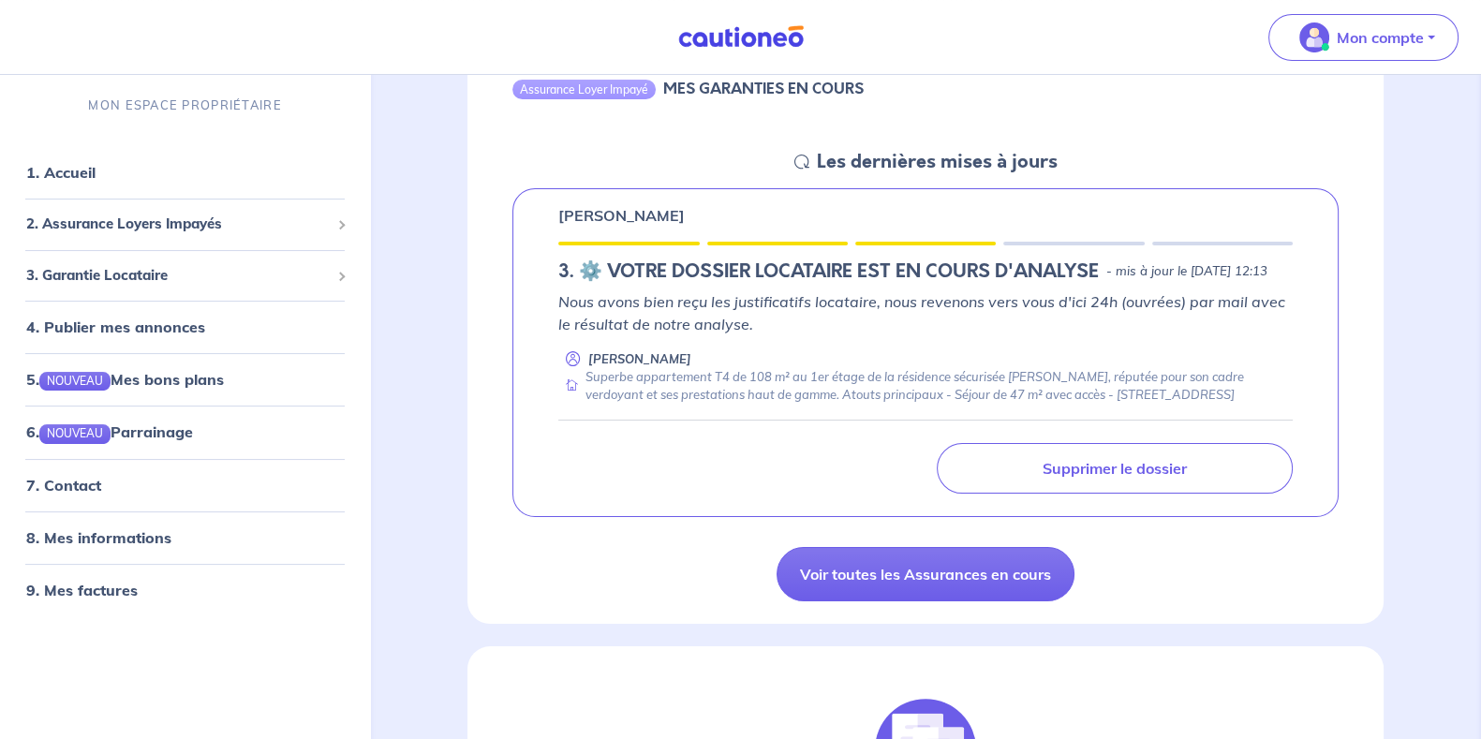
click at [946, 405] on div "Superbe appartement T4 de 108 m² au 1er étage de la résidence sécurisée [PERSON…" at bounding box center [925, 386] width 735 height 37
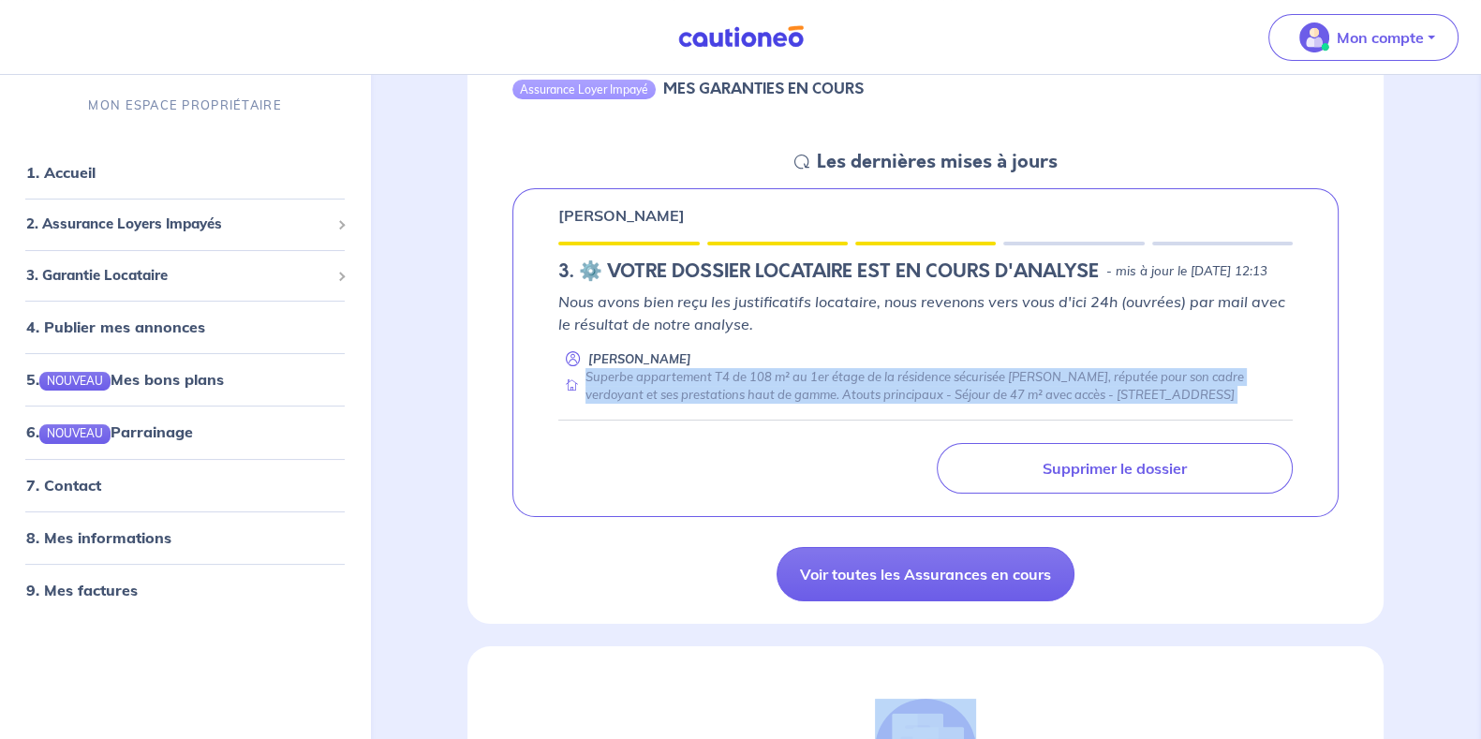
click at [946, 405] on div "Superbe appartement T4 de 108 m² au 1er étage de la résidence sécurisée [PERSON…" at bounding box center [925, 386] width 735 height 37
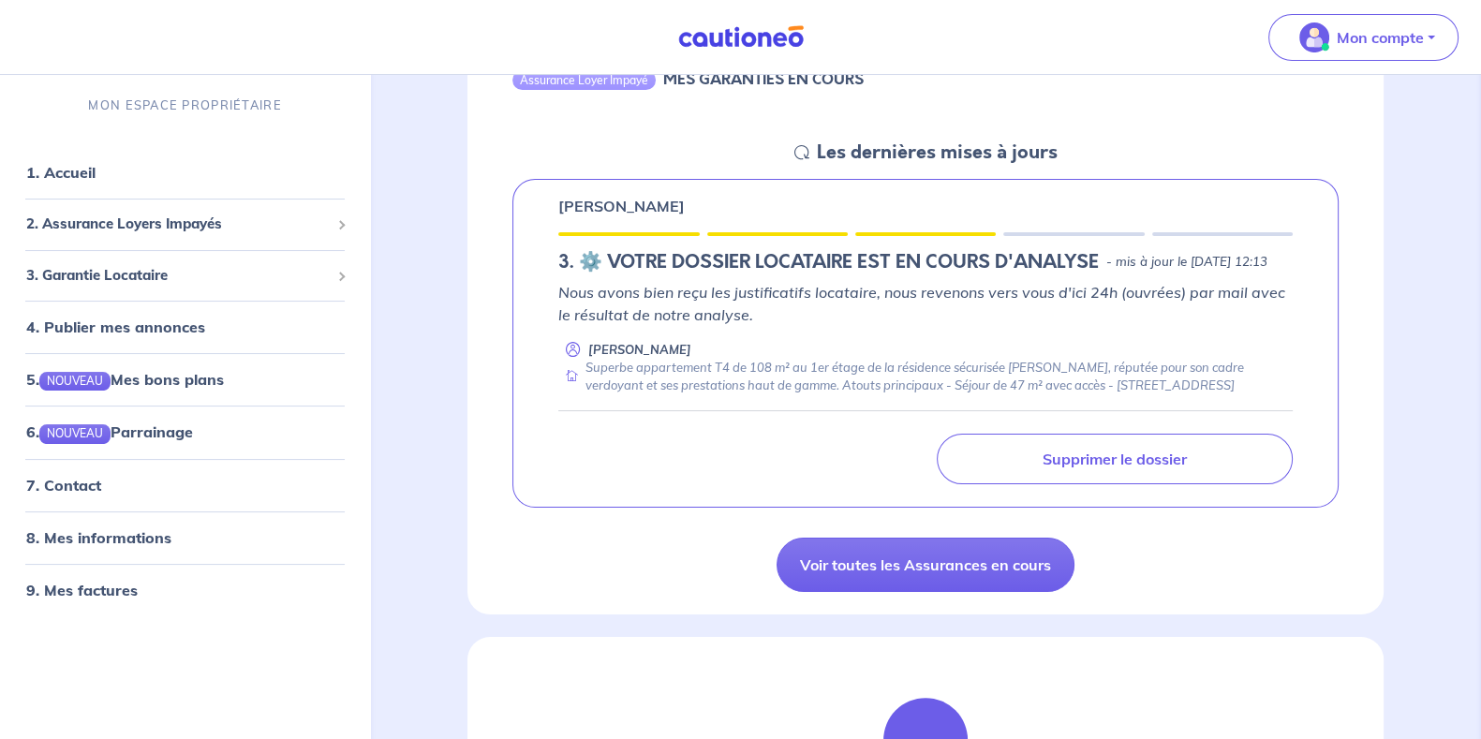
scroll to position [233, 0]
click at [126, 534] on link "8. Mes informations" at bounding box center [96, 536] width 140 height 19
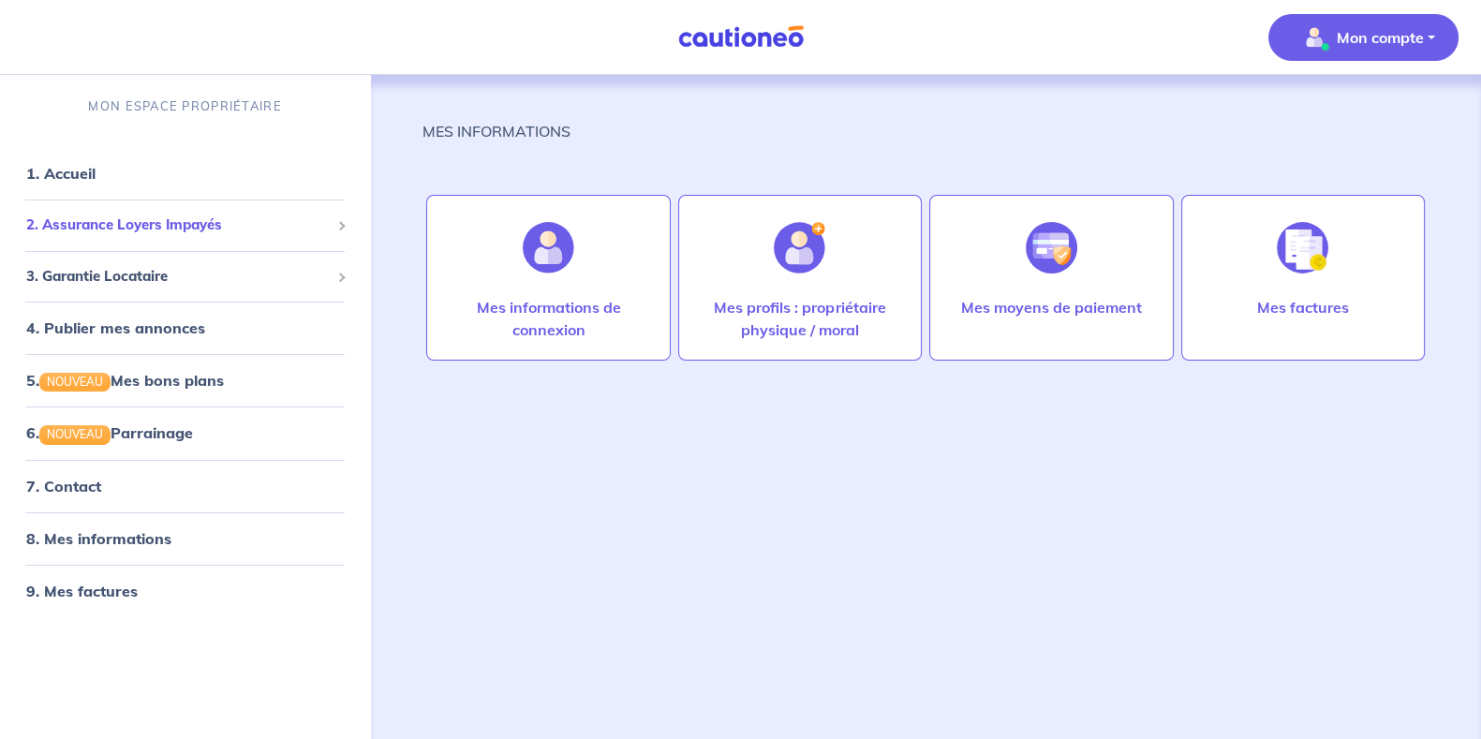
click at [125, 229] on span "2. Assurance Loyers Impayés" at bounding box center [178, 226] width 304 height 22
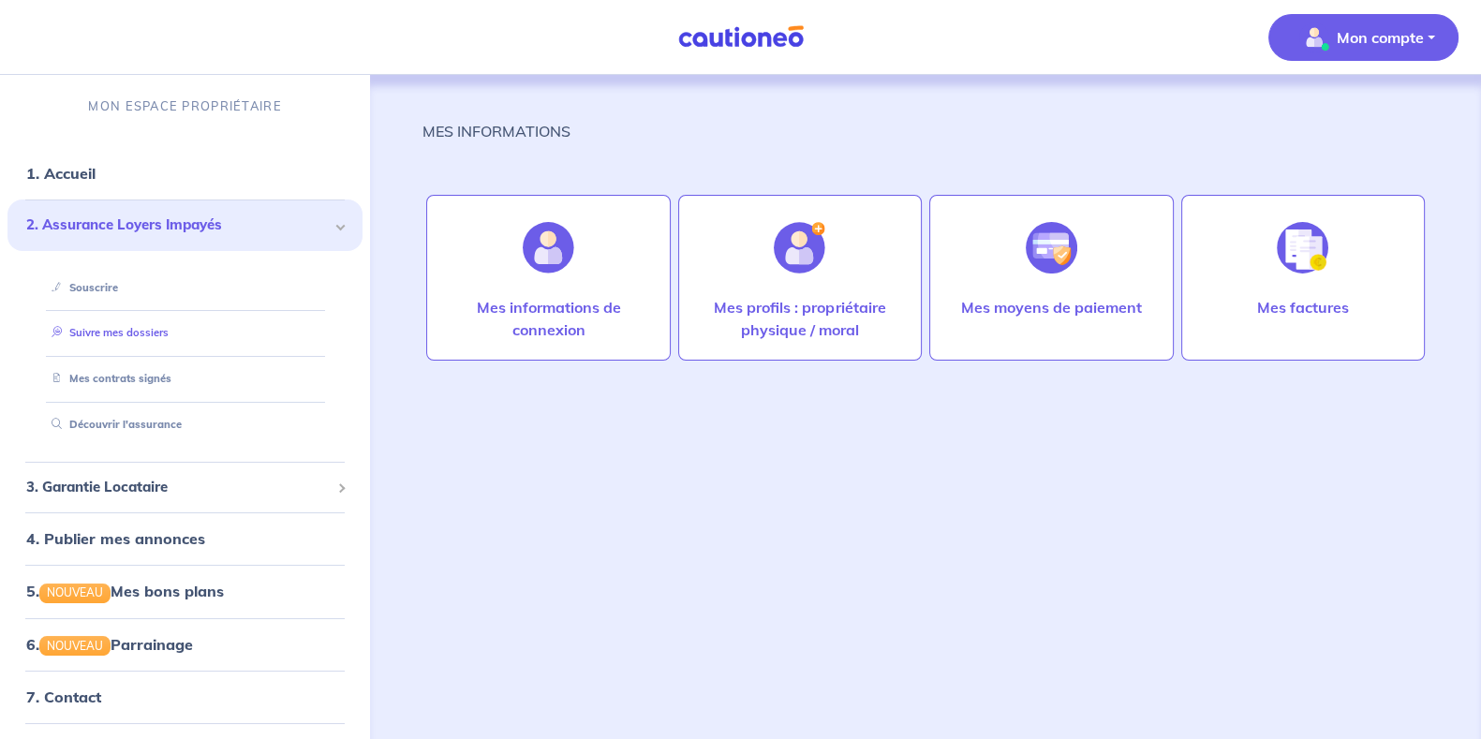
click at [122, 338] on link "Suivre mes dossiers" at bounding box center [106, 332] width 125 height 13
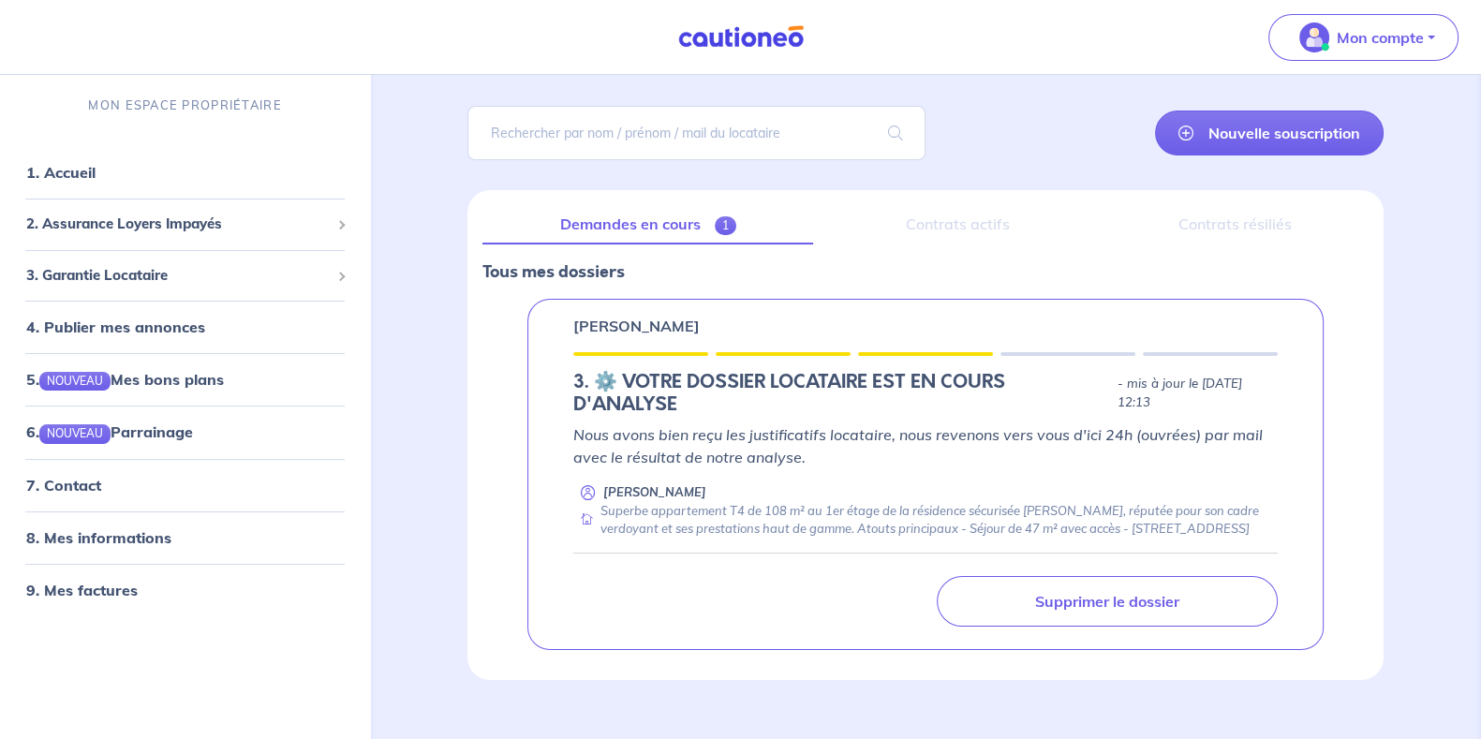
scroll to position [115, 0]
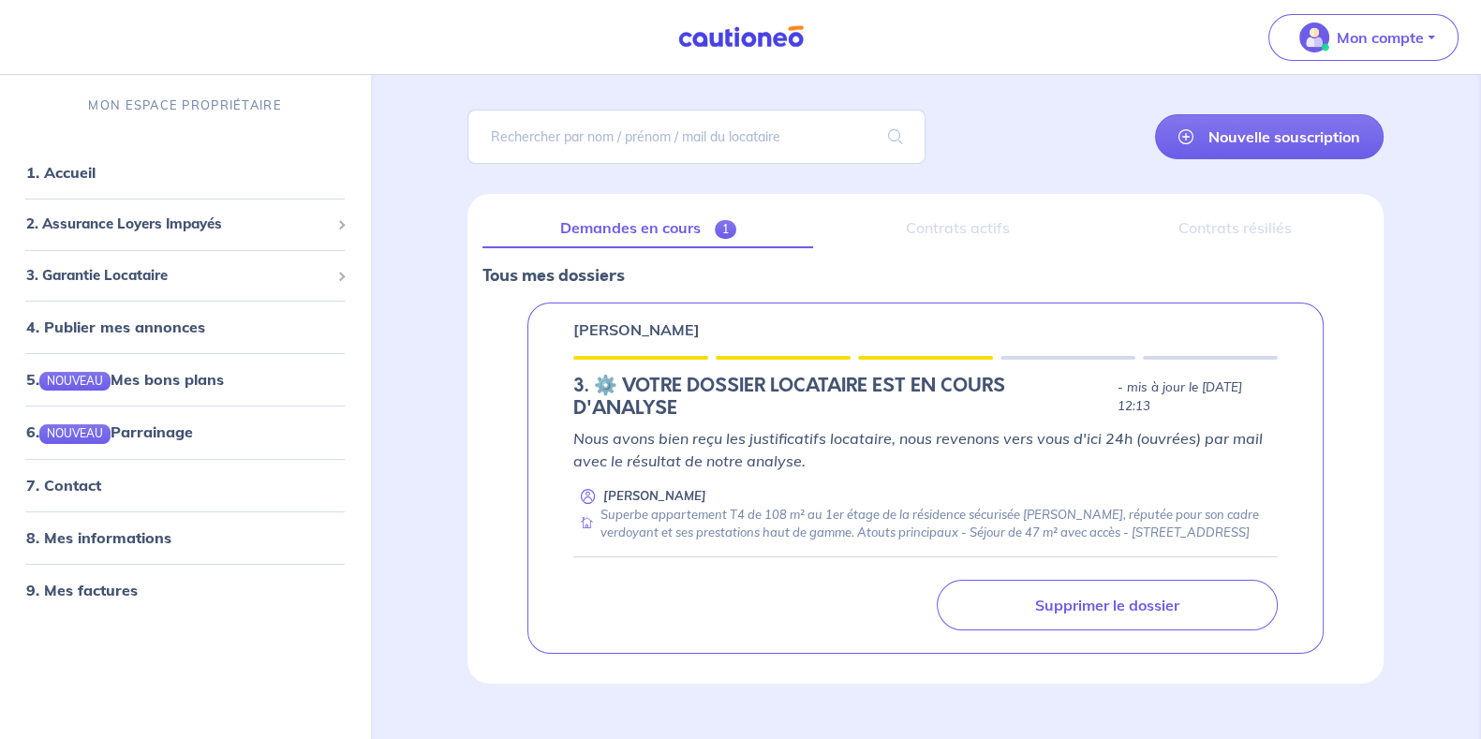
scroll to position [111, 0]
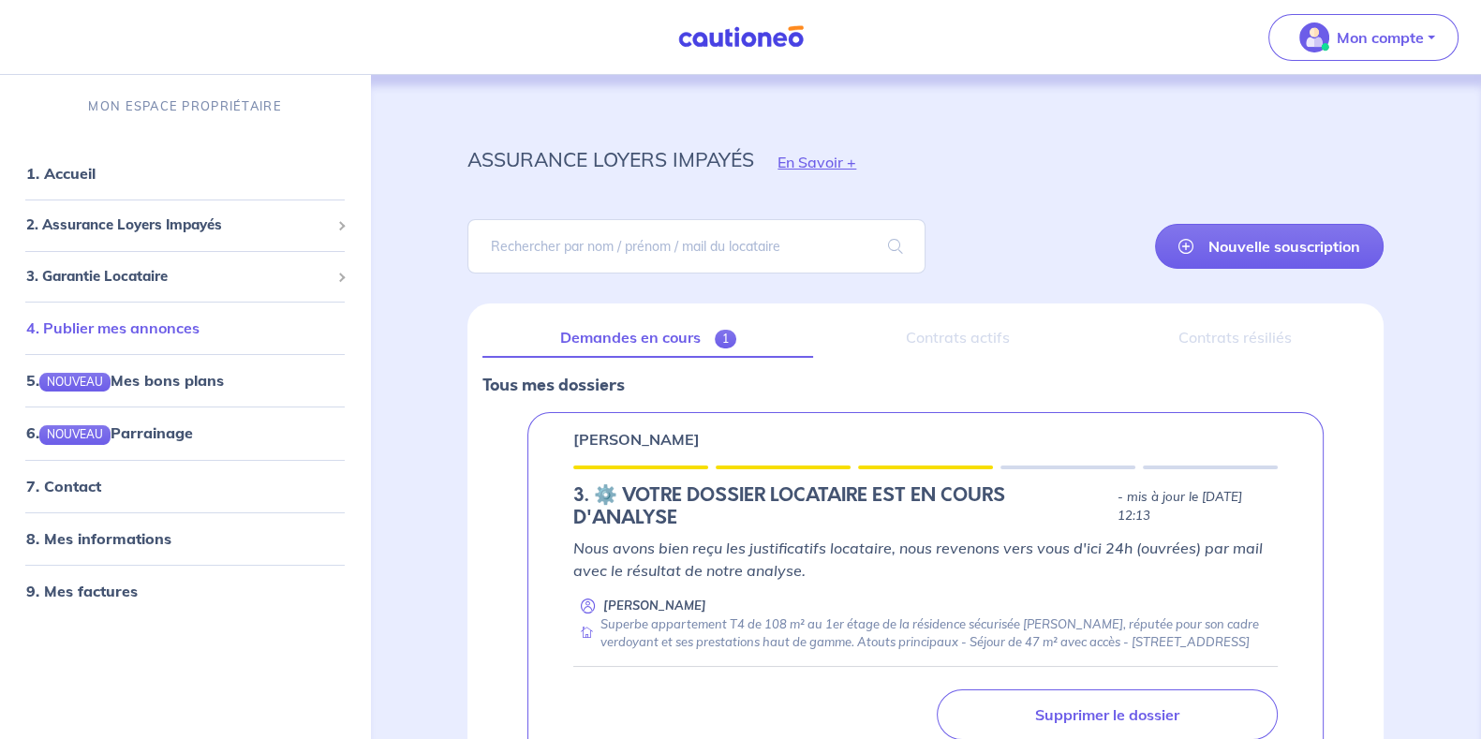
click at [143, 328] on link "4. Publier mes annonces" at bounding box center [112, 328] width 173 height 19
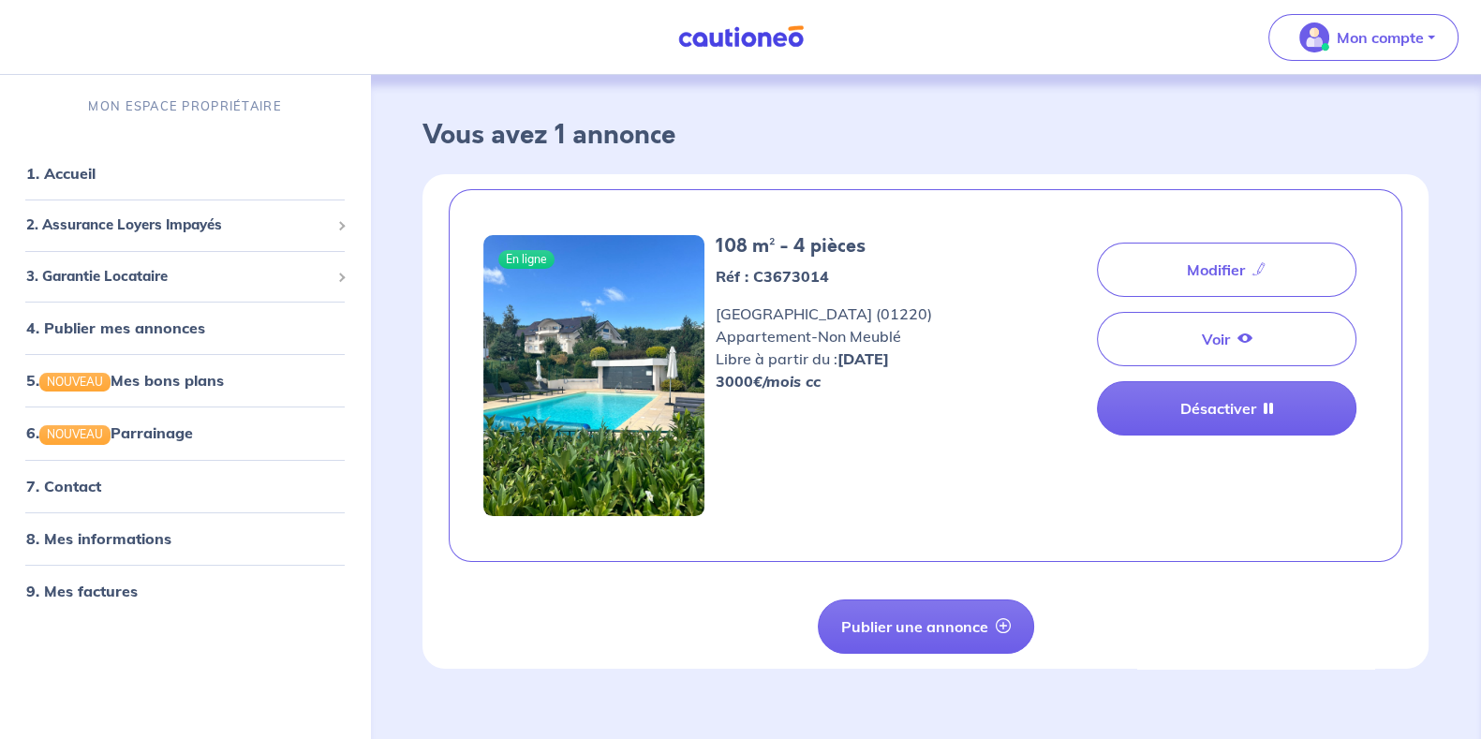
click at [623, 147] on h3 "Vous avez 1 annonce" at bounding box center [926, 136] width 1006 height 32
click at [652, 142] on h3 "Vous avez 1 annonce" at bounding box center [926, 136] width 1006 height 32
click at [735, 141] on h3 "Vous avez 1 annonce" at bounding box center [926, 136] width 1006 height 32
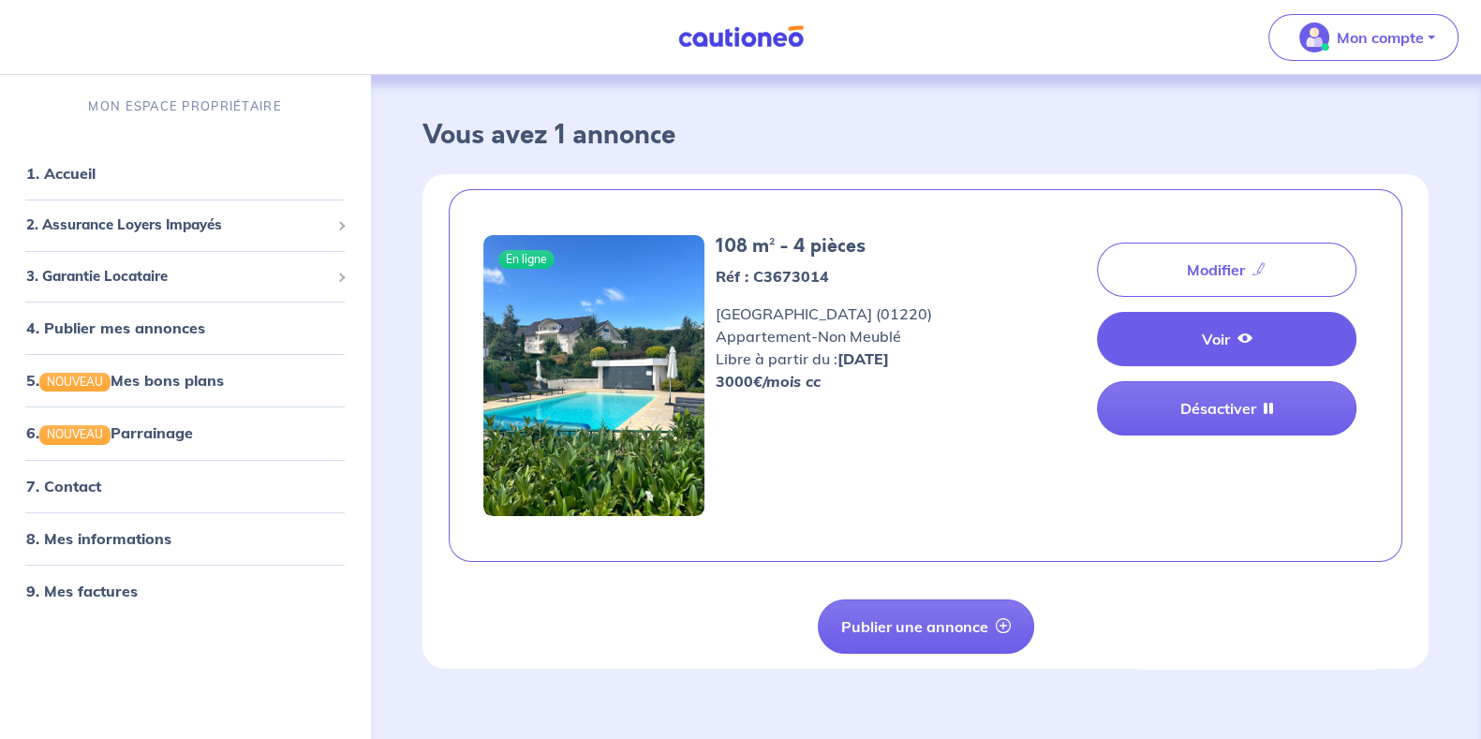
click at [1181, 349] on link "Voir" at bounding box center [1227, 339] width 260 height 54
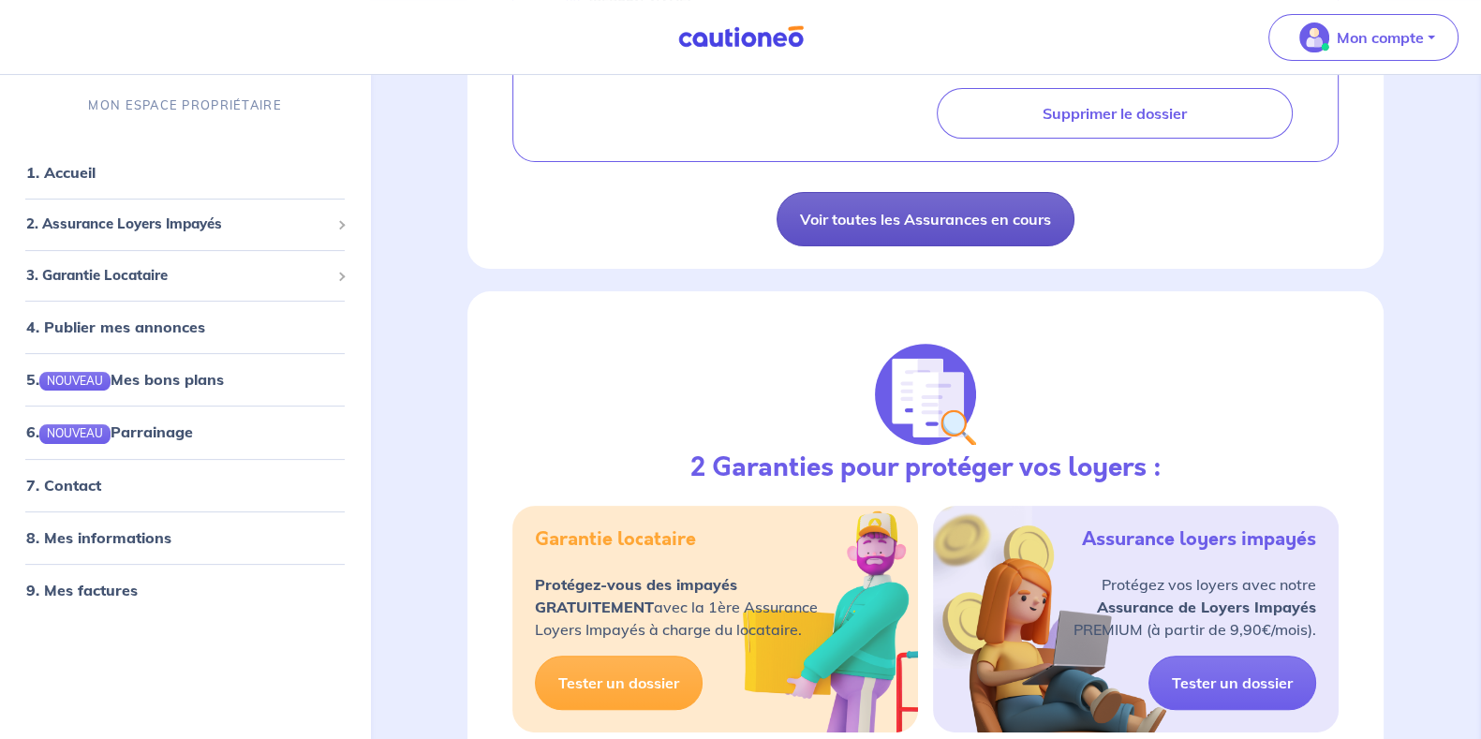
click at [846, 246] on link "Voir toutes les Assurances en cours" at bounding box center [926, 219] width 298 height 54
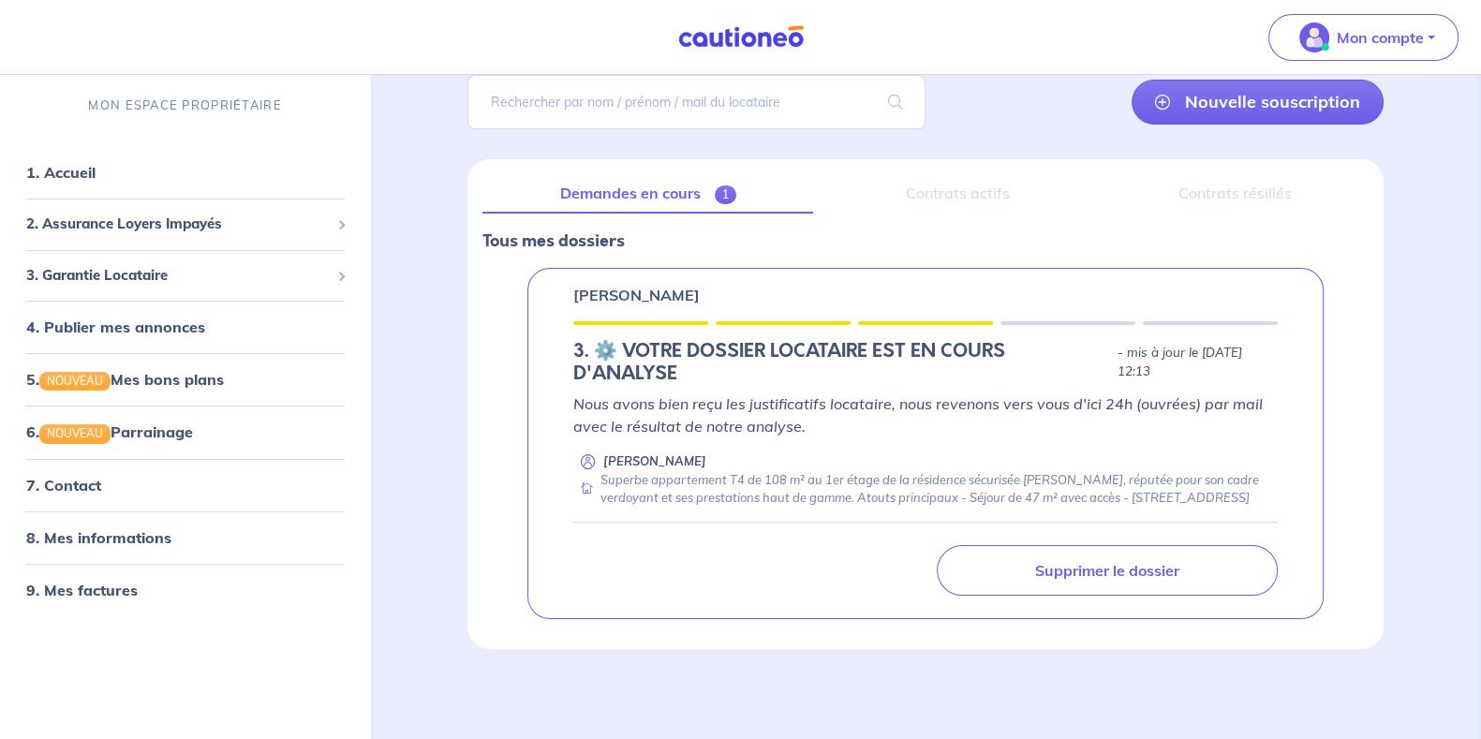
scroll to position [160, 0]
click at [974, 174] on div "Contrats actifs" at bounding box center [957, 193] width 258 height 39
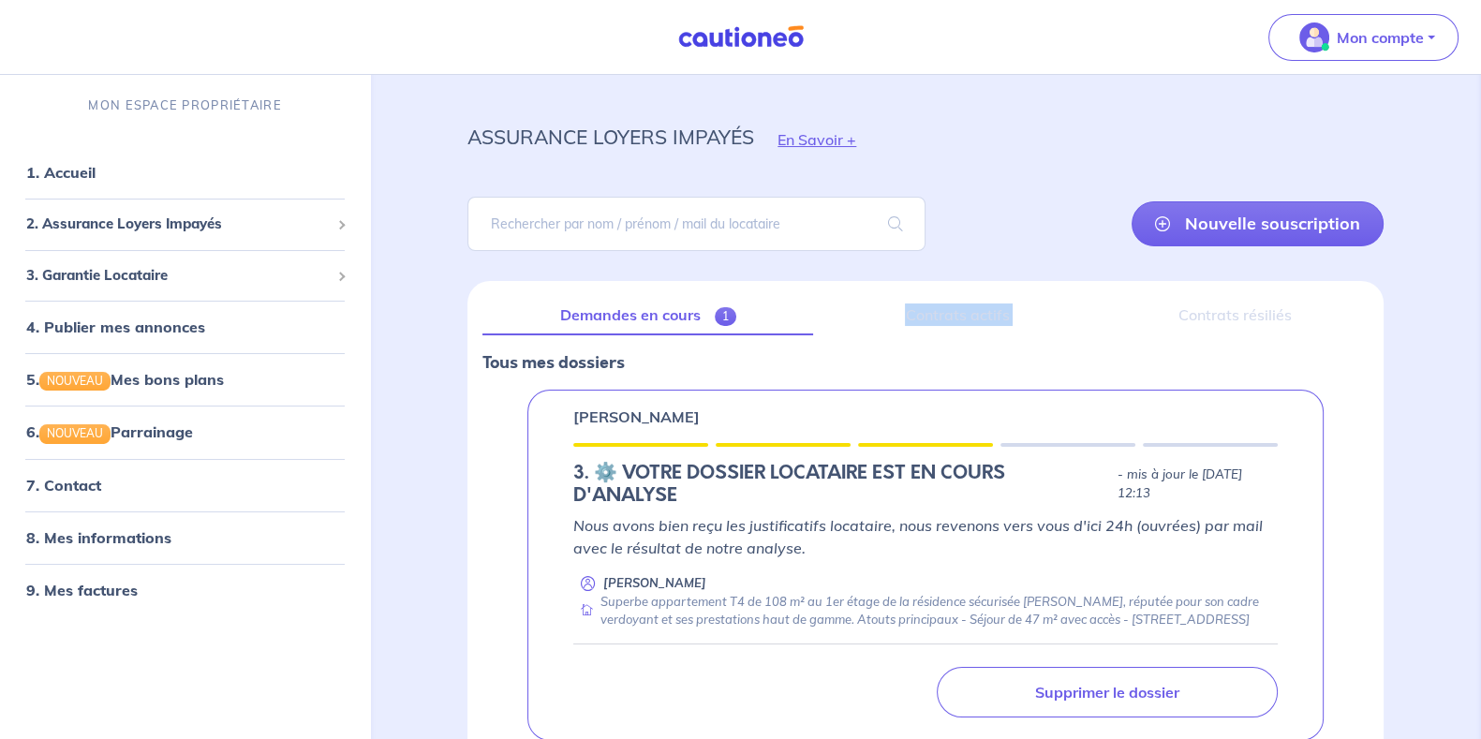
scroll to position [0, 0]
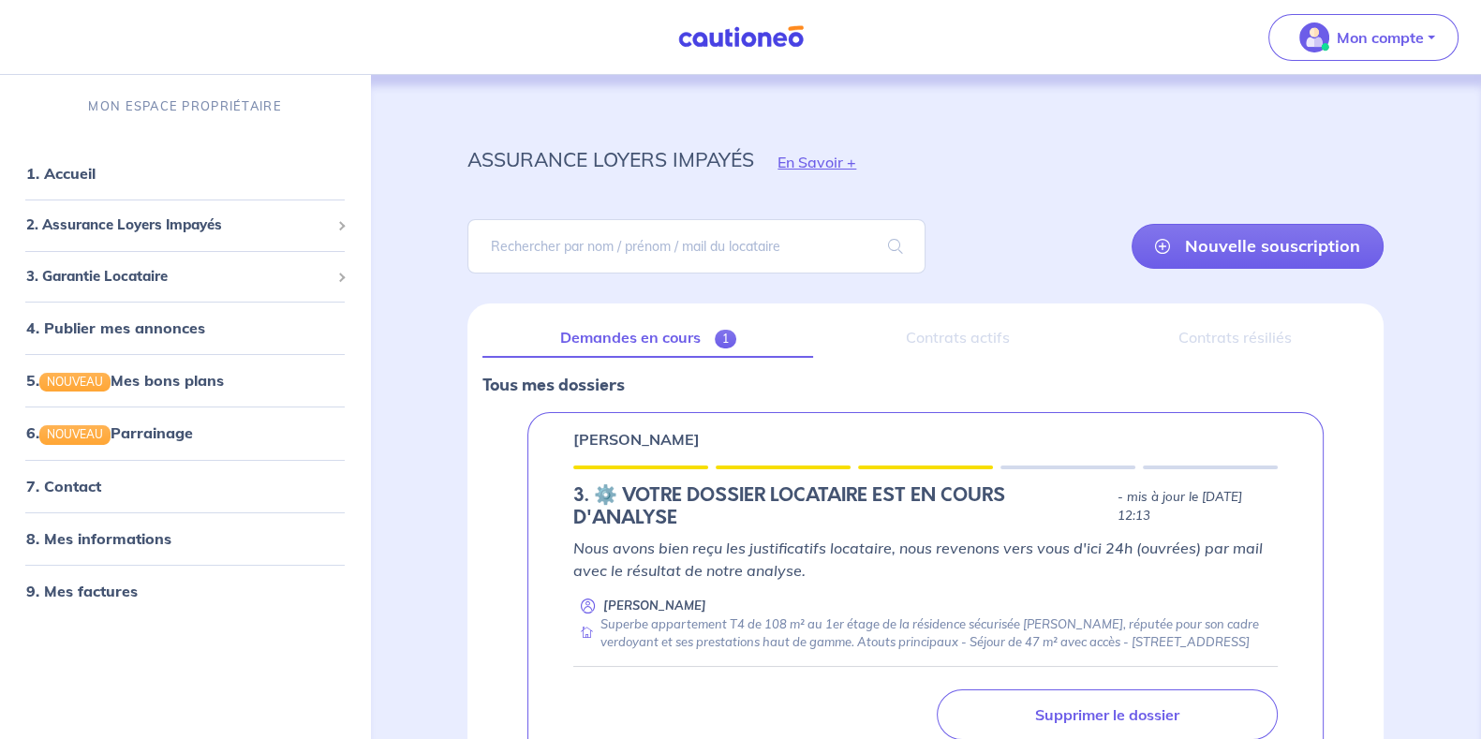
click at [974, 171] on div "assurance loyers impayés En Savoir +" at bounding box center [926, 162] width 1006 height 84
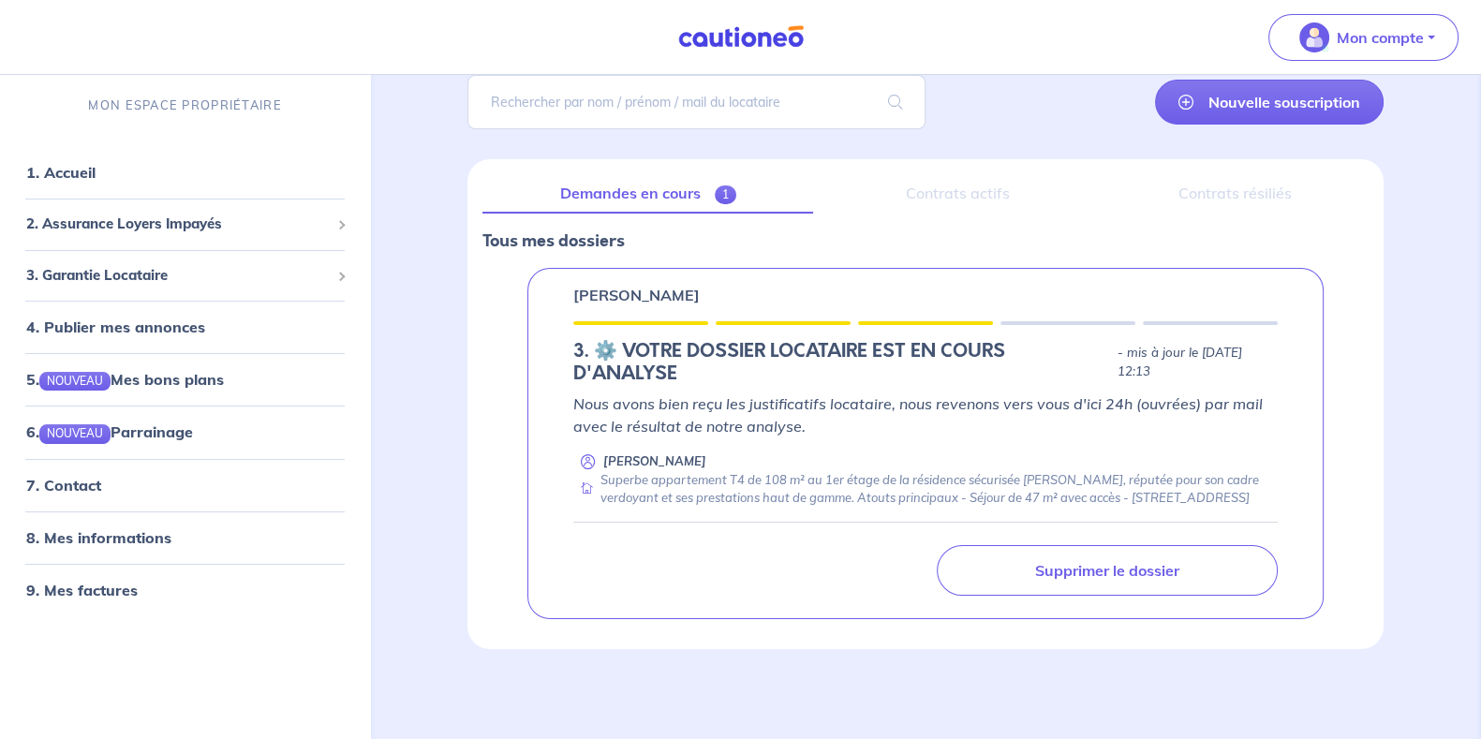
scroll to position [160, 0]
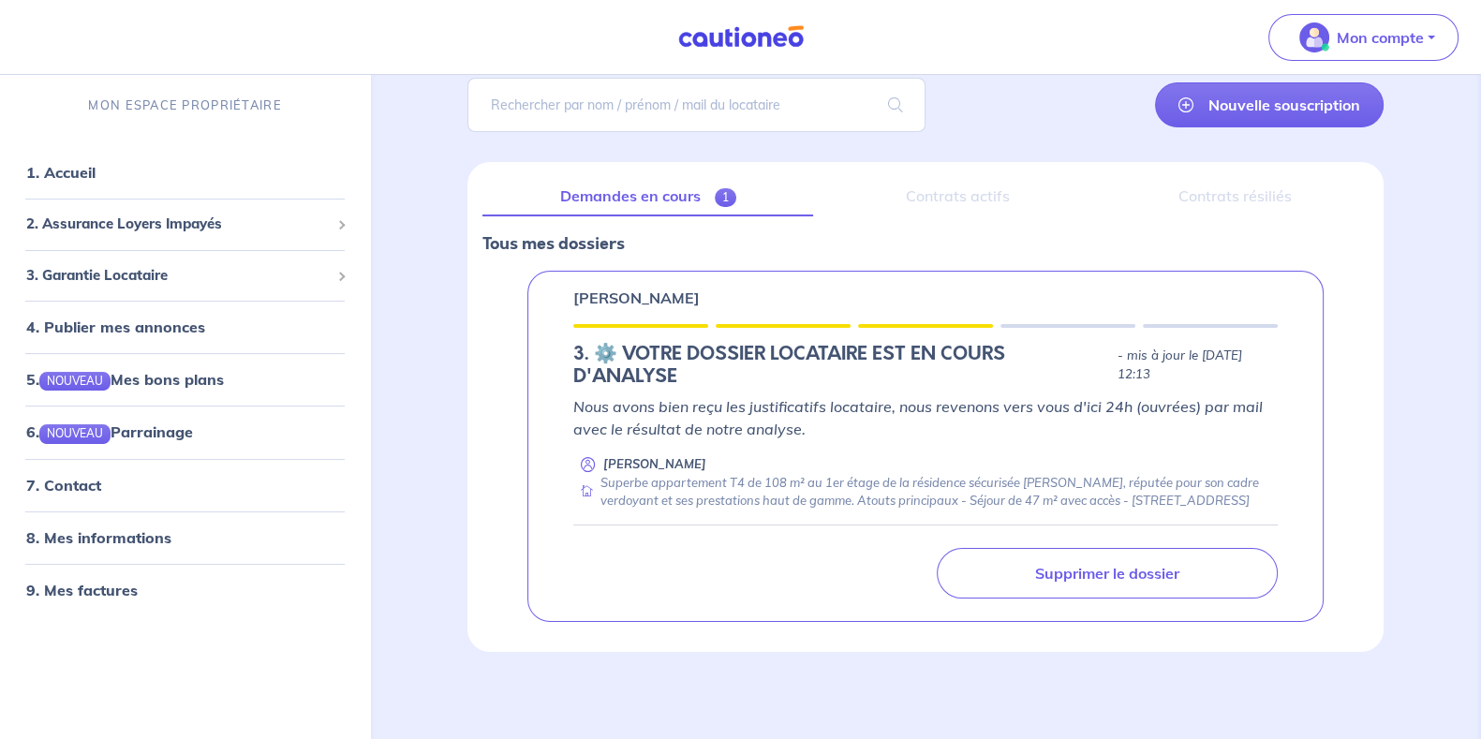
scroll to position [160, 0]
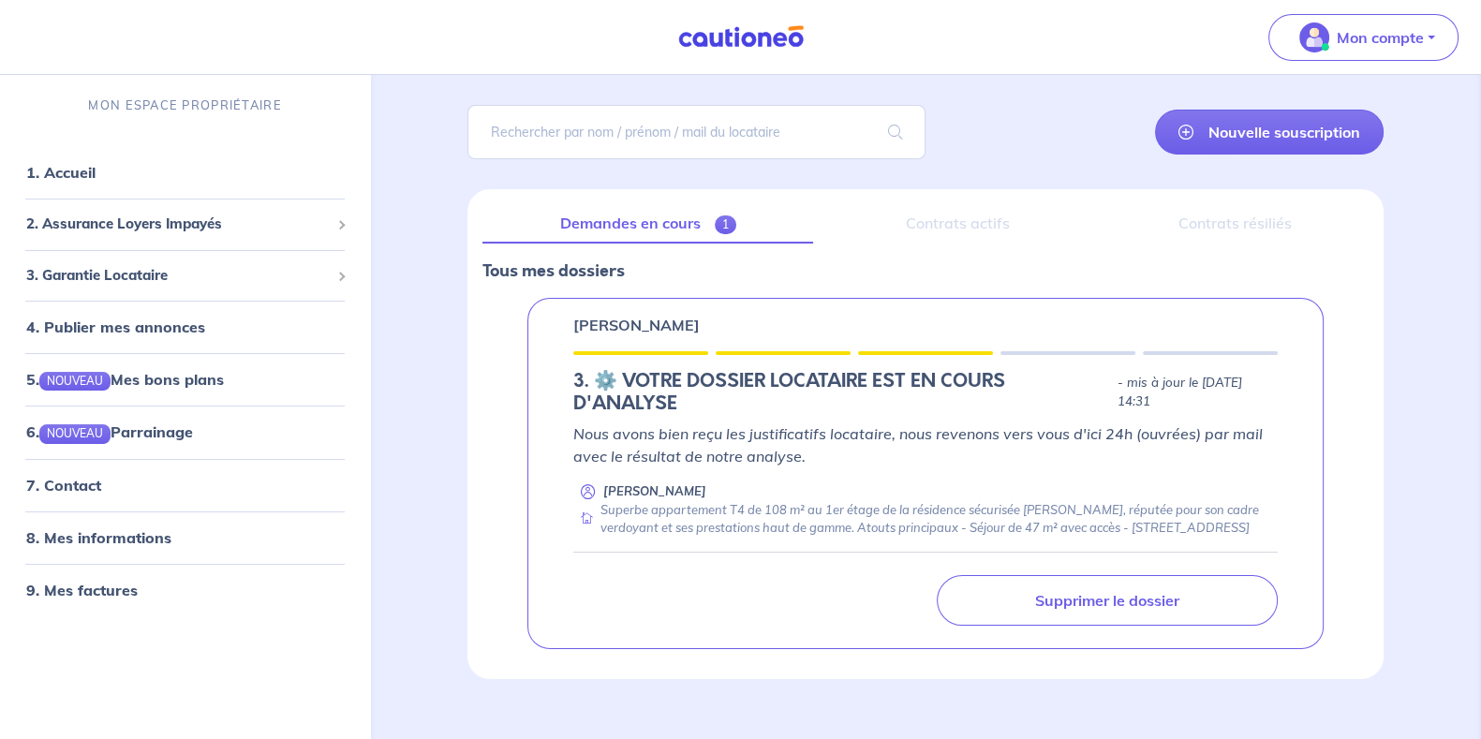
scroll to position [116, 0]
click at [1118, 408] on p "- mis à jour le [DATE] 14:31" at bounding box center [1198, 390] width 160 height 37
click at [1118, 405] on p "- mis à jour le [DATE] 14:31" at bounding box center [1198, 390] width 160 height 37
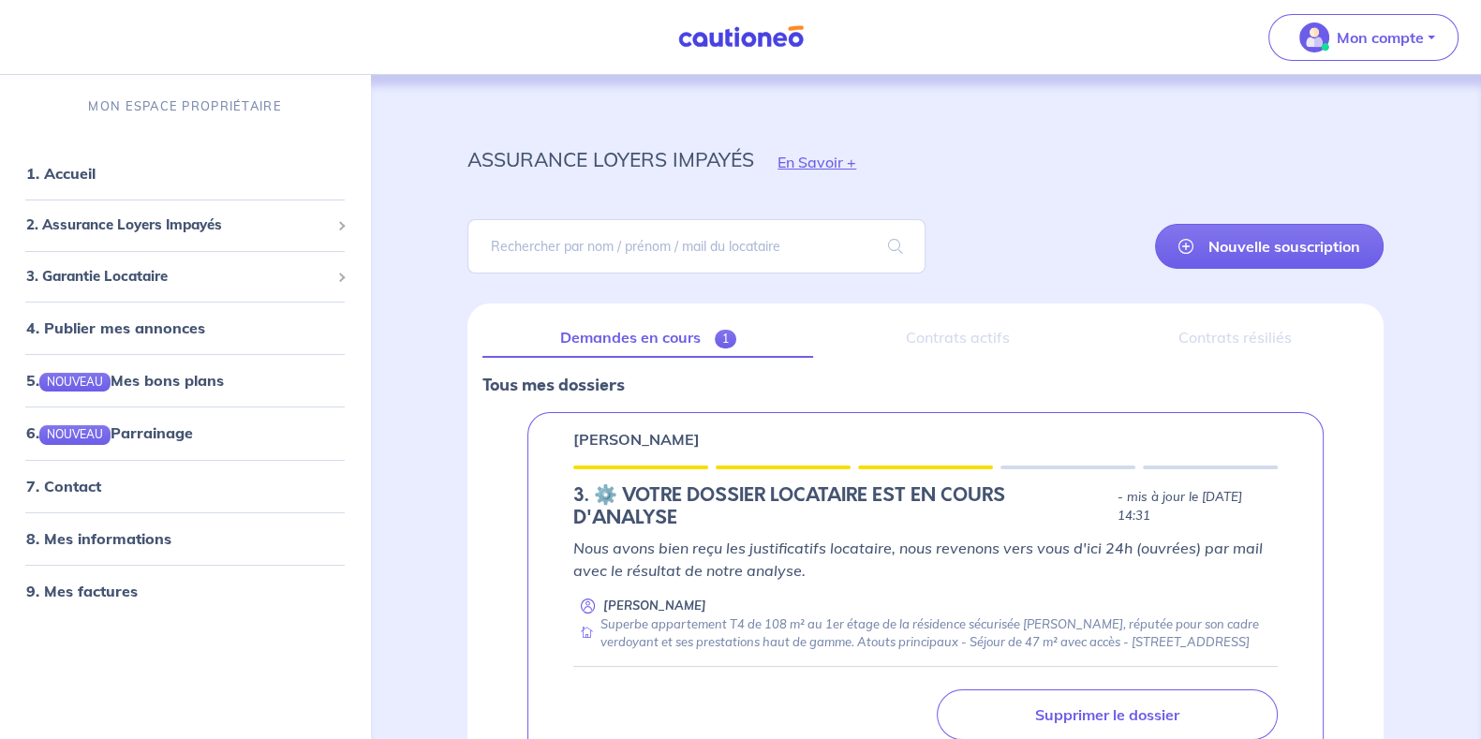
click at [1118, 506] on p "- mis à jour le [DATE] 14:31" at bounding box center [1198, 506] width 160 height 37
click at [994, 340] on div "Contrats actifs" at bounding box center [957, 338] width 258 height 39
click at [704, 505] on h5 "3.︎ ⚙️ VOTRE DOSSIER LOCATAIRE EST EN COURS D'ANALYSE" at bounding box center [841, 506] width 537 height 45
click at [696, 499] on h5 "3.︎ ⚙️ VOTRE DOSSIER LOCATAIRE EST EN COURS D'ANALYSE" at bounding box center [841, 506] width 537 height 45
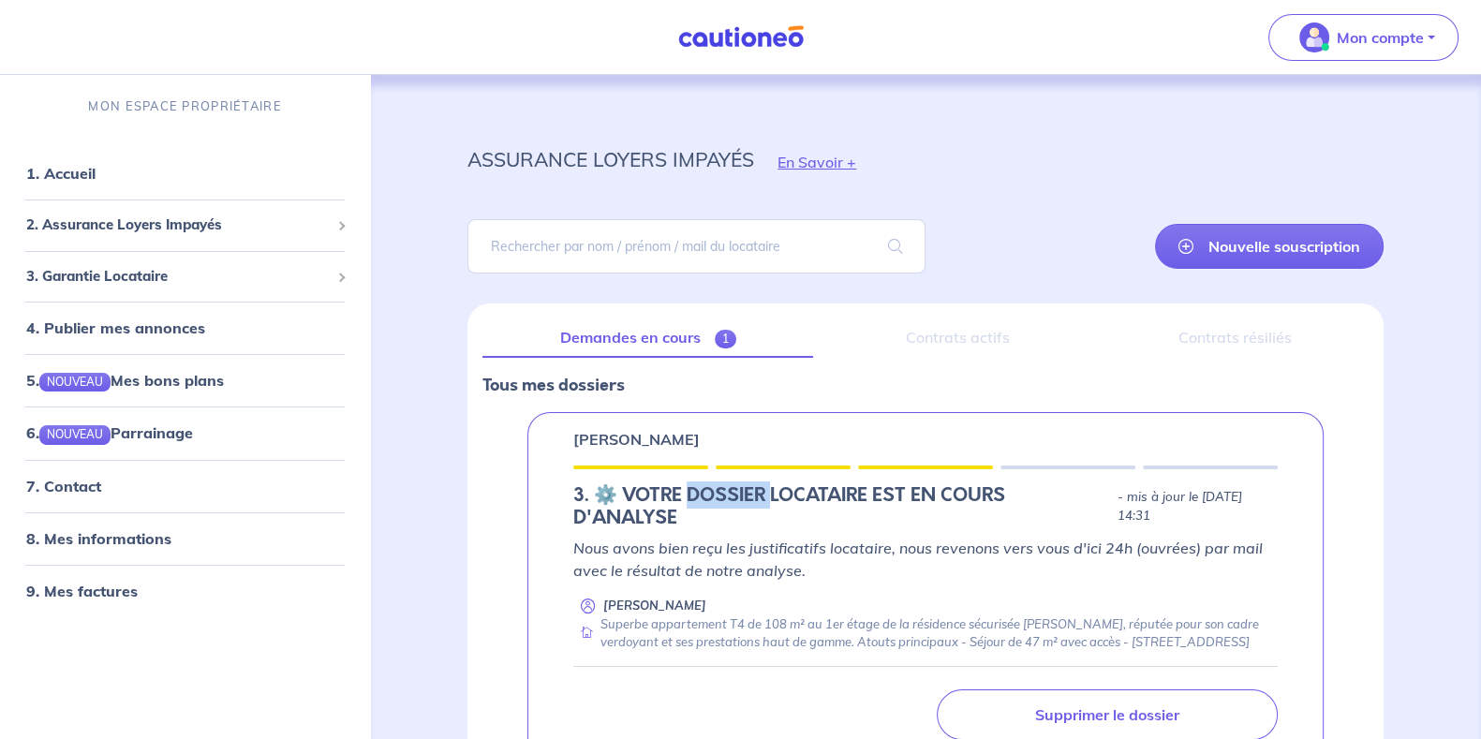
click at [696, 499] on h5 "3.︎ ⚙️ VOTRE DOSSIER LOCATAIRE EST EN COURS D'ANALYSE" at bounding box center [841, 506] width 537 height 45
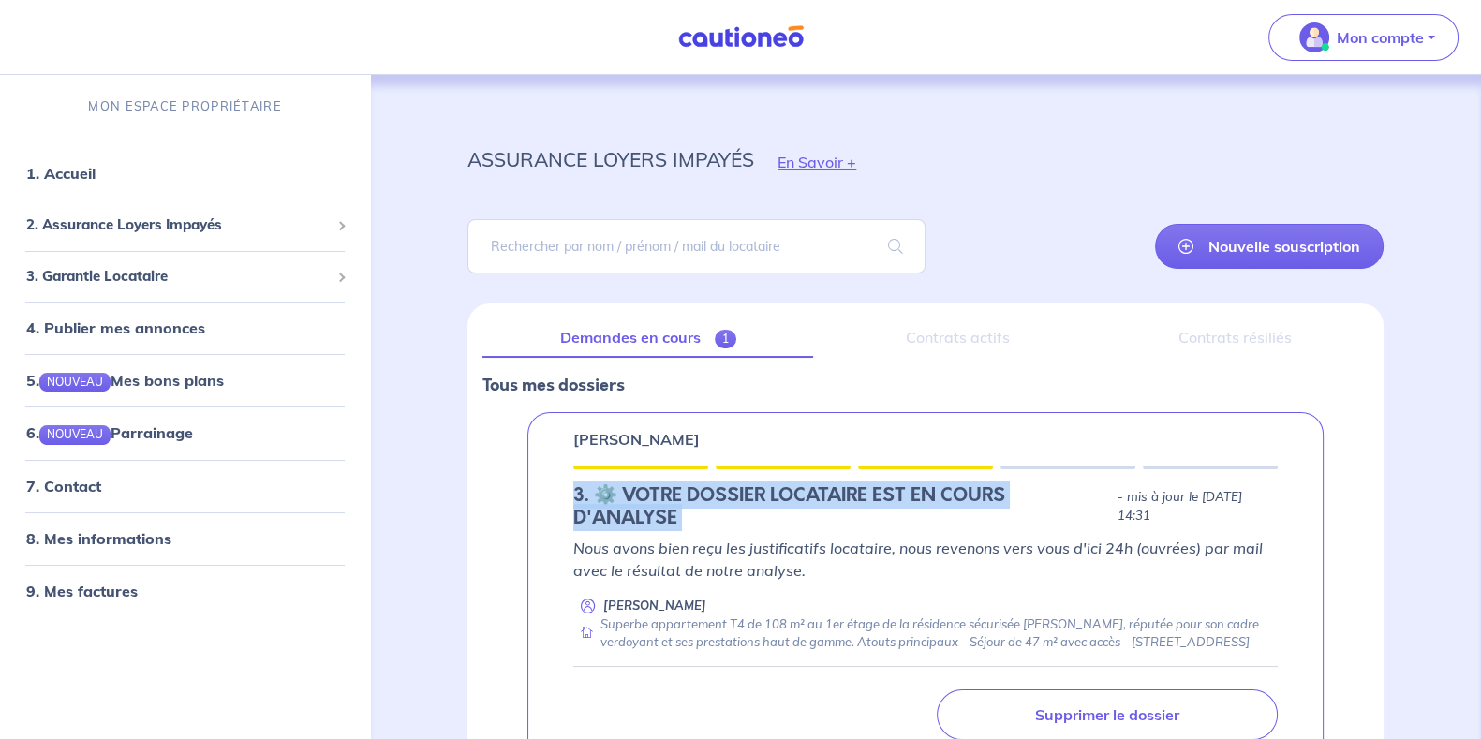
click at [696, 499] on h5 "3.︎ ⚙️ VOTRE DOSSIER LOCATAIRE EST EN COURS D'ANALYSE" at bounding box center [841, 506] width 537 height 45
click at [693, 527] on h5 "3.︎ ⚙️ VOTRE DOSSIER LOCATAIRE EST EN COURS D'ANALYSE" at bounding box center [841, 506] width 537 height 45
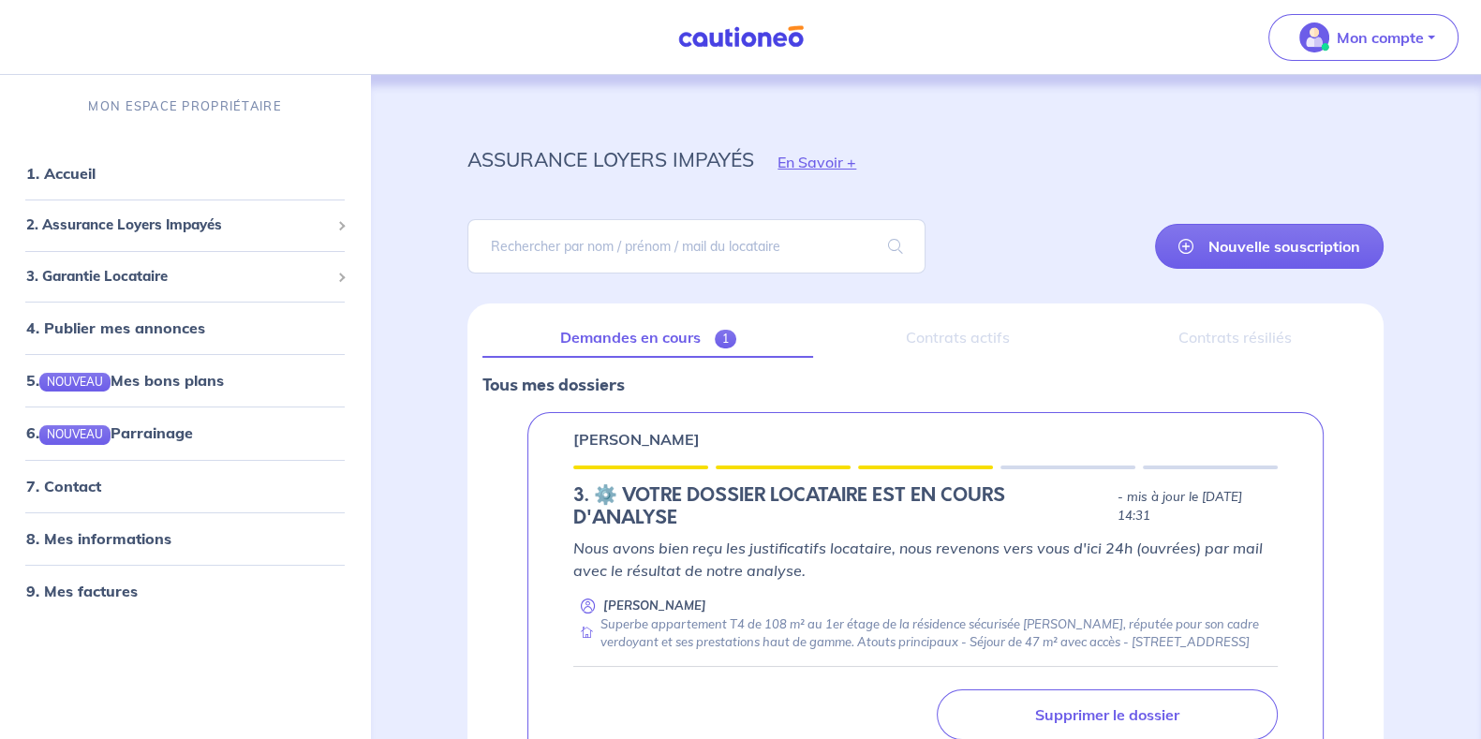
click at [701, 555] on p "Nous avons bien reçu les justificatifs locataire, nous revenons vers vous d'ici…" at bounding box center [925, 559] width 705 height 45
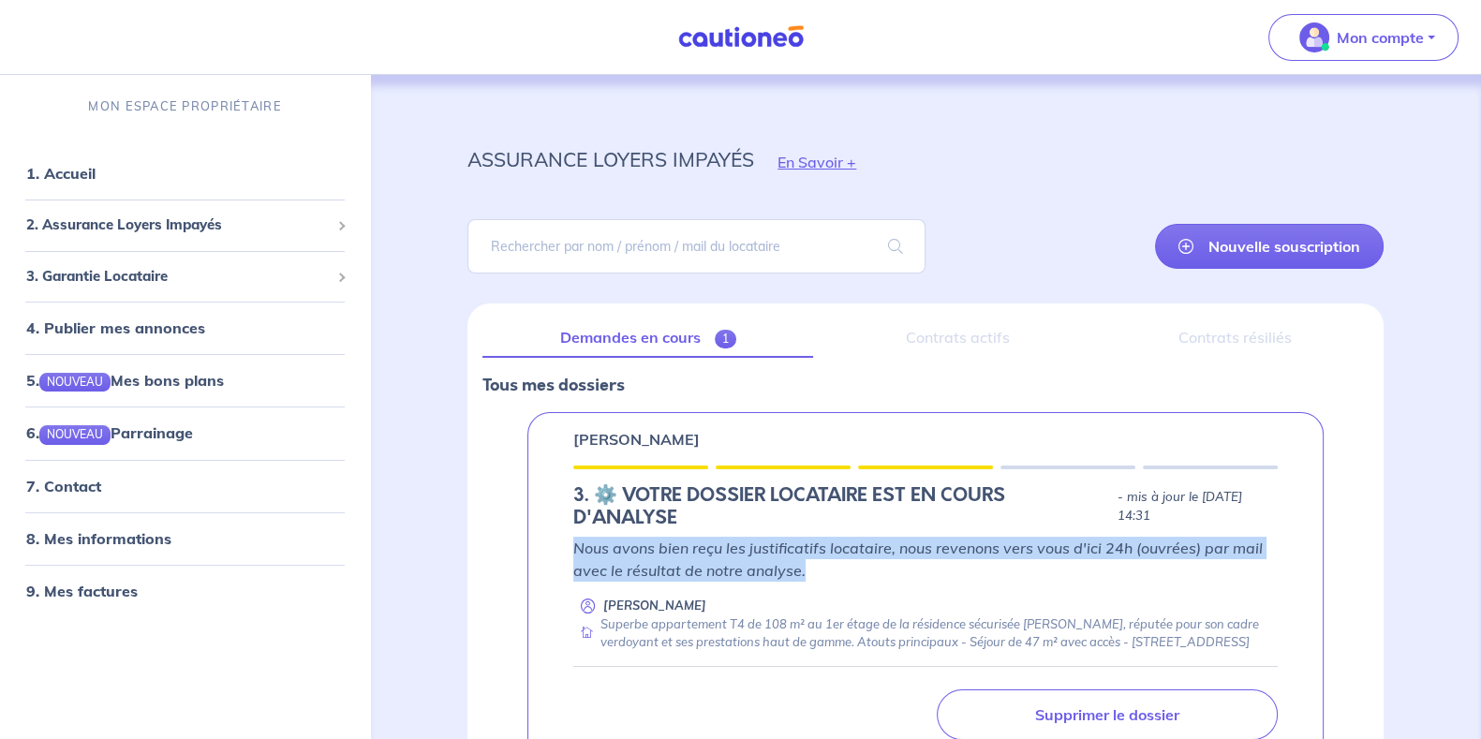
click at [701, 555] on p "Nous avons bien reçu les justificatifs locataire, nous revenons vers vous d'ici…" at bounding box center [925, 559] width 705 height 45
click at [684, 545] on p "Nous avons bien reçu les justificatifs locataire, nous revenons vers vous d'ici…" at bounding box center [925, 559] width 705 height 45
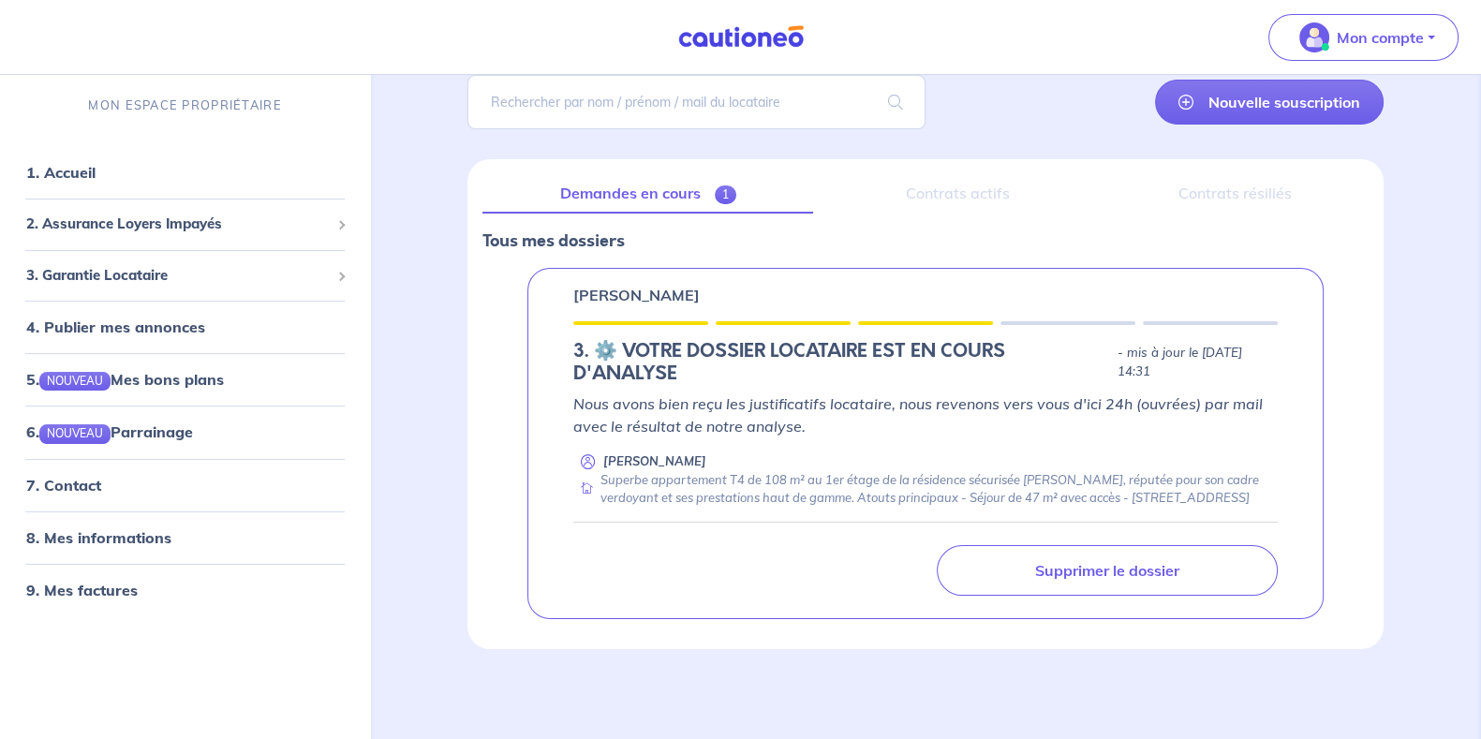
scroll to position [160, 0]
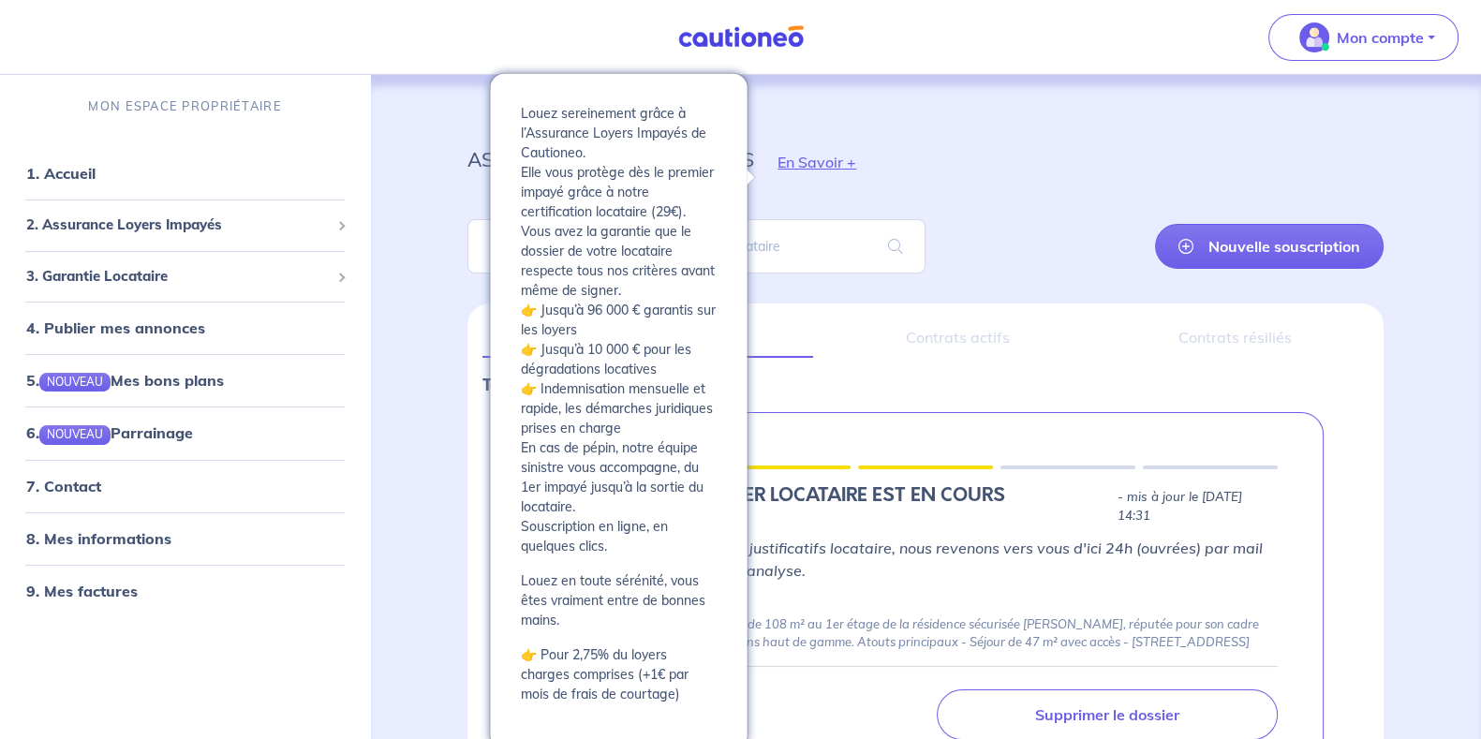
click at [833, 154] on button "En Savoir +" at bounding box center [817, 162] width 126 height 54
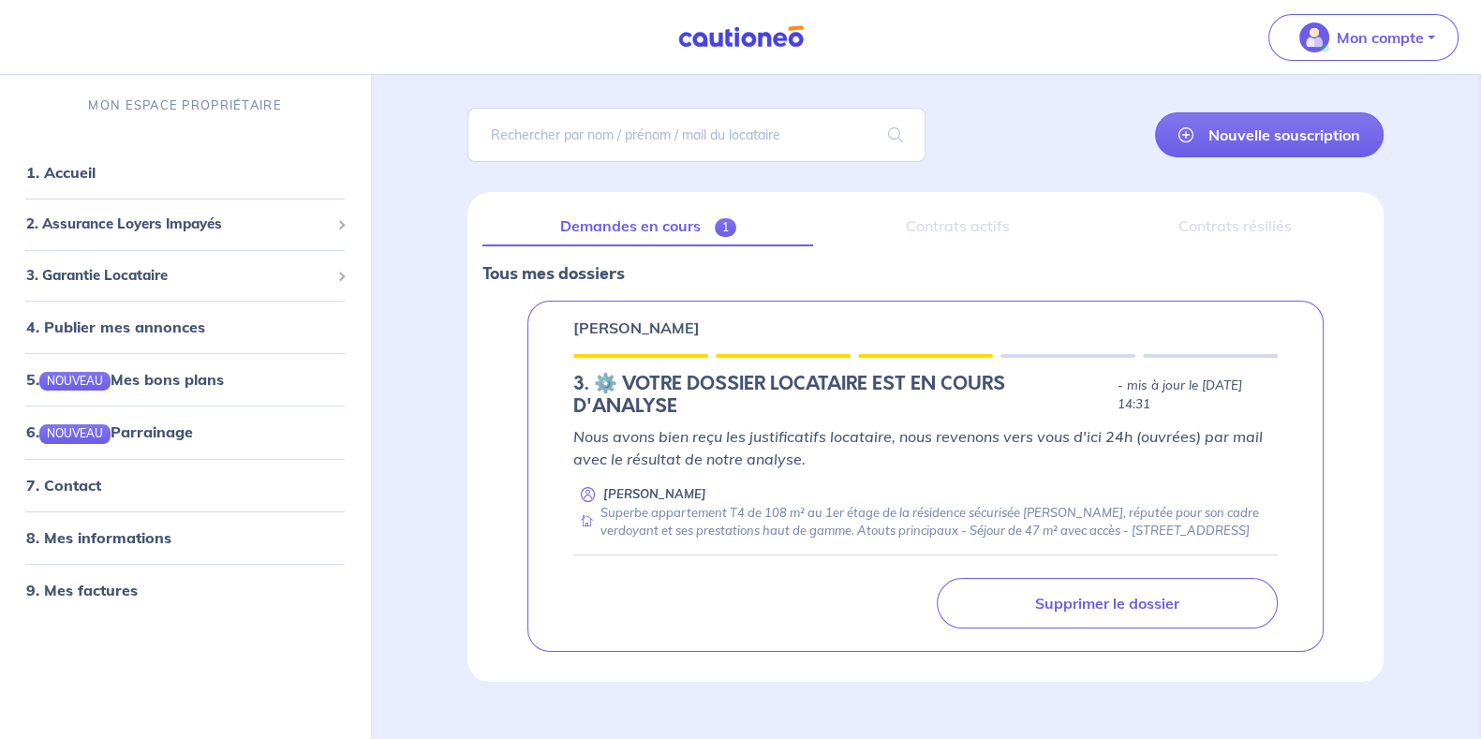
scroll to position [113, 0]
